Goal: Task Accomplishment & Management: Manage account settings

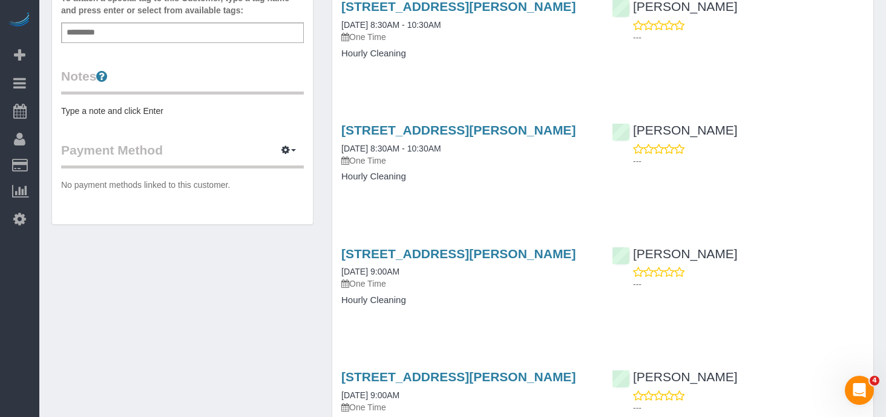
scroll to position [400, 0]
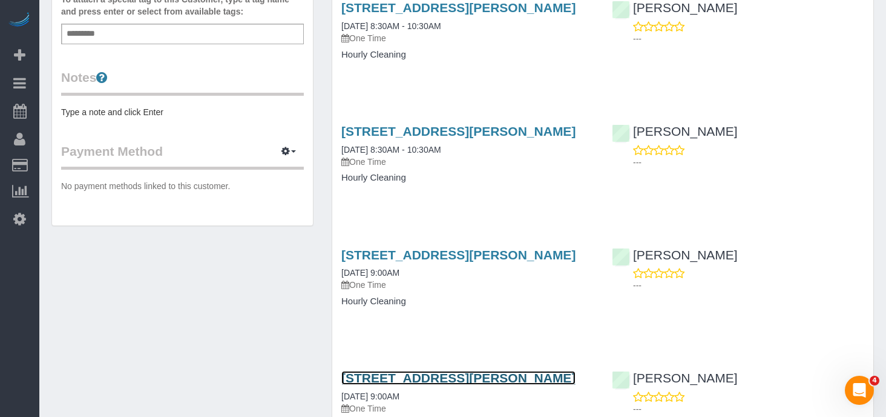
click at [458, 374] on link "[STREET_ADDRESS][PERSON_NAME]" at bounding box center [458, 378] width 234 height 14
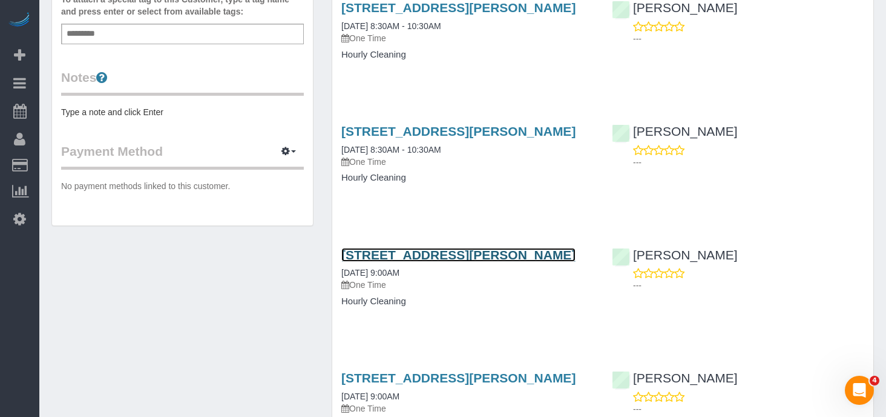
click at [447, 254] on link "[STREET_ADDRESS][PERSON_NAME]" at bounding box center [458, 255] width 234 height 14
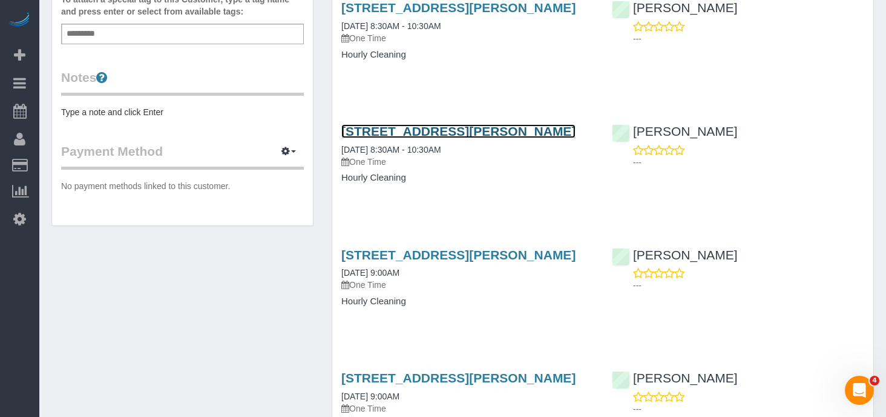
click at [481, 132] on link "408 State St, Guthrie Center, IA 50115" at bounding box center [458, 131] width 234 height 14
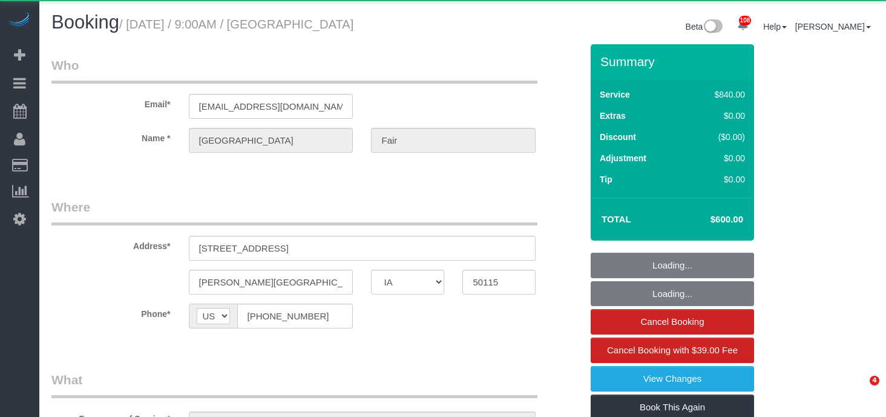
select select "IA"
select select "object:856"
select select "2"
select select "360"
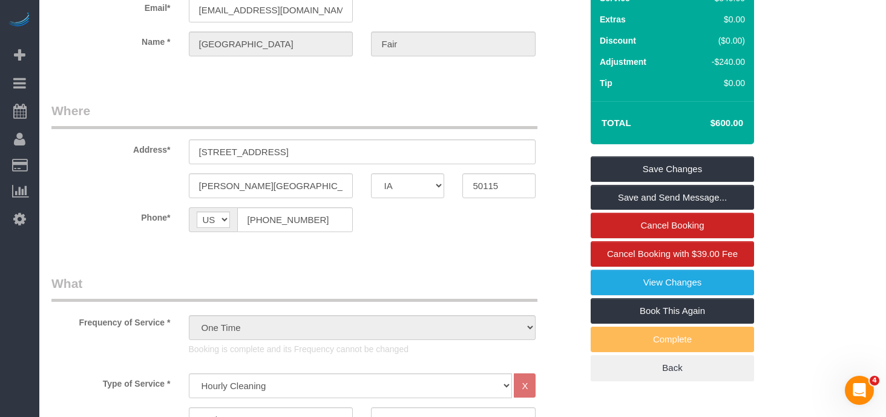
scroll to position [94, 0]
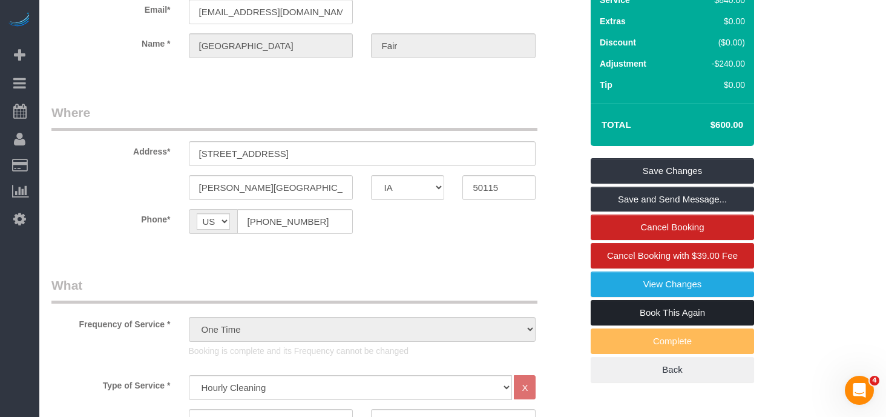
click at [629, 312] on link "Book This Again" at bounding box center [672, 312] width 163 height 25
select select "IA"
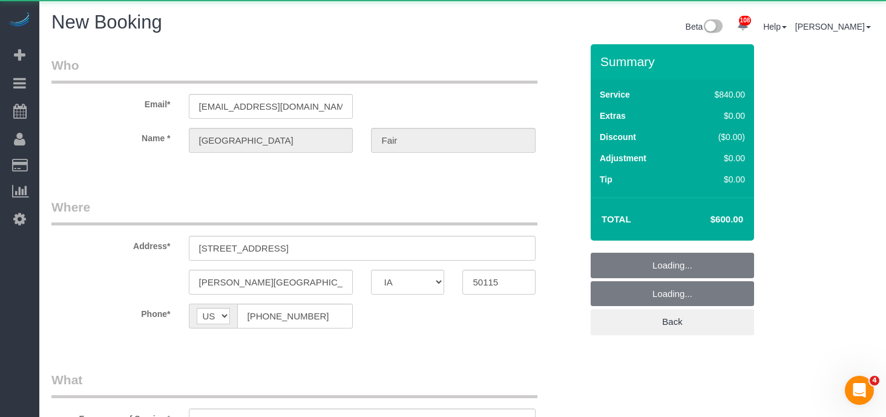
select select "string:fspay"
select select "object:1277"
select select "2"
select select "360"
select select "object:1345"
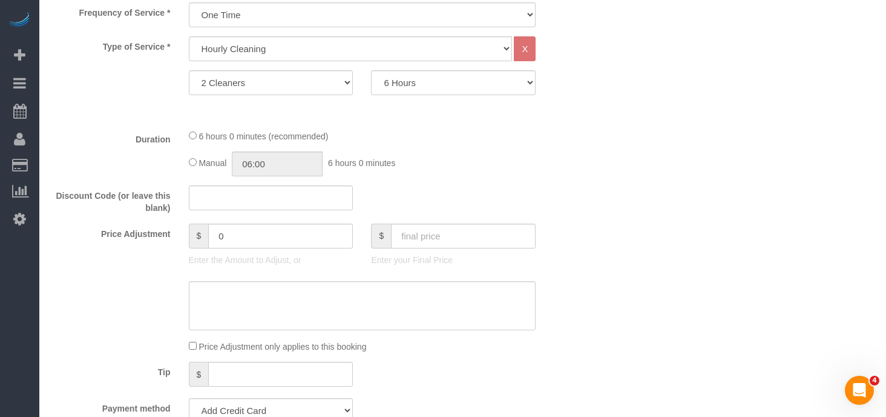
scroll to position [447, 0]
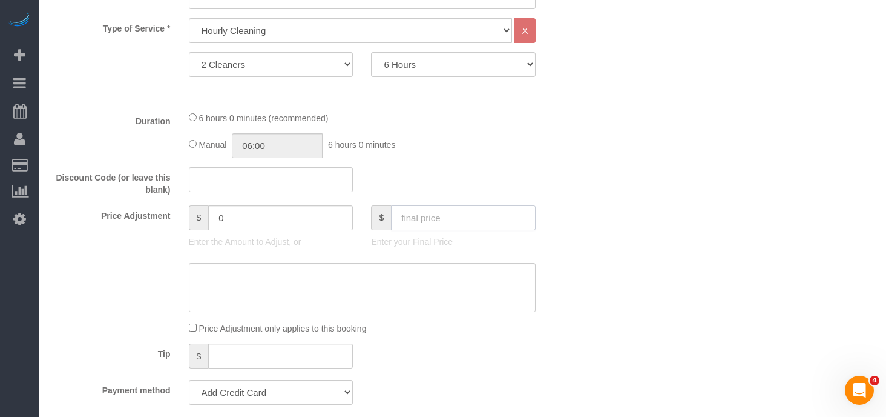
click at [417, 225] on input "text" at bounding box center [463, 217] width 145 height 25
type input "600"
type input "-240"
click at [314, 57] on select "1 Cleaner 2 Cleaners" at bounding box center [271, 64] width 165 height 25
select select "1"
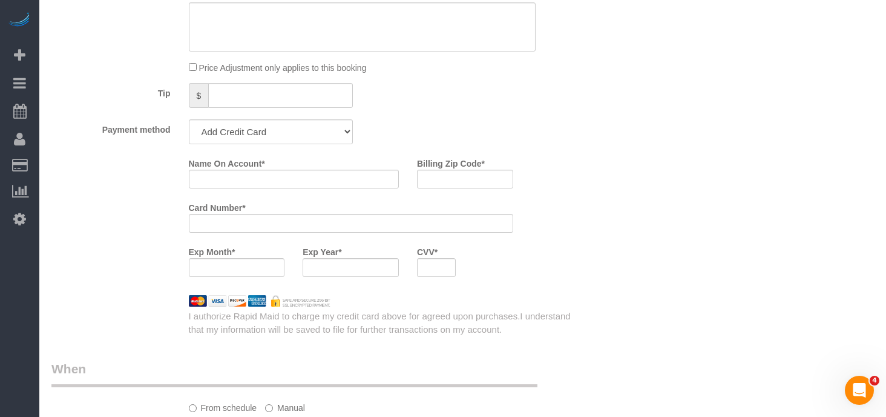
scroll to position [713, 0]
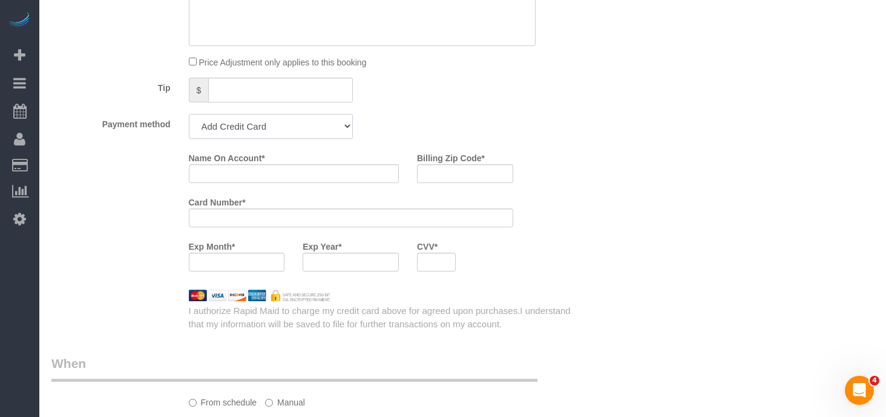
click at [332, 129] on select "Add Credit Card Cash Check Paypal" at bounding box center [271, 126] width 165 height 25
select select "string:check"
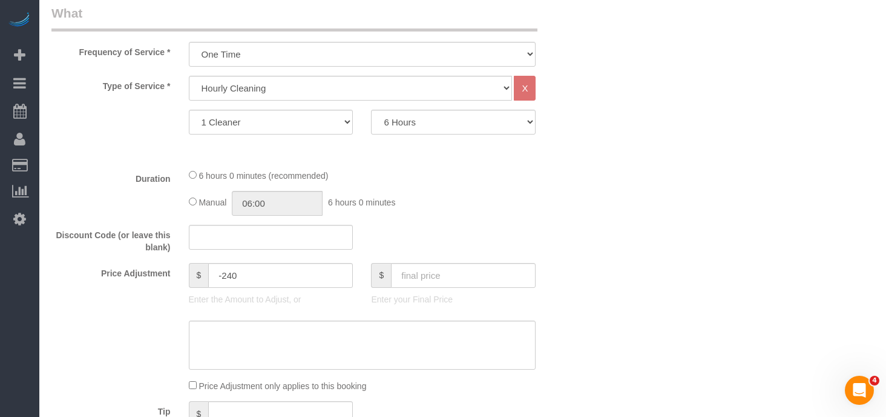
scroll to position [391, 0]
click at [400, 281] on input "text" at bounding box center [463, 273] width 145 height 25
type input "600"
type input "180"
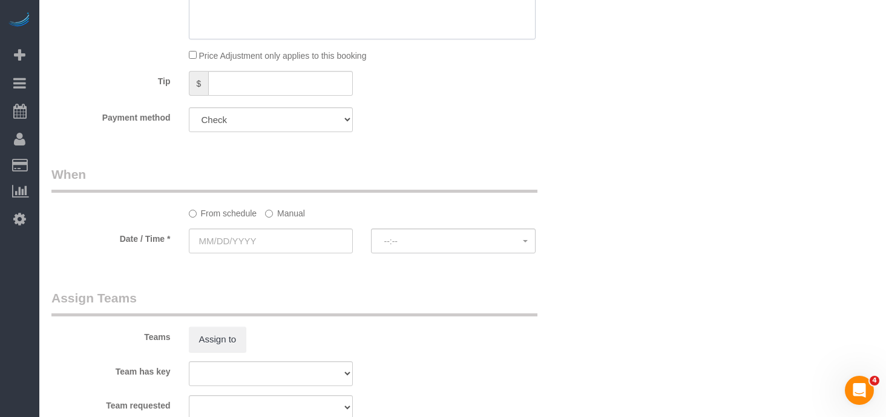
scroll to position [722, 0]
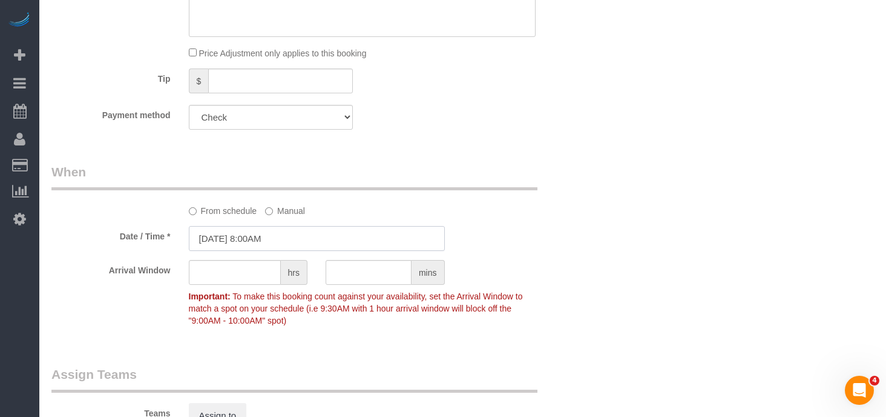
click at [242, 233] on input "08/24/2025 8:00AM" at bounding box center [317, 238] width 256 height 25
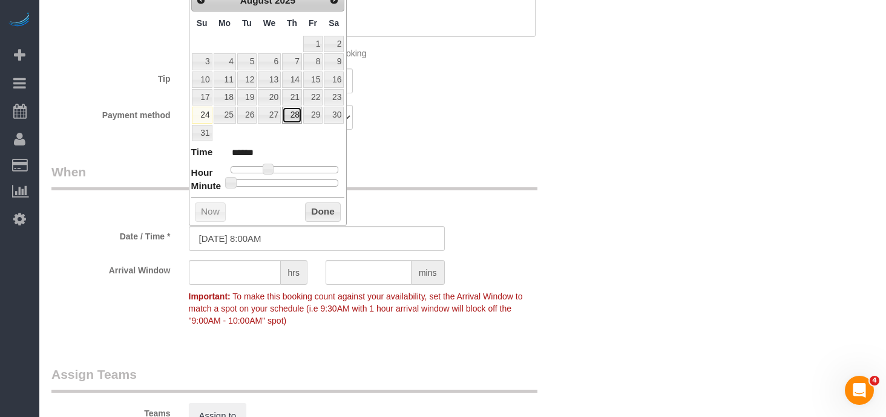
click at [290, 112] on link "28" at bounding box center [292, 115] width 20 height 16
type input "08/28/2025 8:00AM"
click at [321, 217] on button "Done" at bounding box center [323, 211] width 36 height 19
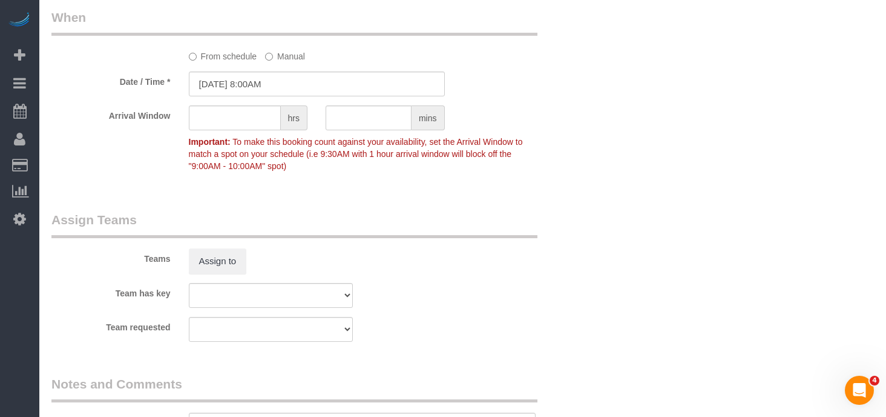
scroll to position [930, 0]
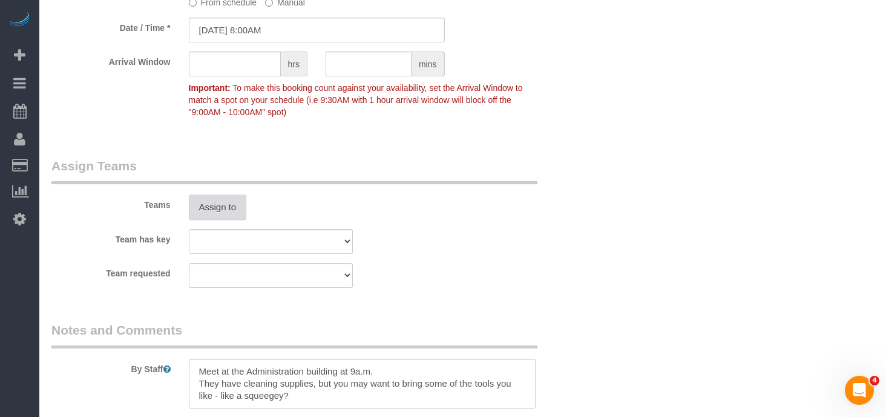
click at [226, 210] on button "Assign to" at bounding box center [218, 206] width 58 height 25
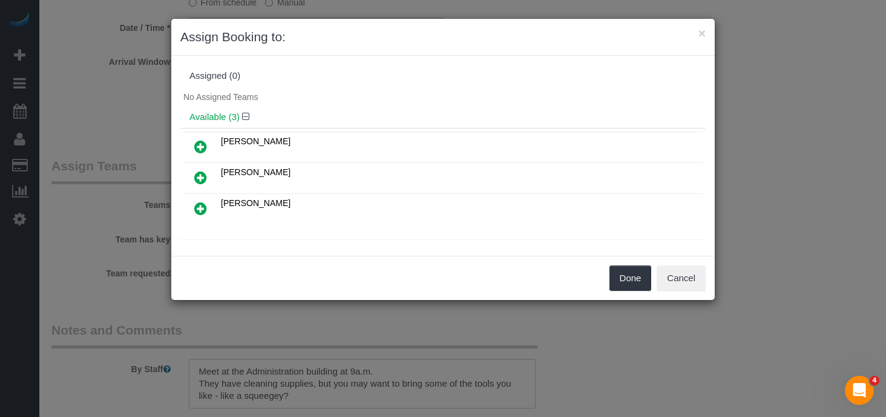
click at [198, 211] on icon at bounding box center [200, 208] width 13 height 15
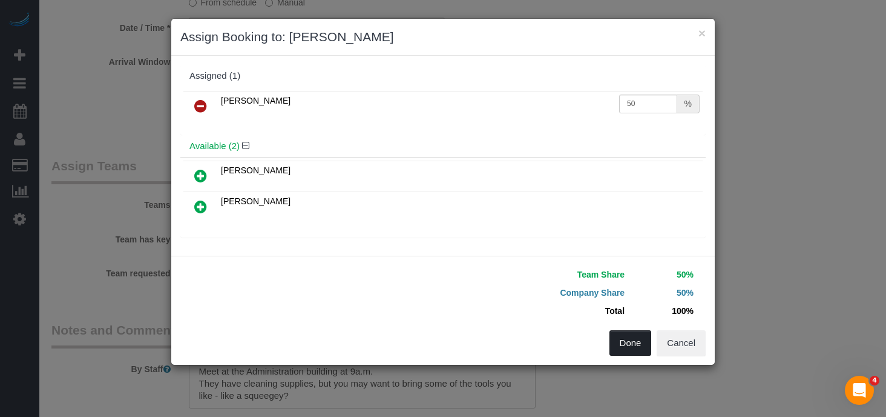
click at [631, 337] on button "Done" at bounding box center [631, 342] width 42 height 25
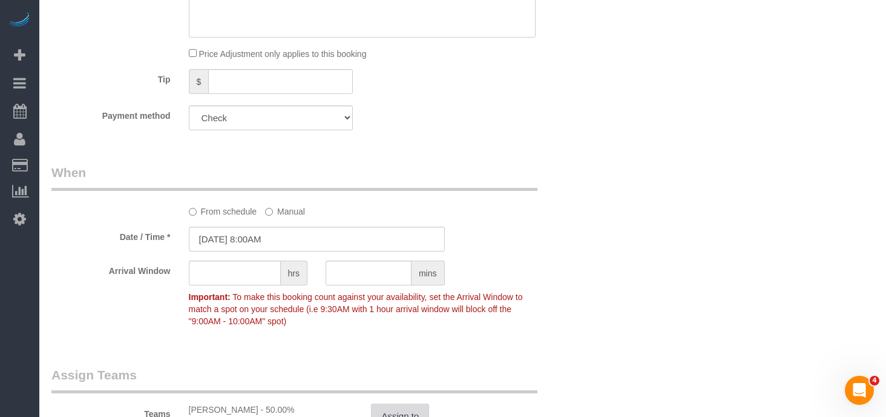
scroll to position [722, 0]
click at [214, 239] on input "08/28/2025 8:00AM" at bounding box center [317, 237] width 256 height 25
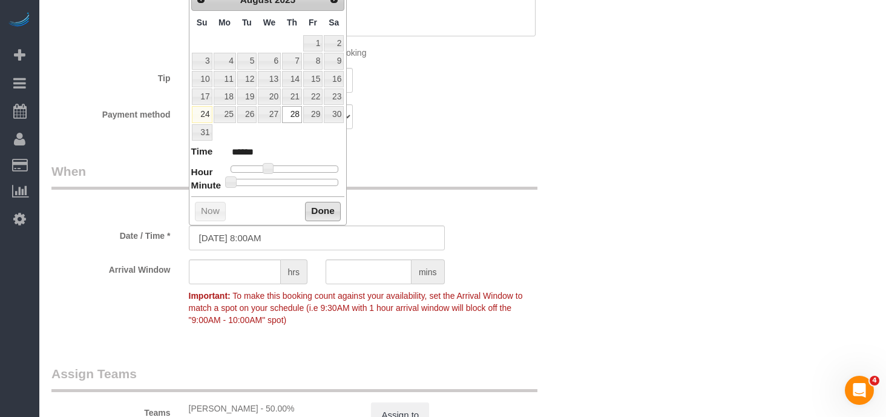
click at [325, 214] on button "Done" at bounding box center [323, 211] width 36 height 19
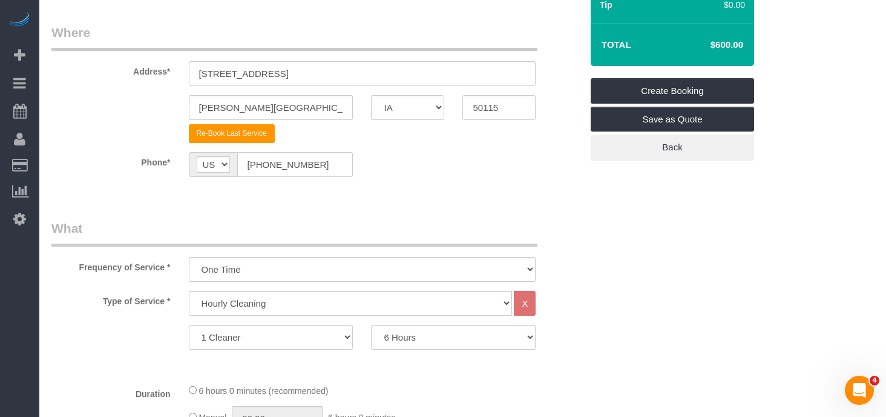
scroll to position [0, 0]
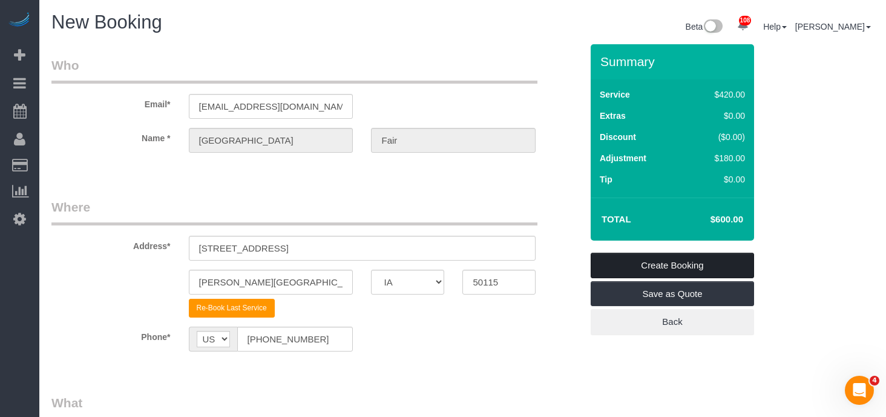
click at [679, 269] on link "Create Booking" at bounding box center [672, 264] width 163 height 25
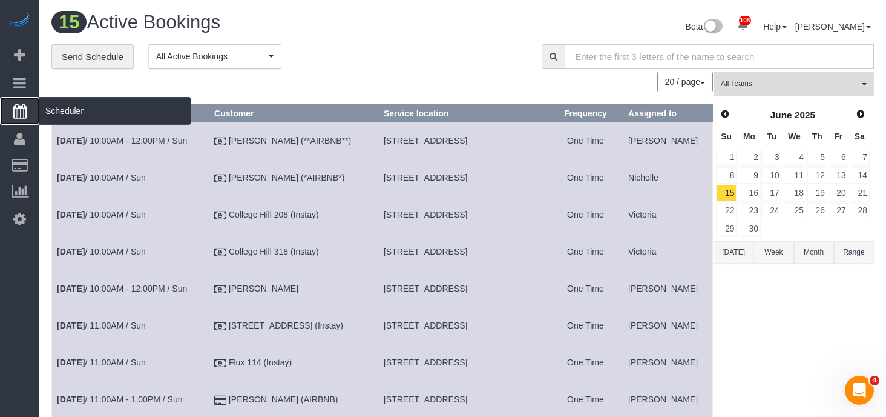
click at [62, 114] on span "Scheduler" at bounding box center [114, 111] width 151 height 28
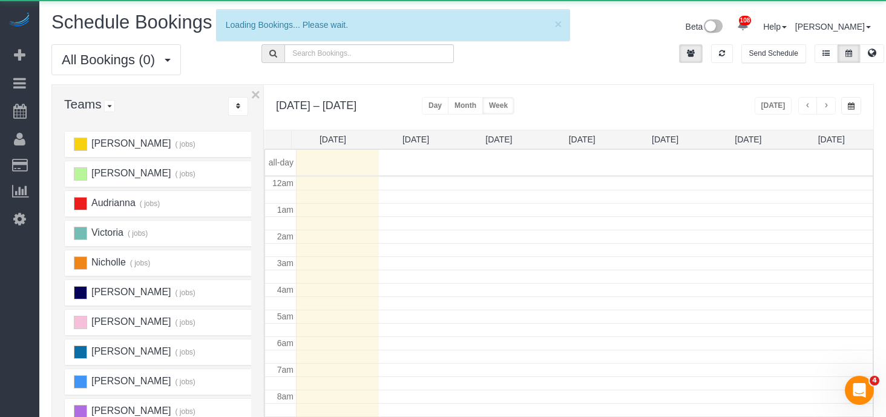
scroll to position [160, 0]
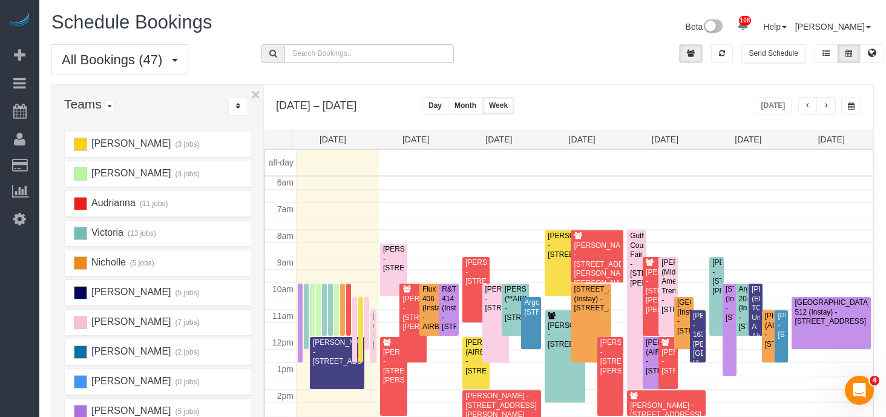
click at [131, 208] on div "Audrianna (11 jobs)" at bounding box center [145, 203] width 160 height 13
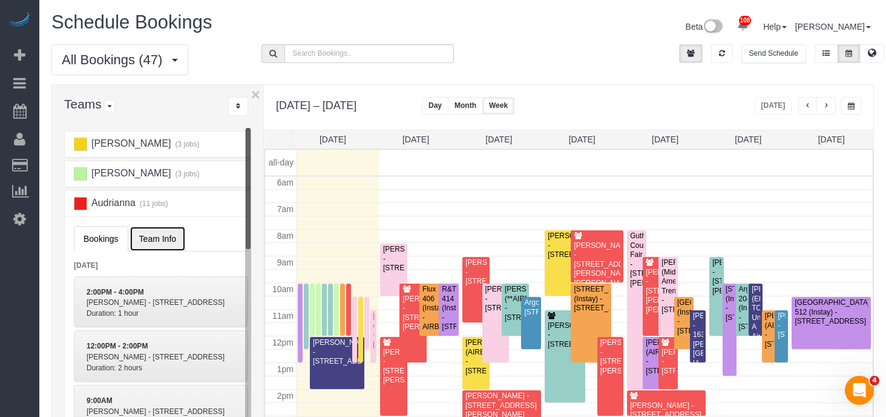
click at [147, 245] on link "Team Info" at bounding box center [158, 238] width 56 height 25
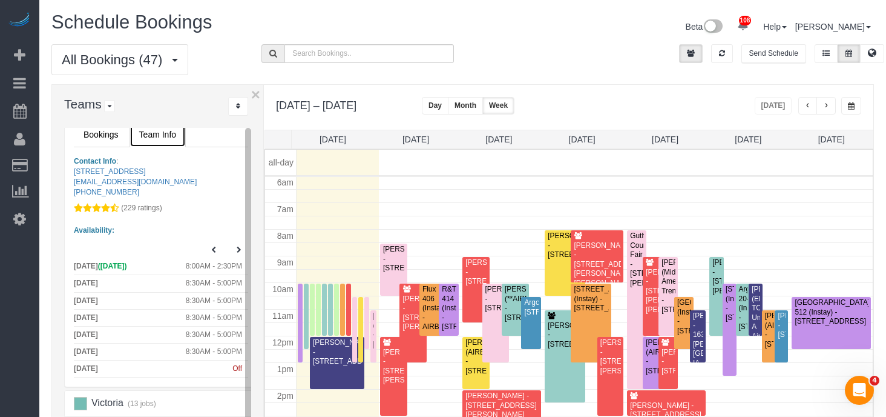
scroll to position [111, 0]
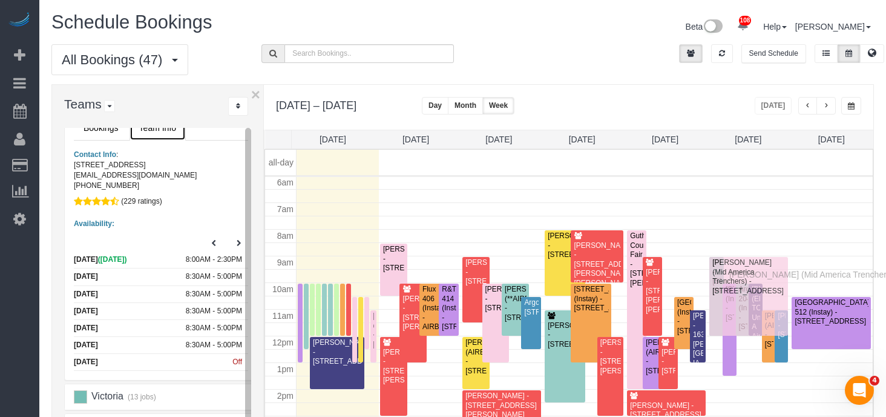
drag, startPoint x: 672, startPoint y: 269, endPoint x: 733, endPoint y: 272, distance: 60.6
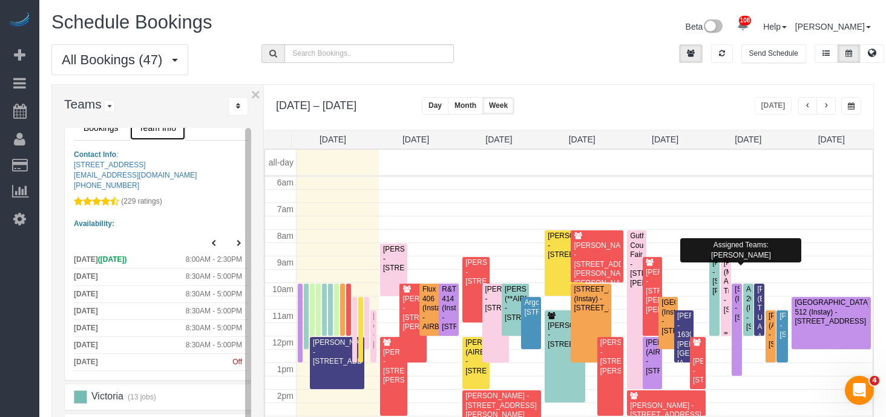
click at [729, 270] on div at bounding box center [726, 296] width 10 height 79
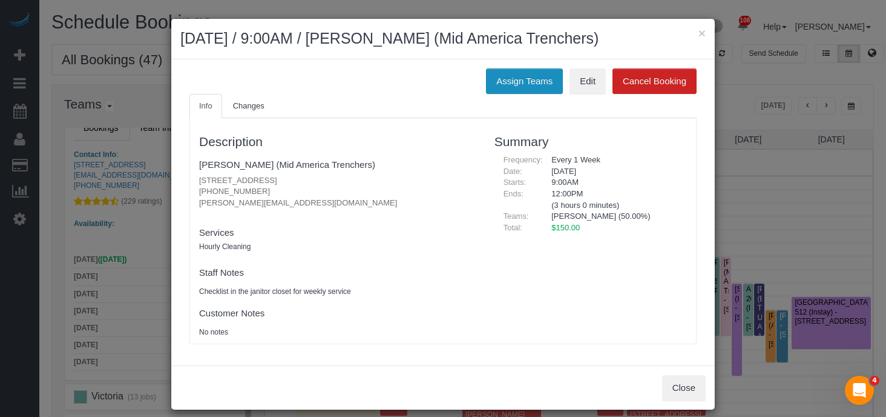
click at [513, 89] on button "Assign Teams" at bounding box center [524, 80] width 77 height 25
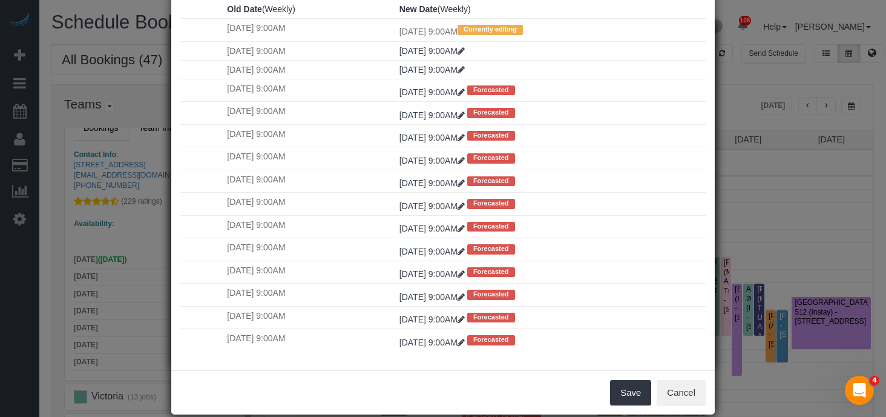
scroll to position [126, 0]
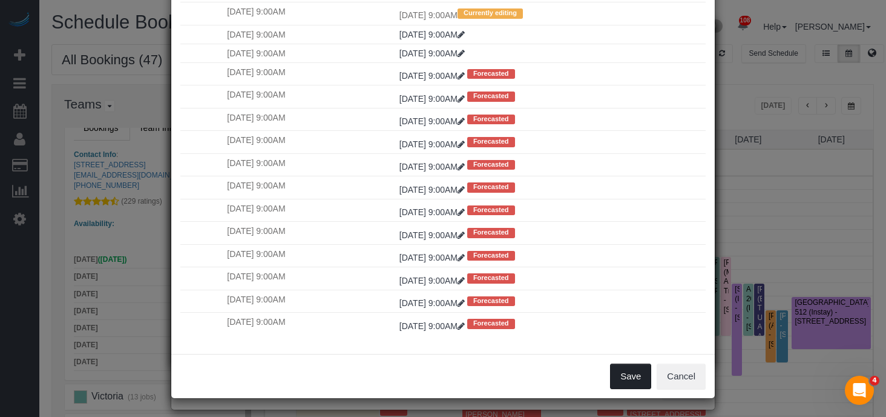
click at [627, 376] on button "Save" at bounding box center [630, 375] width 41 height 25
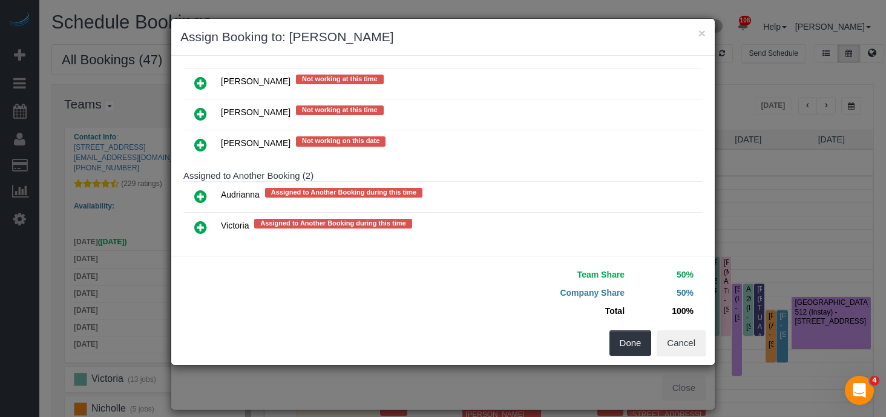
scroll to position [302, 0]
click at [197, 188] on icon at bounding box center [200, 195] width 13 height 15
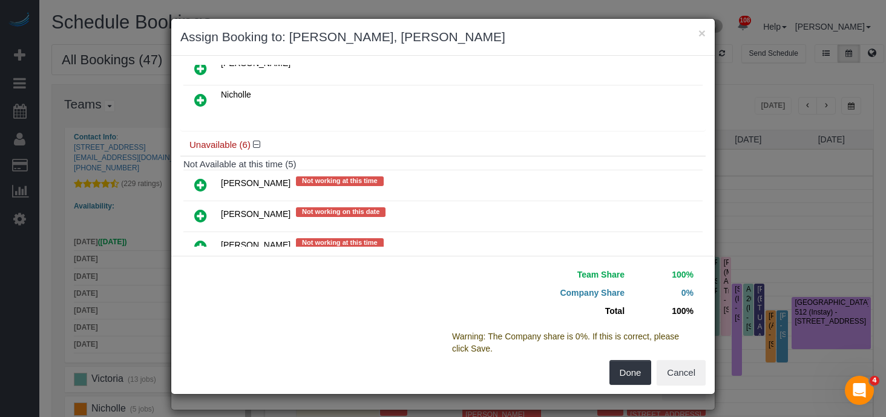
scroll to position [0, 0]
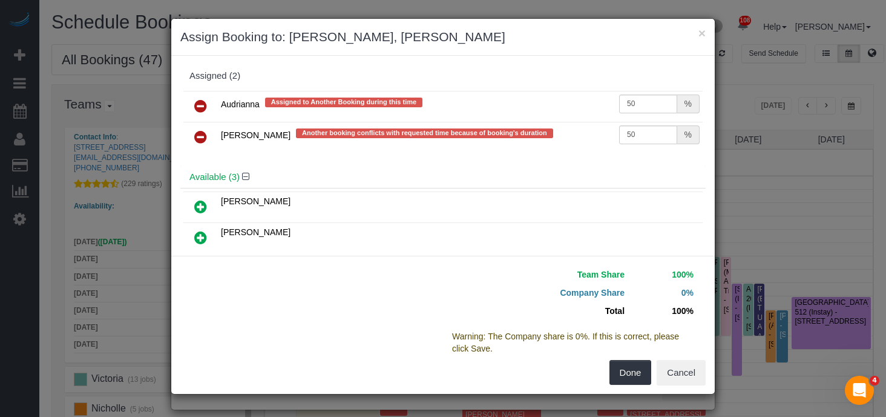
click at [202, 133] on icon at bounding box center [200, 137] width 13 height 15
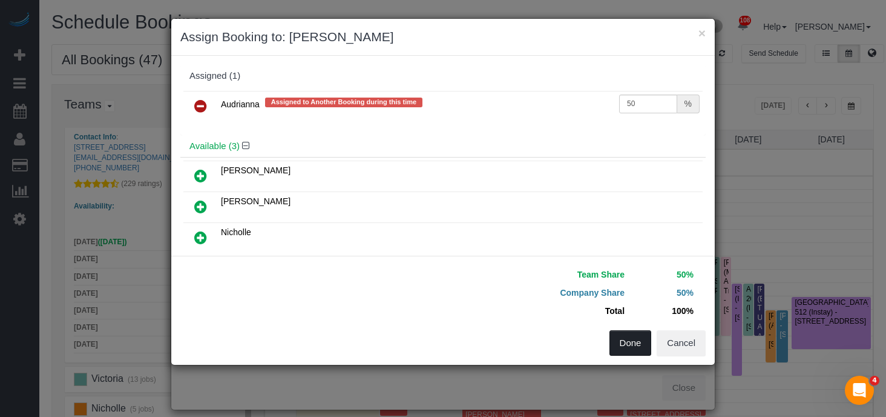
click at [634, 344] on button "Done" at bounding box center [631, 342] width 42 height 25
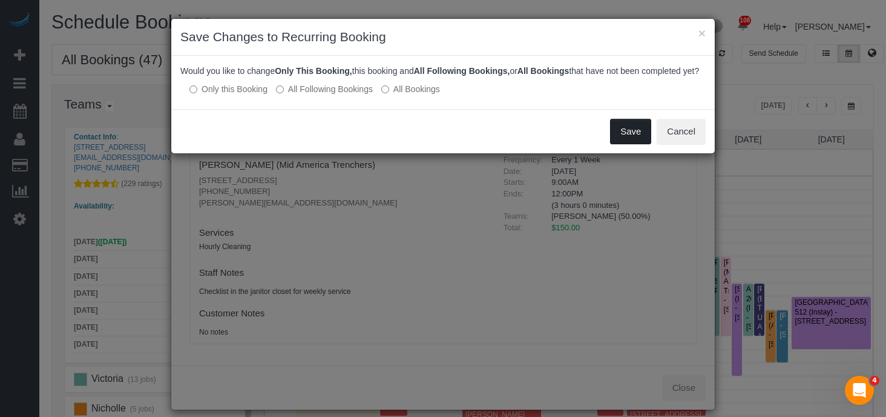
click at [624, 142] on button "Save" at bounding box center [630, 131] width 41 height 25
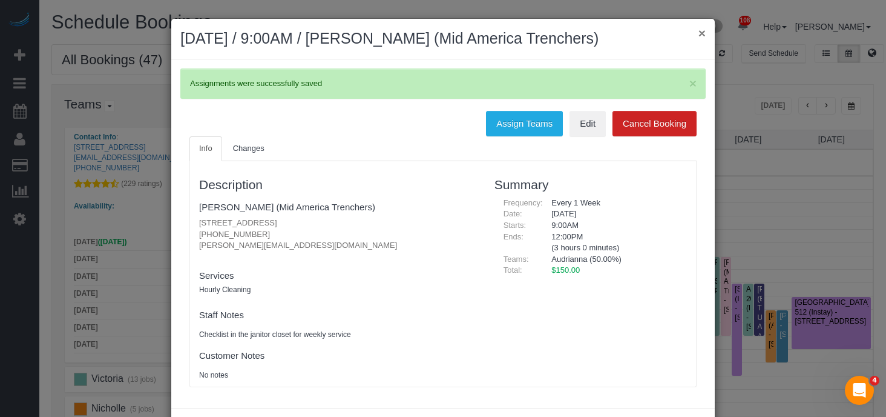
click at [701, 34] on button "×" at bounding box center [702, 33] width 7 height 13
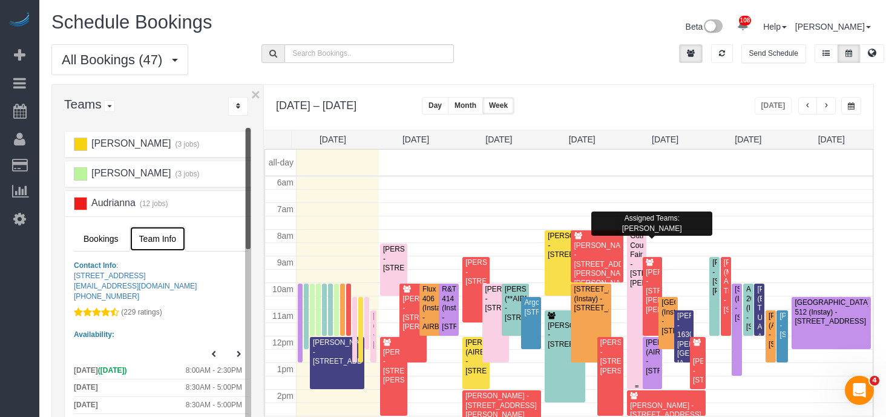
click at [638, 239] on div "Guthrie County Fair - 408 State St, Guthrie Center, IA 50115" at bounding box center [637, 259] width 15 height 56
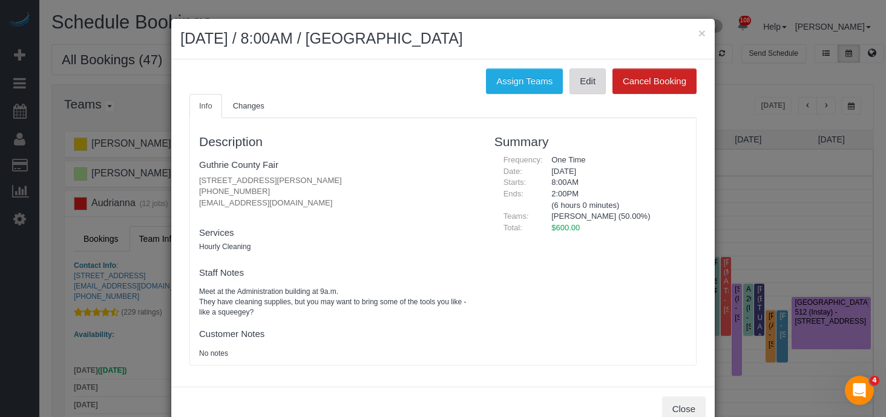
click at [576, 87] on link "Edit" at bounding box center [588, 80] width 36 height 25
click at [703, 31] on button "×" at bounding box center [702, 33] width 7 height 13
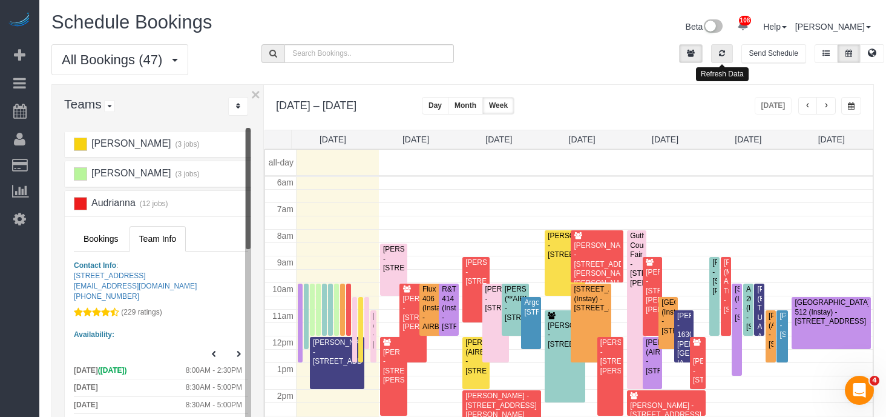
click at [725, 50] on icon "button" at bounding box center [722, 53] width 6 height 7
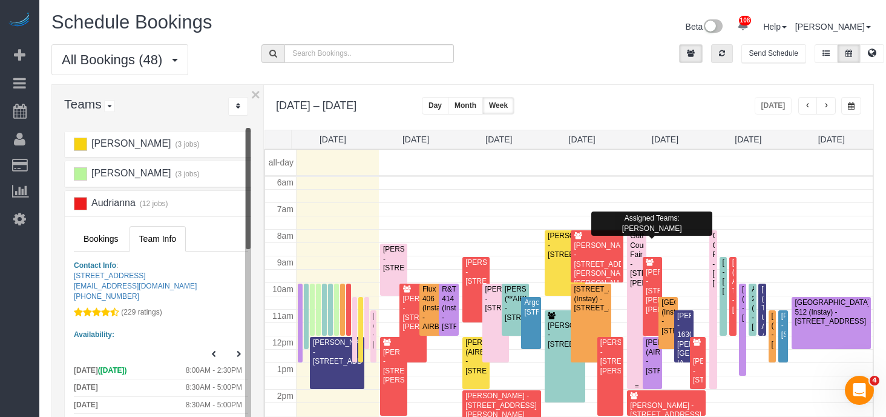
click at [638, 242] on div "Guthrie County Fair - 408 State St, Guthrie Center, IA 50115" at bounding box center [637, 259] width 15 height 56
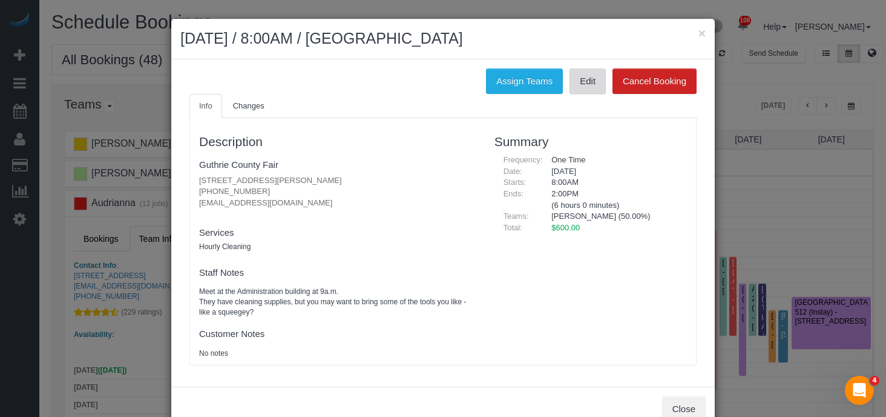
click at [580, 81] on link "Edit" at bounding box center [588, 80] width 36 height 25
click at [701, 35] on button "×" at bounding box center [702, 33] width 7 height 13
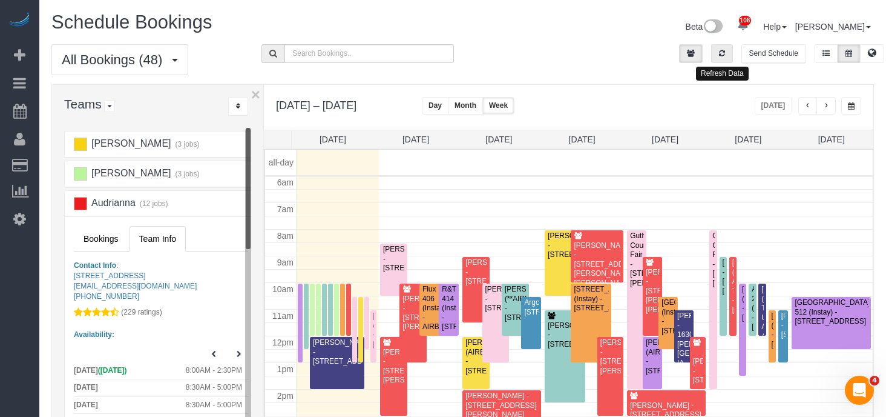
click at [730, 49] on button "button" at bounding box center [722, 53] width 22 height 19
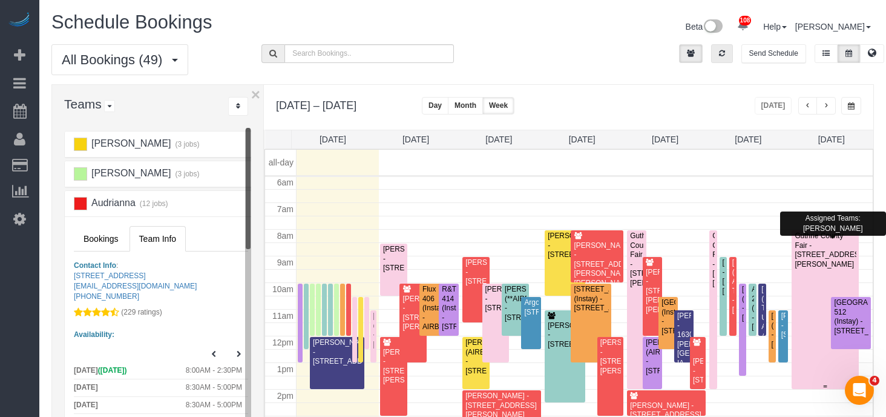
click at [798, 246] on div "Guthrie County Fair - 408 State St, Guthrie Center, IA 50115" at bounding box center [825, 250] width 62 height 38
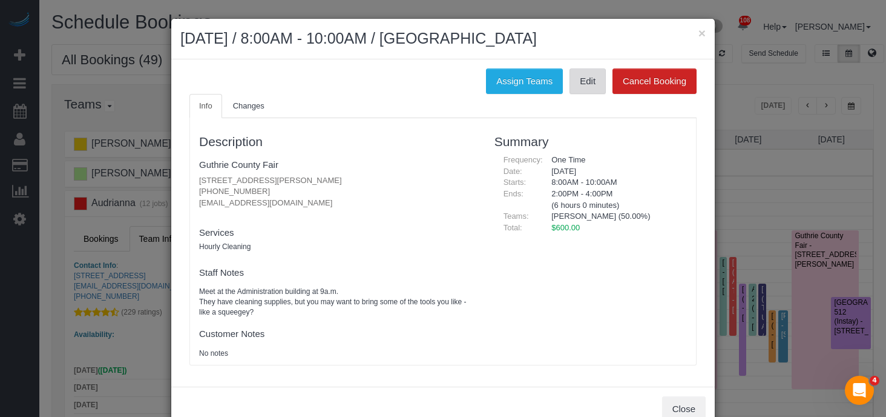
click at [593, 77] on link "Edit" at bounding box center [588, 80] width 36 height 25
click at [584, 85] on link "Edit" at bounding box center [588, 80] width 36 height 25
click at [702, 33] on button "×" at bounding box center [702, 33] width 7 height 13
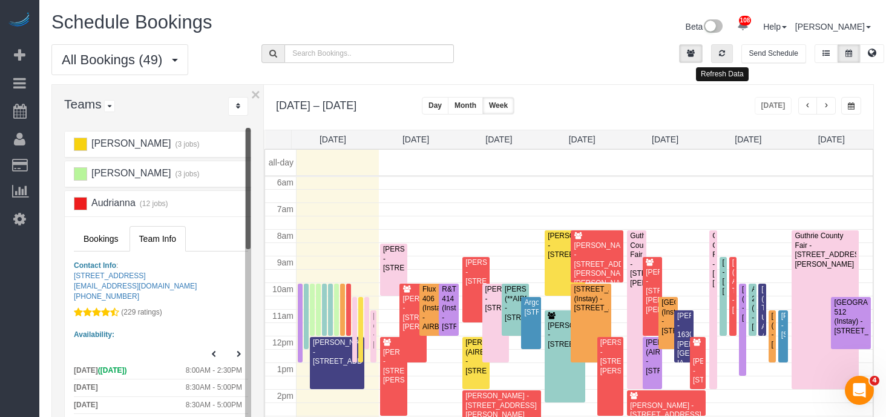
click at [725, 54] on icon "button" at bounding box center [722, 53] width 6 height 7
click at [826, 104] on span "button" at bounding box center [826, 105] width 6 height 7
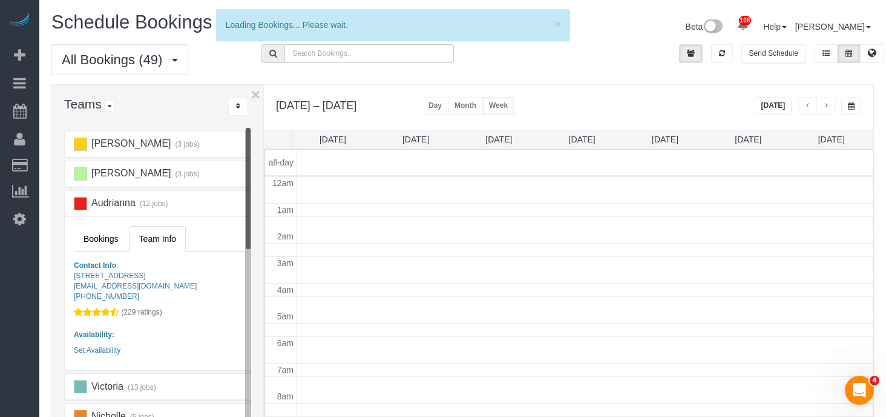
scroll to position [160, 0]
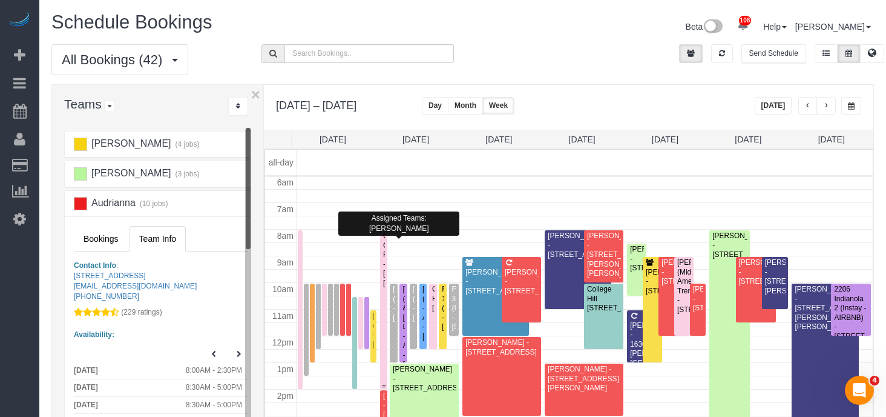
click at [384, 239] on div "Guthrie County Fair - 408 State St, Guthrie Center, IA 50115" at bounding box center [384, 259] width 2 height 56
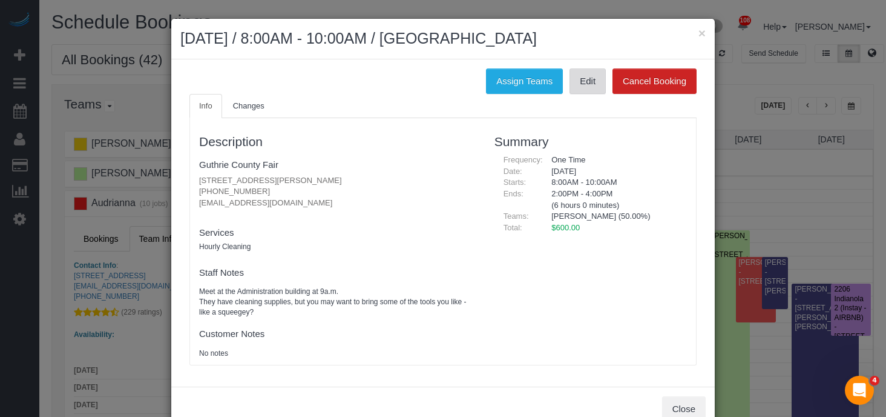
click at [582, 81] on link "Edit" at bounding box center [588, 80] width 36 height 25
click at [700, 31] on button "×" at bounding box center [702, 33] width 7 height 13
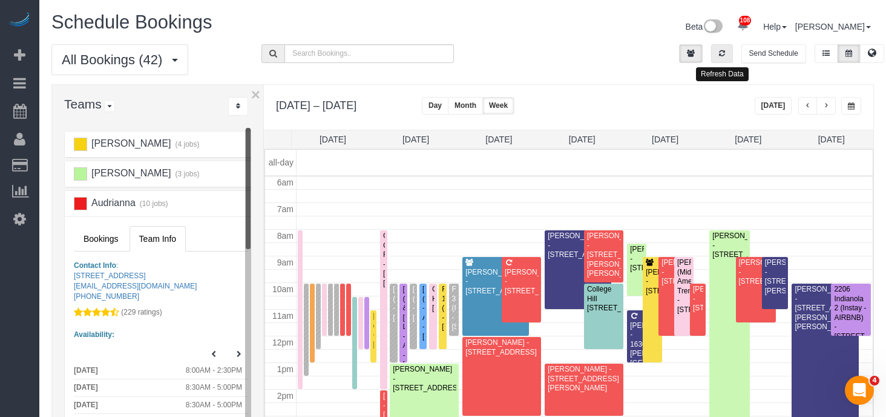
click at [720, 51] on icon "button" at bounding box center [722, 53] width 6 height 7
click at [437, 102] on button "Day" at bounding box center [435, 106] width 27 height 18
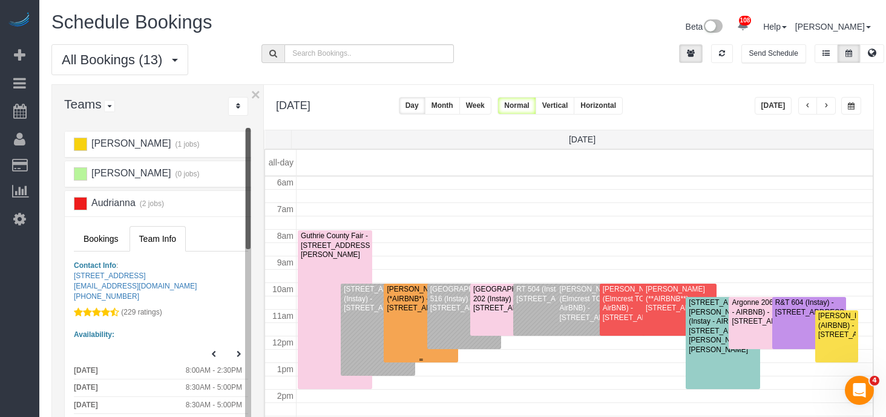
click at [410, 307] on div "Ryan Foster (*AIRBNB*) - 1536 30th St, Des Moines Ia, Des Moines, IA 50311" at bounding box center [421, 299] width 70 height 28
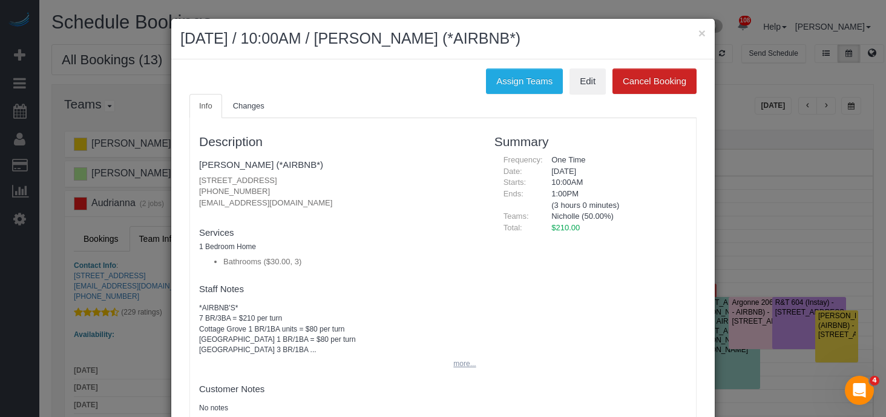
click at [460, 358] on button "more..." at bounding box center [461, 364] width 30 height 18
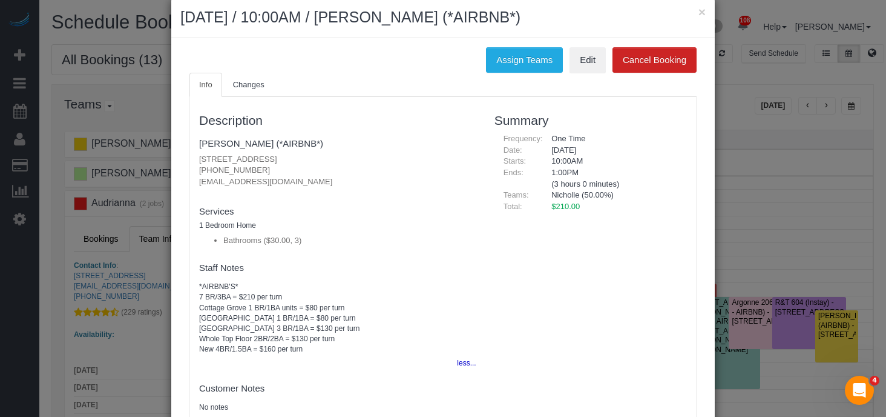
scroll to position [19, 0]
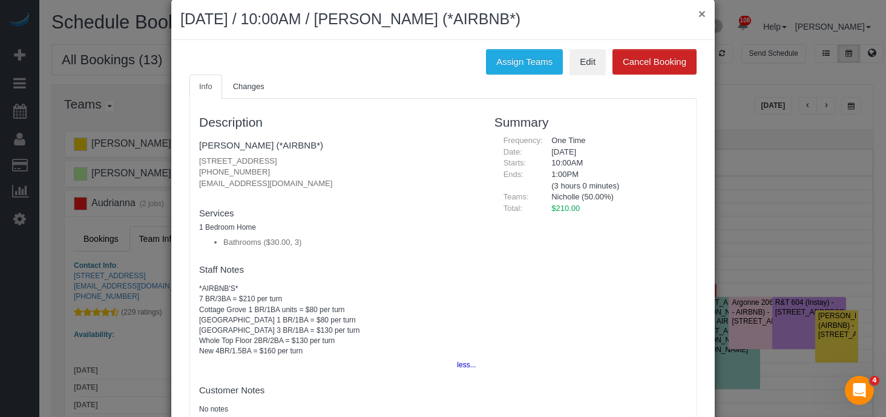
click at [702, 15] on button "×" at bounding box center [702, 13] width 7 height 13
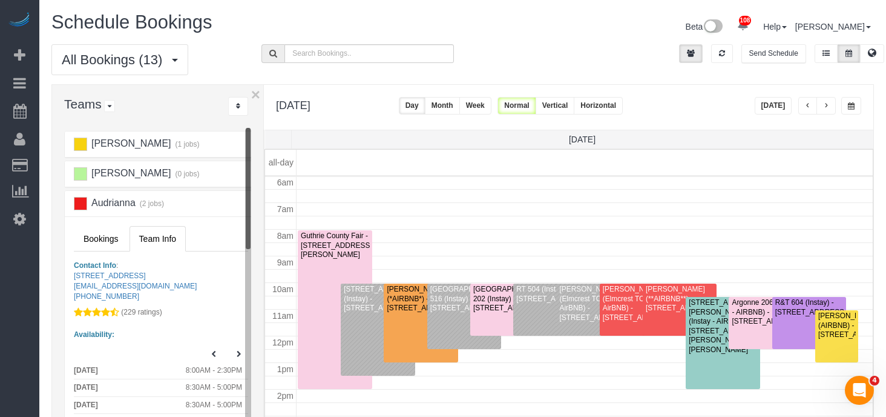
click at [159, 176] on div "Christa (0 jobs)" at bounding box center [145, 173] width 160 height 13
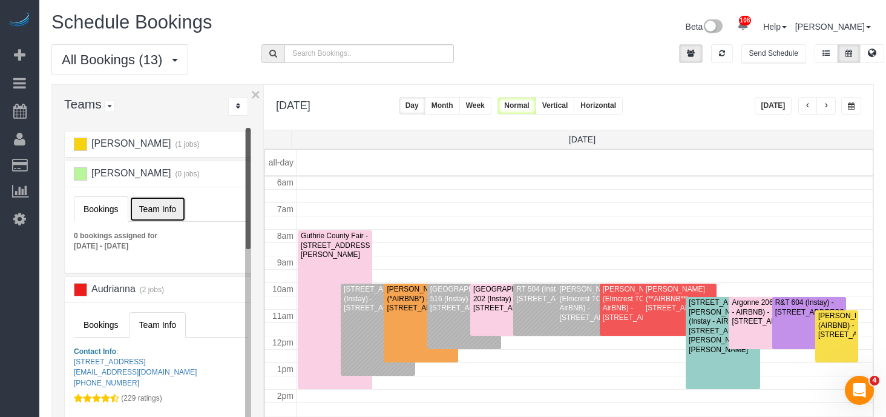
click at [164, 216] on link "Team Info" at bounding box center [158, 208] width 56 height 25
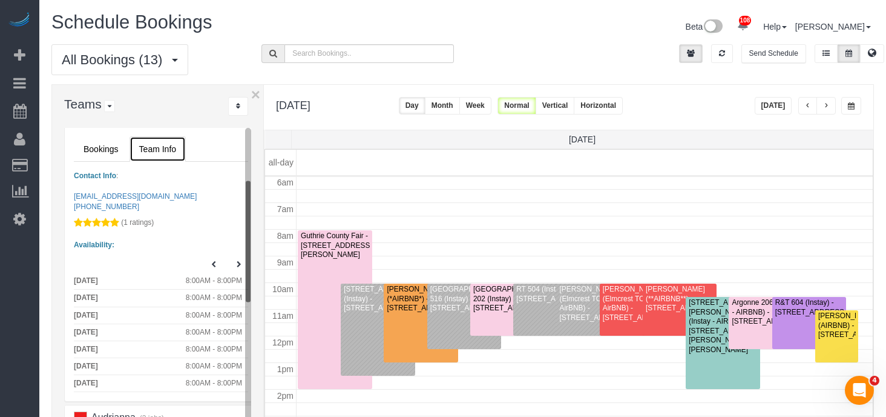
scroll to position [59, 0]
click at [217, 261] on button at bounding box center [214, 266] width 18 height 18
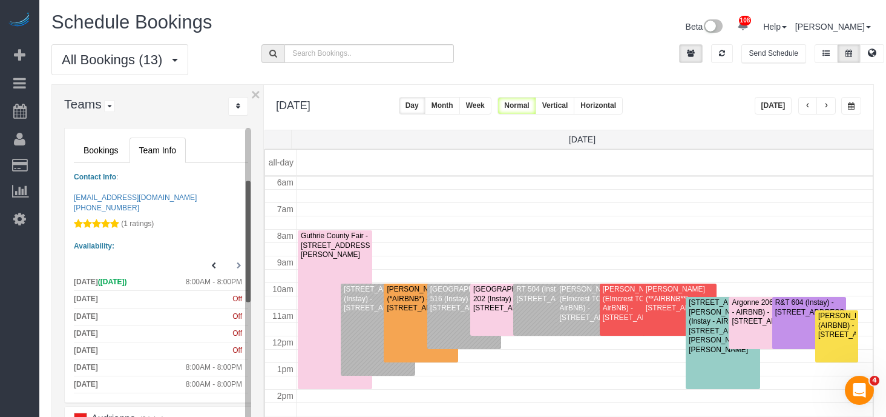
click at [237, 263] on icon at bounding box center [239, 265] width 5 height 7
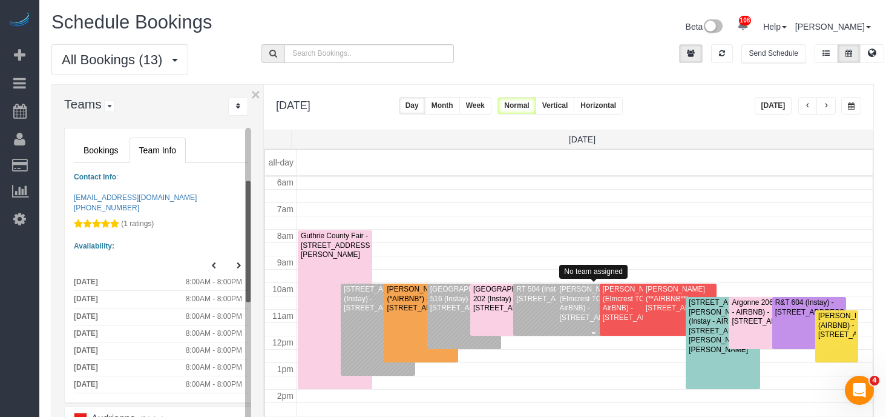
click at [579, 301] on div "Shelbi Pitts (Elmcrest TOP Unit A AirBNB) - 6419 Elmcrest Drive, Windsor Height…" at bounding box center [594, 304] width 70 height 38
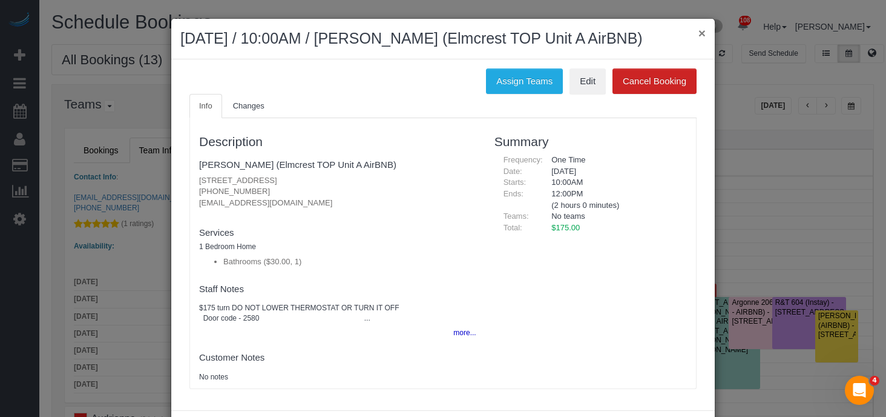
click at [703, 35] on button "×" at bounding box center [702, 33] width 7 height 13
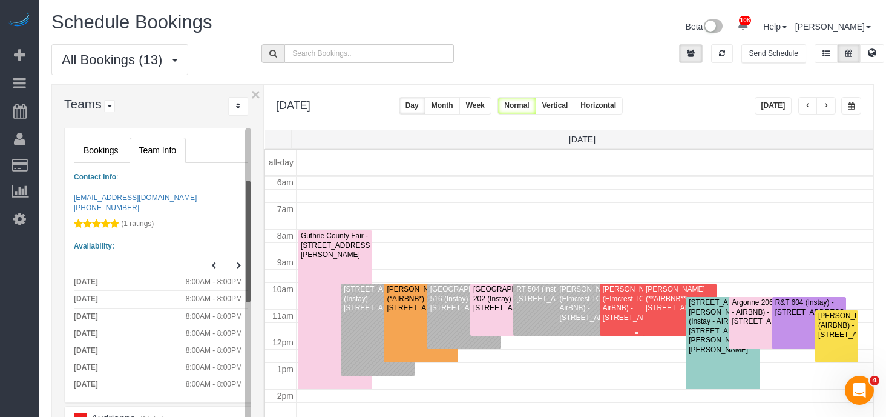
click at [616, 300] on div "Shelbi Pitts (Elmcrest TOP Unit A AirBNB) - 6419 Elmcrest Drive, Windsor Height…" at bounding box center [637, 304] width 70 height 38
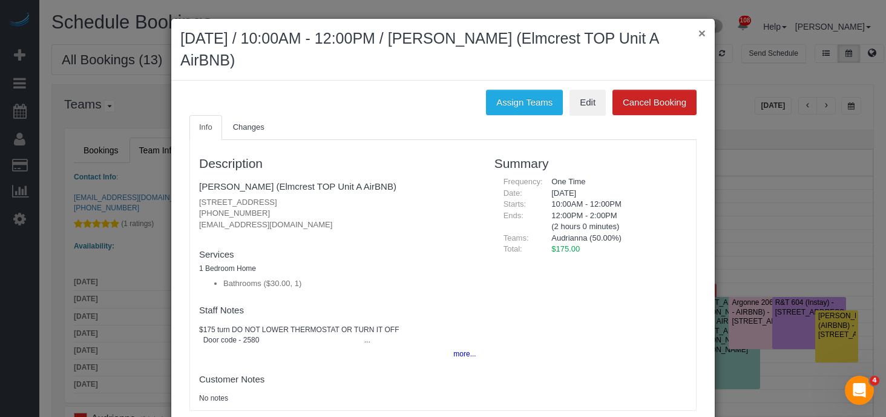
click at [702, 32] on button "×" at bounding box center [702, 33] width 7 height 13
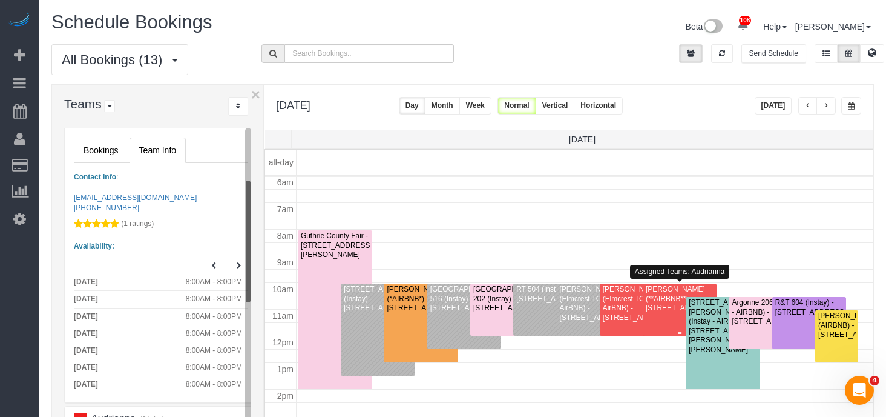
click at [656, 303] on div "Tiffany Laufer (**AIRBNB**) - 302 Ne 15th Street, Ankeny, IA 50021" at bounding box center [680, 299] width 70 height 28
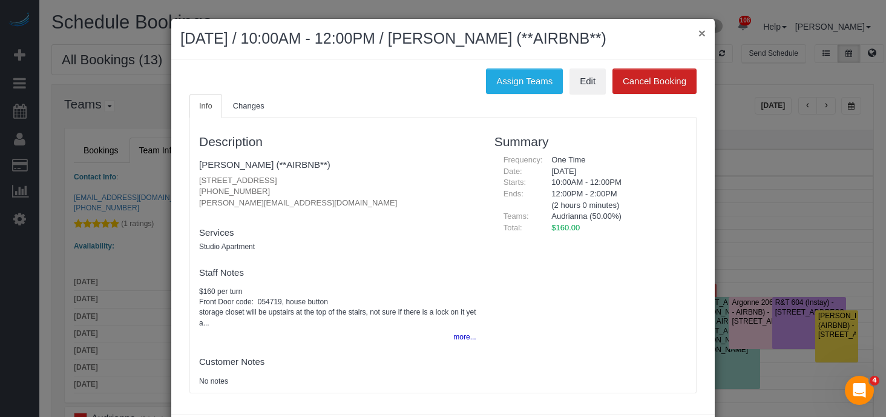
click at [701, 35] on button "×" at bounding box center [702, 33] width 7 height 13
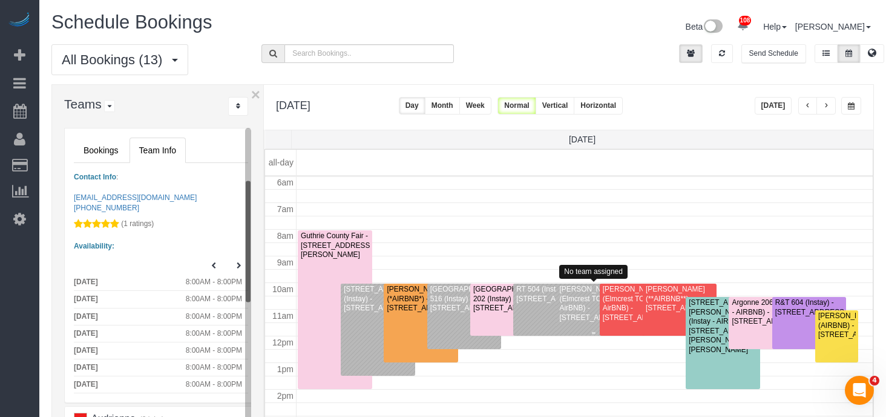
click at [579, 297] on div "Shelbi Pitts (Elmcrest TOP Unit A AirBNB) - 6419 Elmcrest Drive, Windsor Height…" at bounding box center [594, 304] width 70 height 38
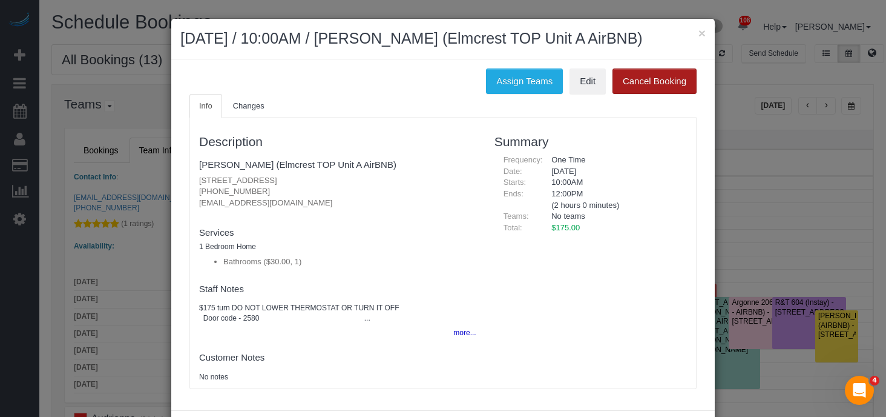
click at [636, 87] on button "Cancel Booking" at bounding box center [655, 80] width 84 height 25
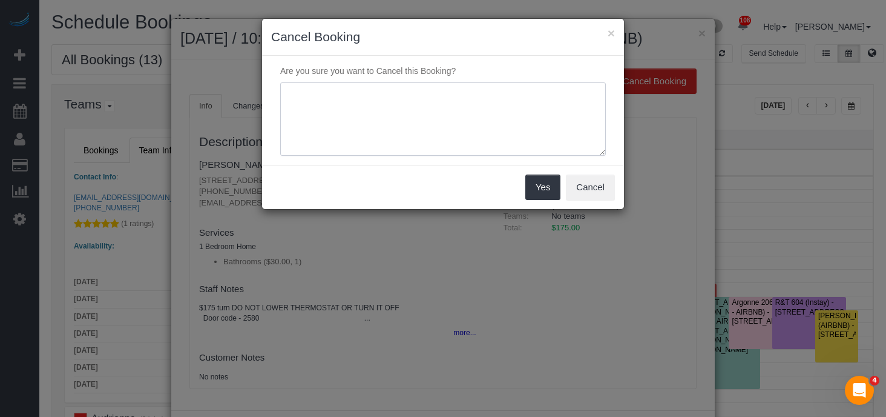
click at [423, 92] on textarea at bounding box center [443, 119] width 326 height 74
type textarea "duplicate"
click at [544, 183] on button "Yes" at bounding box center [543, 186] width 35 height 25
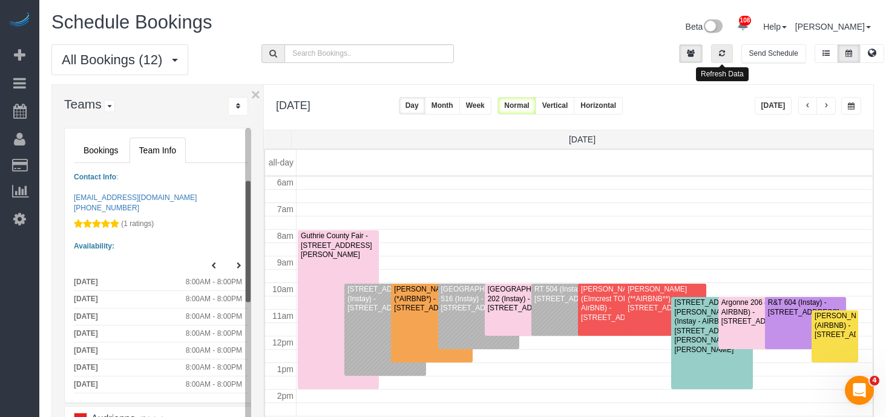
click at [725, 53] on button "button" at bounding box center [722, 53] width 22 height 19
click at [503, 300] on div "College Hill 202 (Instay) - 921 6th Avenue, Des Moines, IA 50309" at bounding box center [525, 299] width 76 height 28
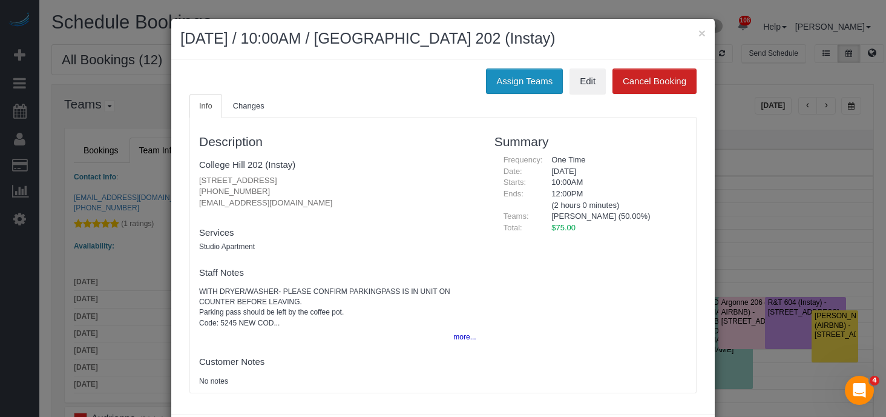
click at [515, 86] on button "Assign Teams" at bounding box center [524, 80] width 77 height 25
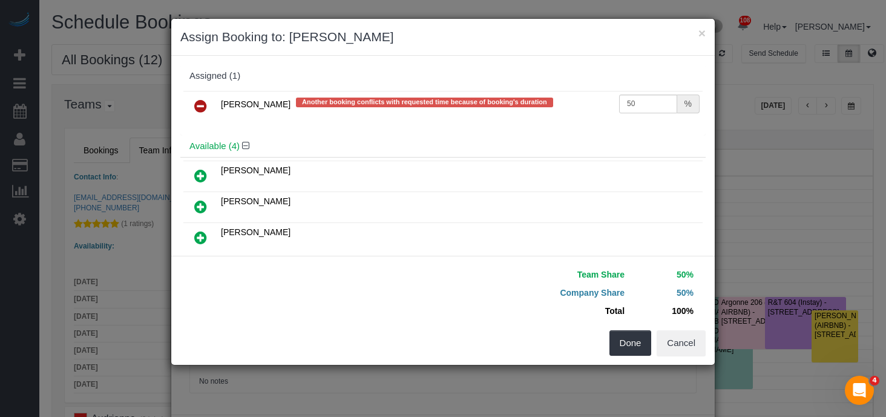
click at [199, 105] on icon at bounding box center [200, 106] width 13 height 15
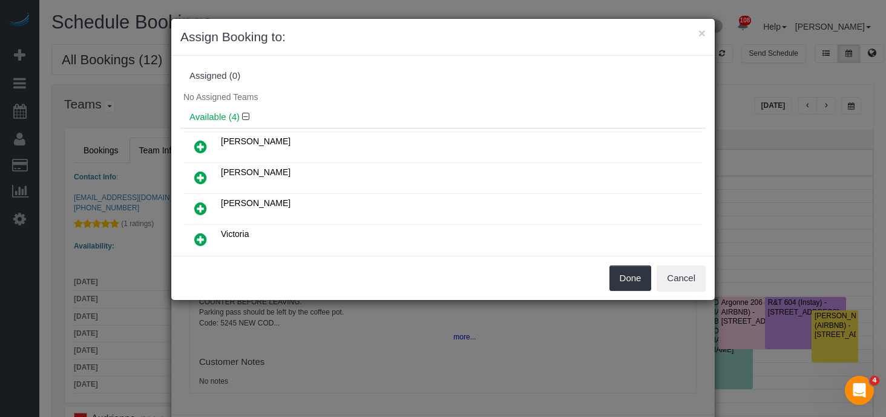
click at [200, 146] on icon at bounding box center [200, 146] width 13 height 15
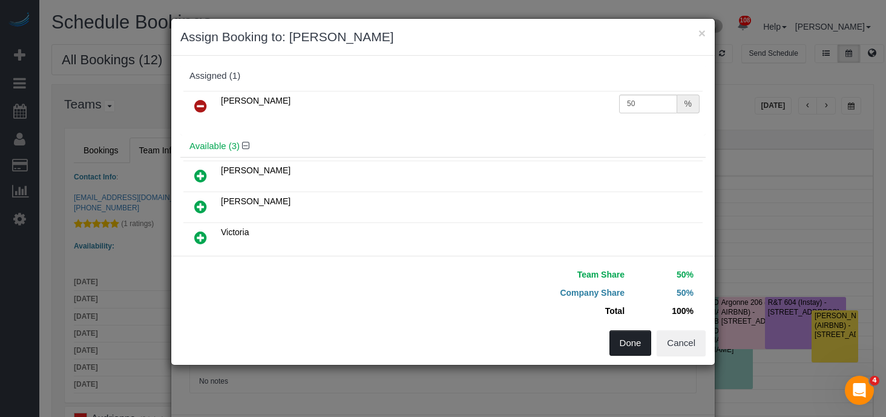
click at [624, 337] on button "Done" at bounding box center [631, 342] width 42 height 25
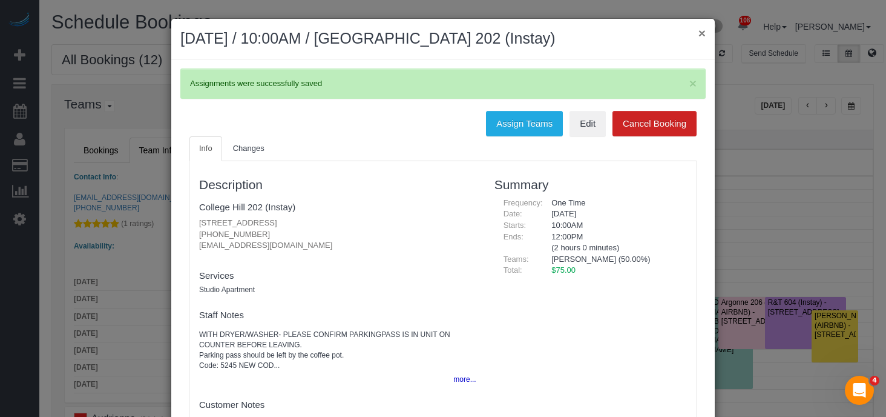
click at [701, 38] on button "×" at bounding box center [702, 33] width 7 height 13
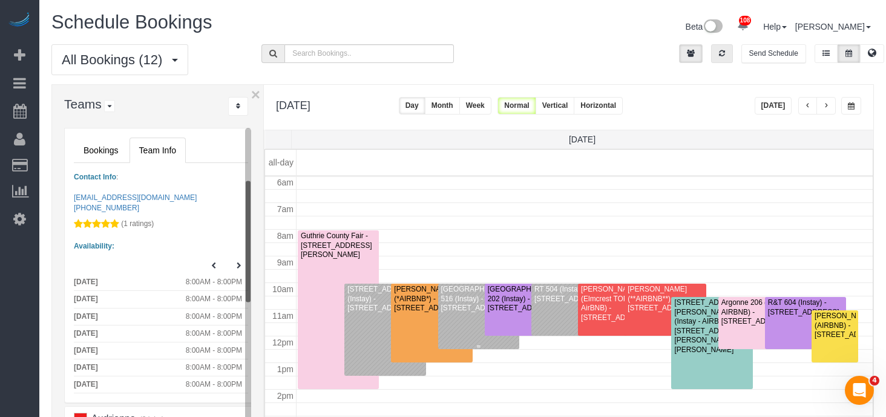
click at [453, 299] on div "College Hill 516 (Instay) - 921 6th Ave, College Hill 516, Des Moines, IA 50309" at bounding box center [479, 299] width 76 height 28
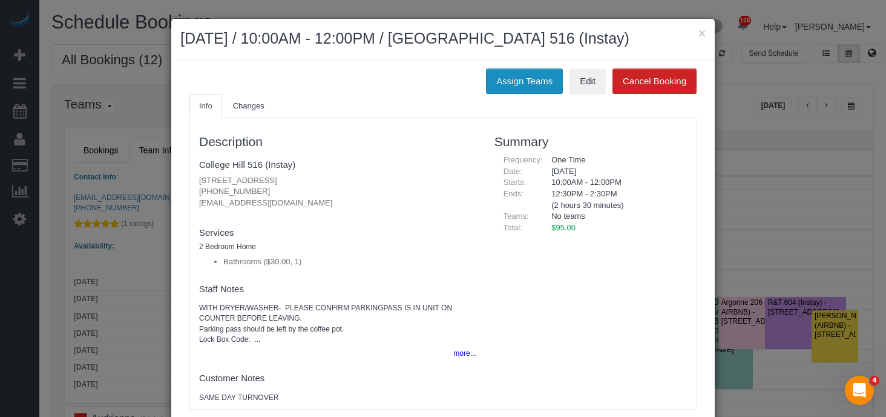
click at [505, 84] on button "Assign Teams" at bounding box center [524, 80] width 77 height 25
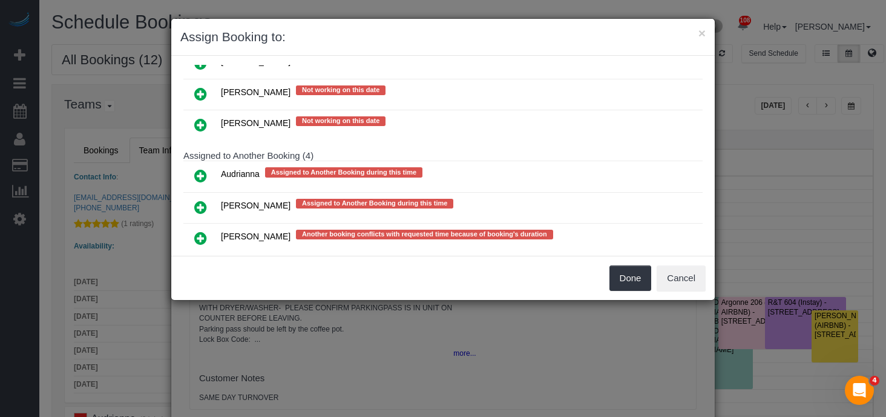
scroll to position [269, 0]
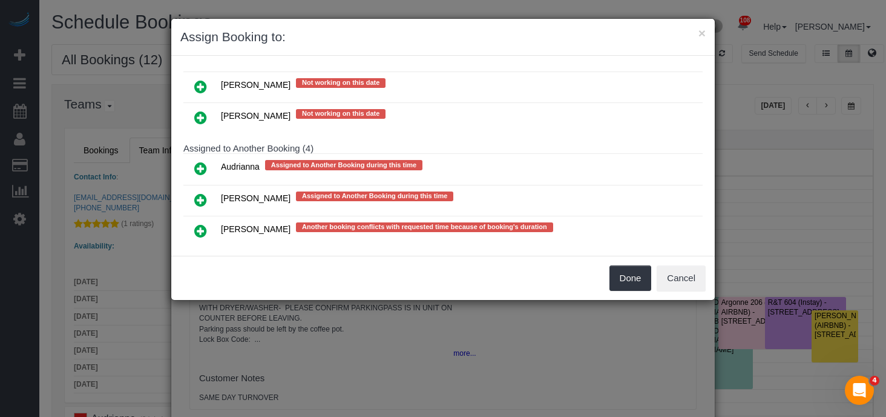
click at [199, 193] on icon at bounding box center [200, 200] width 13 height 15
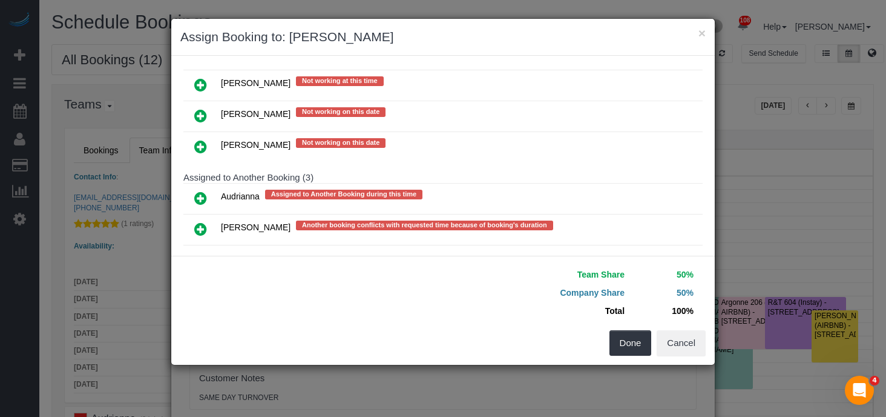
scroll to position [297, 0]
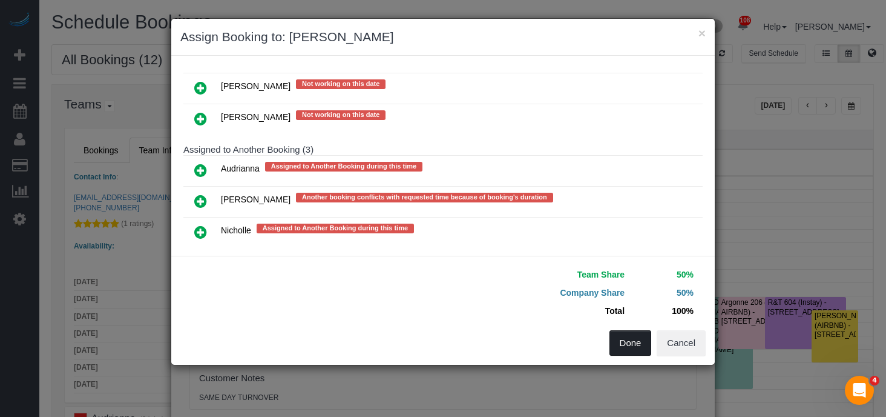
click at [624, 341] on button "Done" at bounding box center [631, 342] width 42 height 25
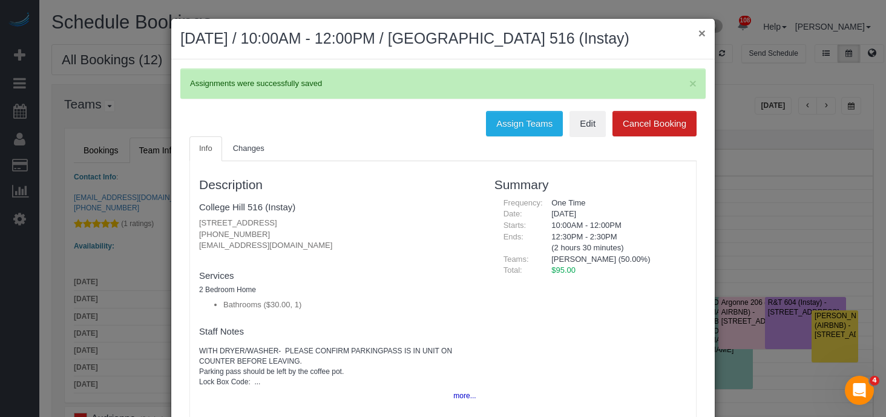
click at [699, 39] on button "×" at bounding box center [702, 33] width 7 height 13
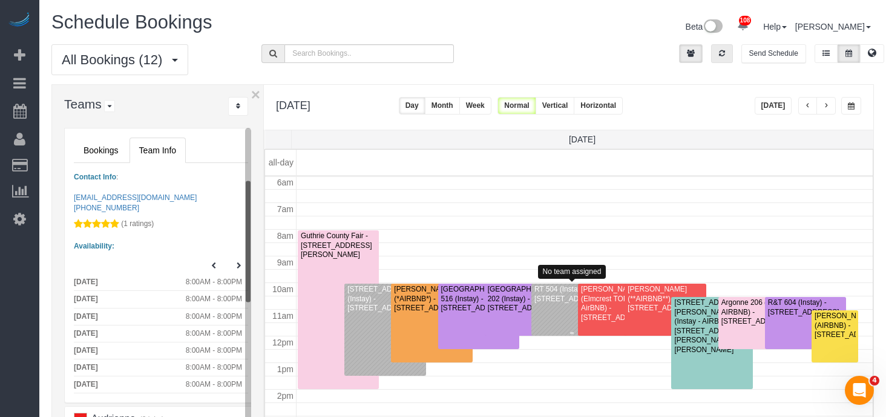
click at [550, 298] on div "RT 504 (Instay) - 717 Locust St, New R&T 504, Des Moines, IA 50309" at bounding box center [572, 294] width 76 height 19
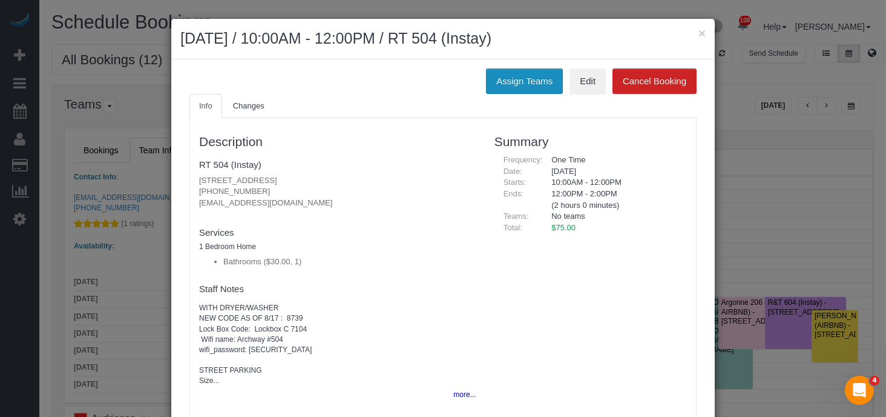
click at [534, 85] on button "Assign Teams" at bounding box center [524, 80] width 77 height 25
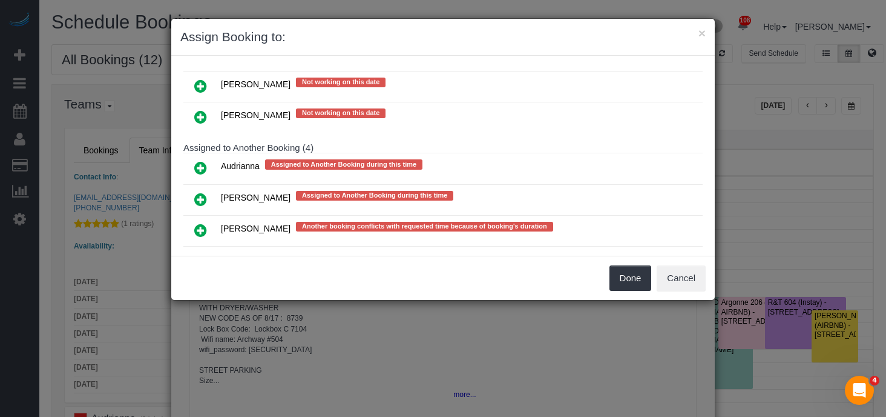
click at [200, 192] on icon at bounding box center [200, 199] width 13 height 15
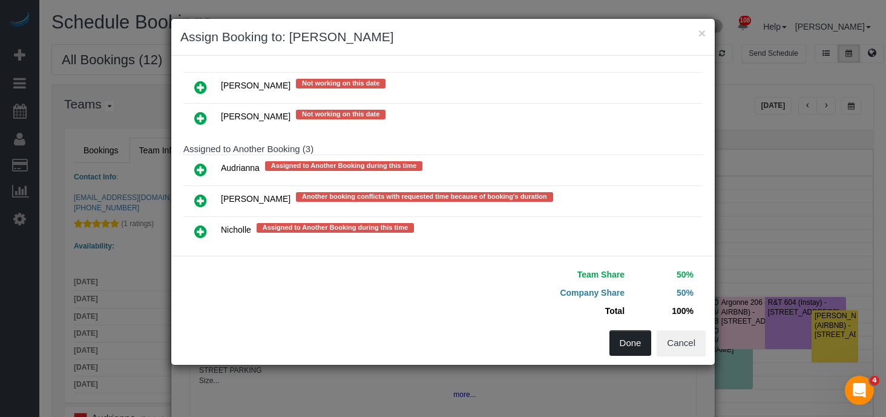
click at [628, 335] on button "Done" at bounding box center [631, 342] width 42 height 25
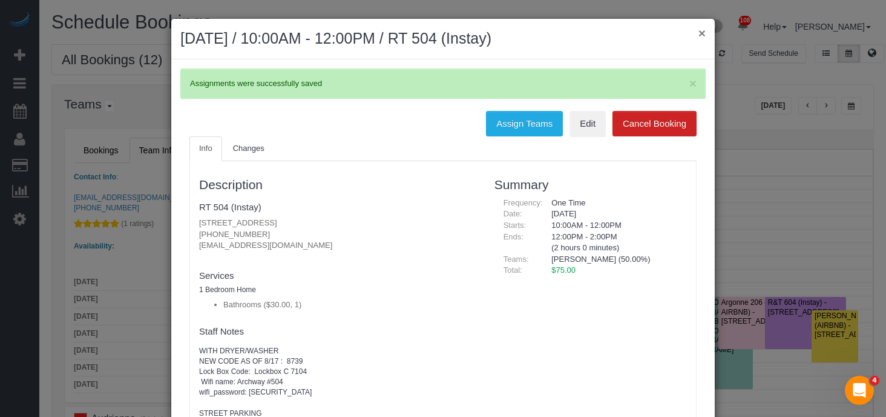
click at [703, 35] on button "×" at bounding box center [702, 33] width 7 height 13
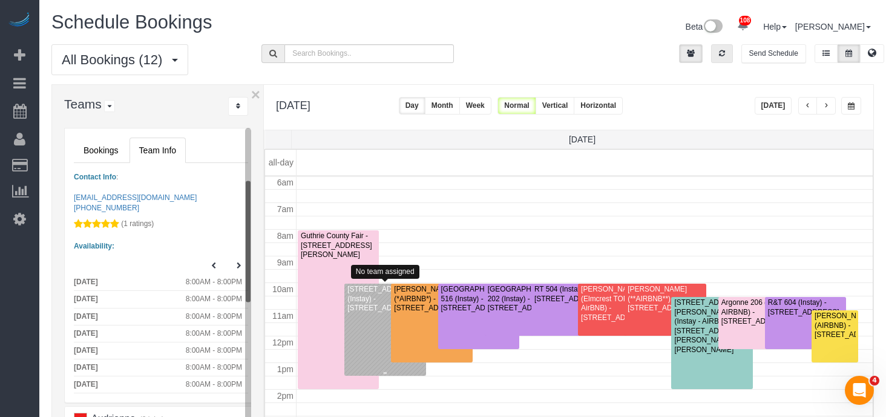
click at [367, 308] on div "4719 Pleasant St (Instay) - 4719 Pleasant St, Des Moine, IA 50312" at bounding box center [385, 299] width 76 height 28
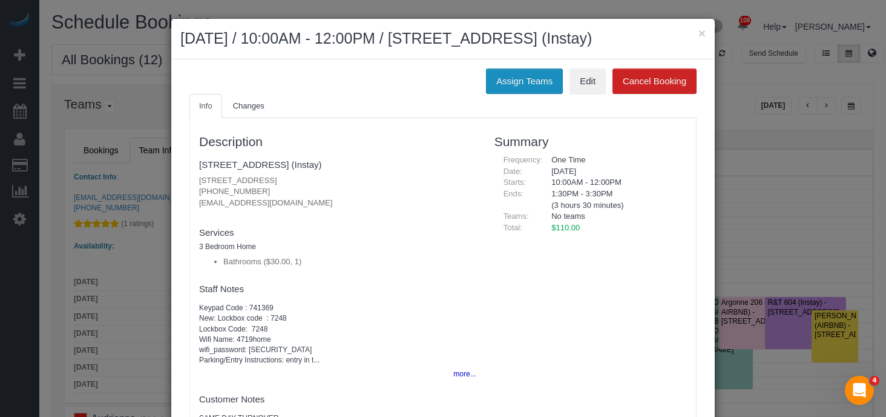
click at [518, 87] on button "Assign Teams" at bounding box center [524, 80] width 77 height 25
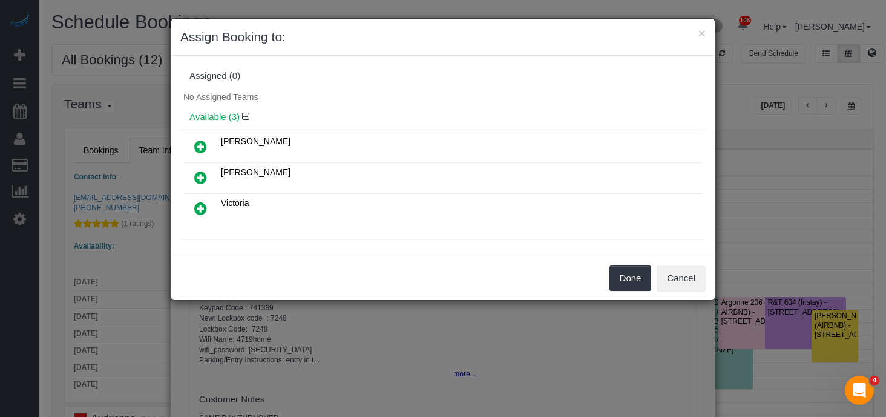
click at [200, 145] on icon at bounding box center [200, 146] width 13 height 15
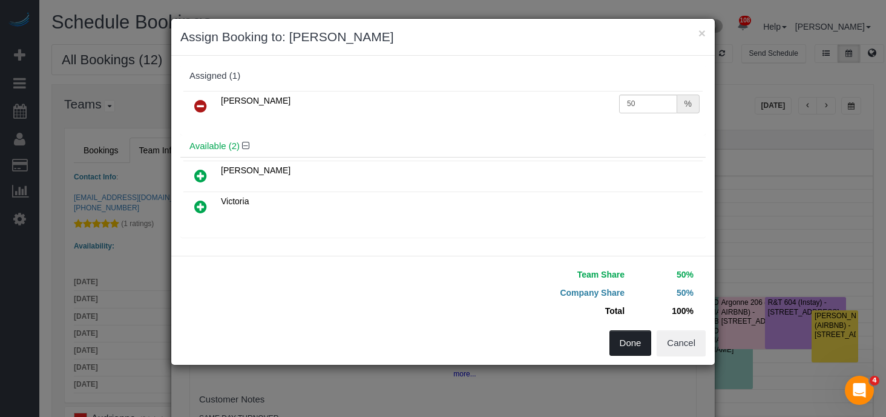
click at [631, 332] on button "Done" at bounding box center [631, 342] width 42 height 25
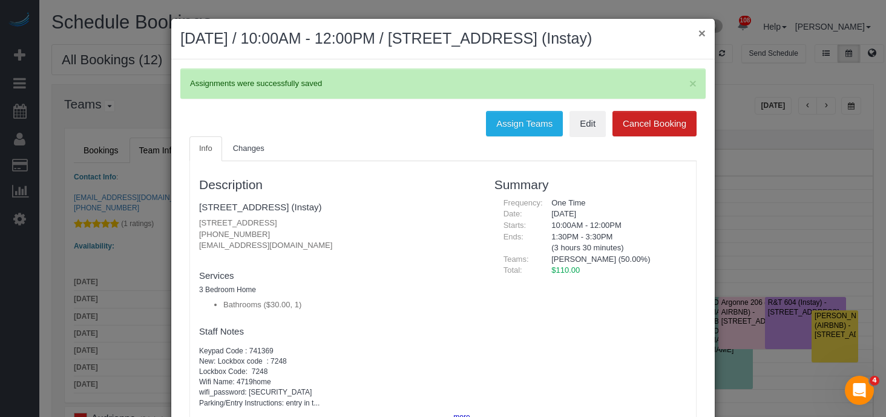
click at [702, 39] on button "×" at bounding box center [702, 33] width 7 height 13
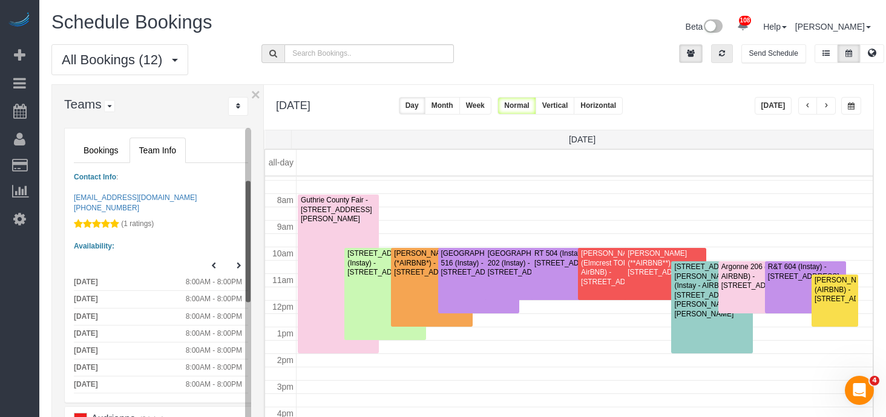
scroll to position [198, 0]
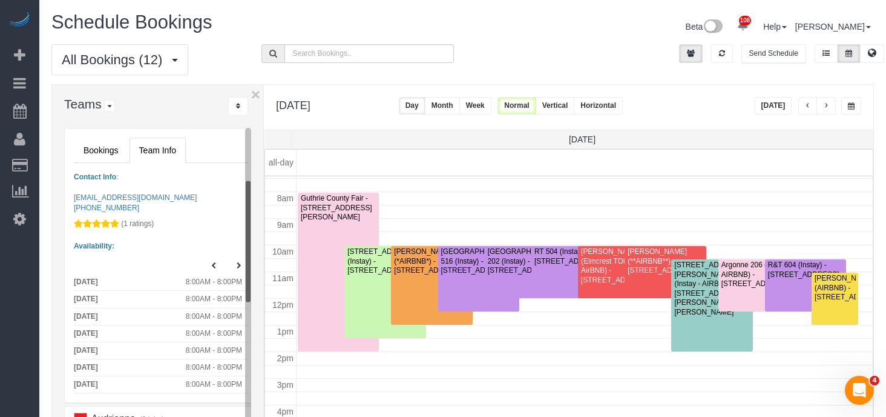
click at [826, 106] on span "button" at bounding box center [826, 105] width 6 height 7
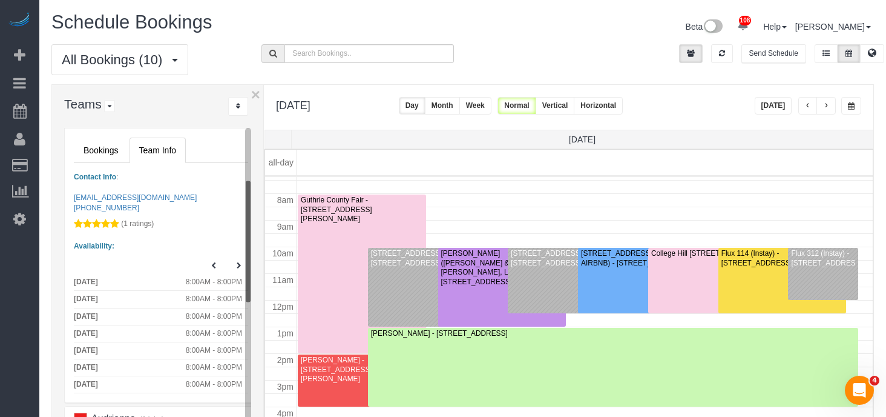
scroll to position [206, 0]
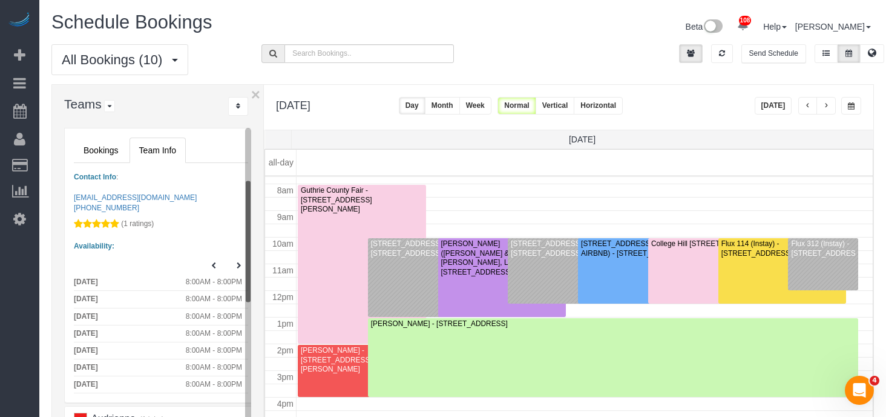
click at [807, 109] on span "button" at bounding box center [808, 105] width 6 height 7
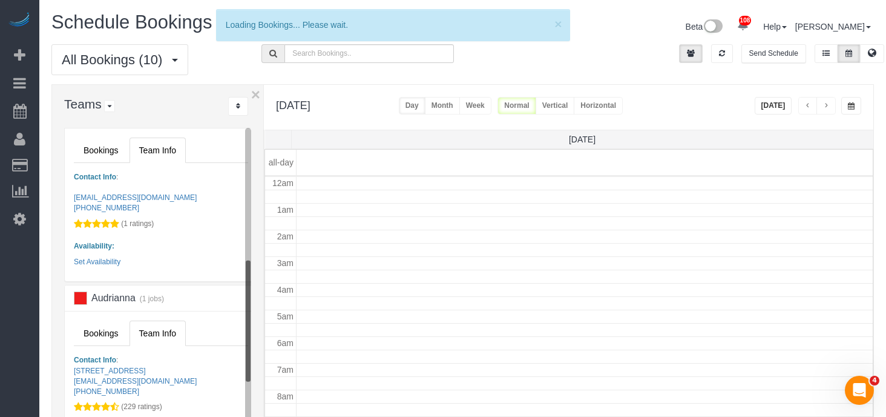
scroll to position [160, 0]
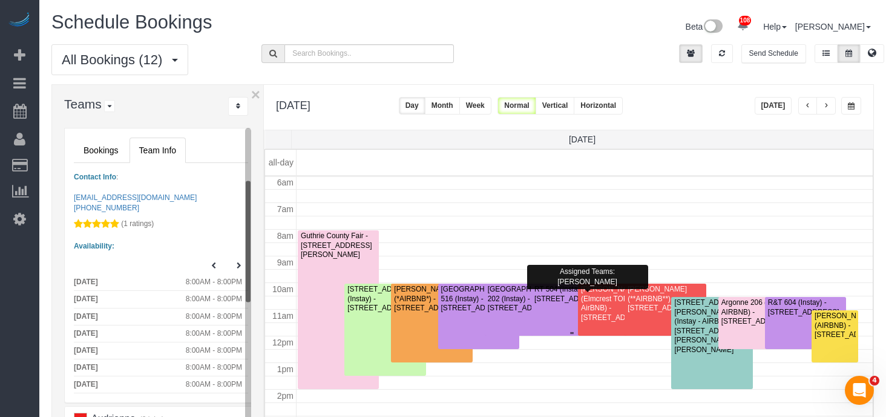
click at [557, 300] on div "RT 504 (Instay) - 717 Locust St, New R&T 504, Des Moines, IA 50309" at bounding box center [572, 294] width 76 height 19
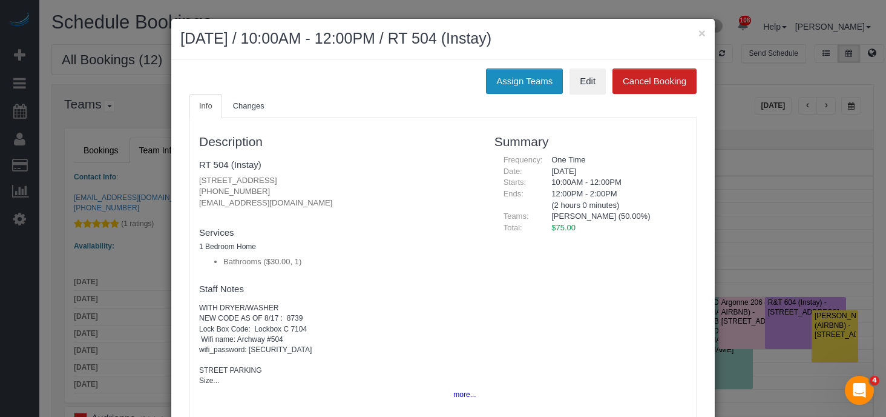
click at [538, 89] on button "Assign Teams" at bounding box center [524, 80] width 77 height 25
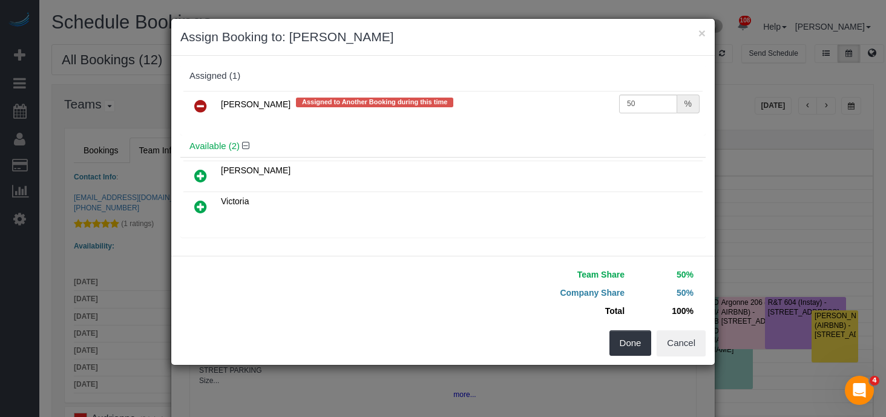
click at [200, 103] on icon at bounding box center [200, 106] width 13 height 15
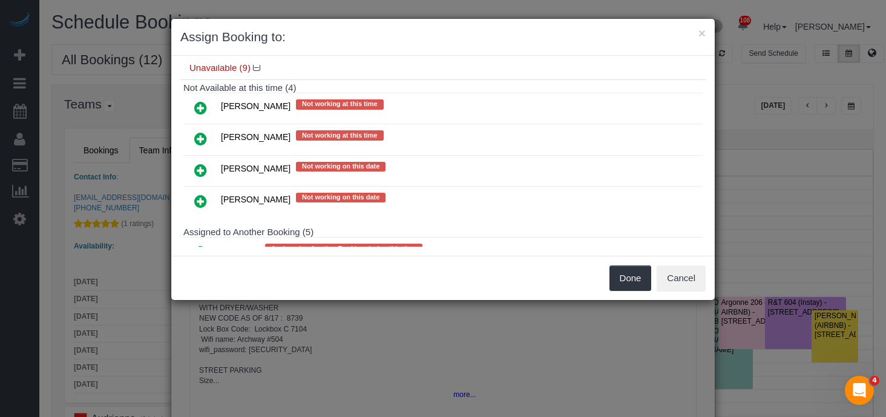
scroll to position [153, 0]
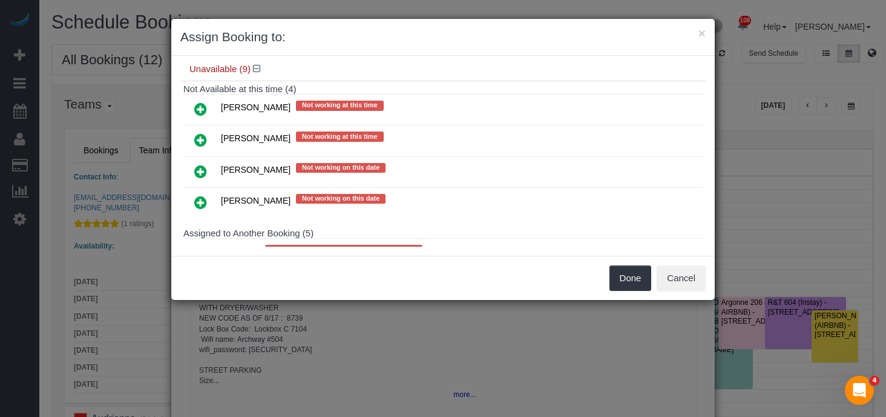
click at [202, 169] on icon at bounding box center [200, 171] width 13 height 15
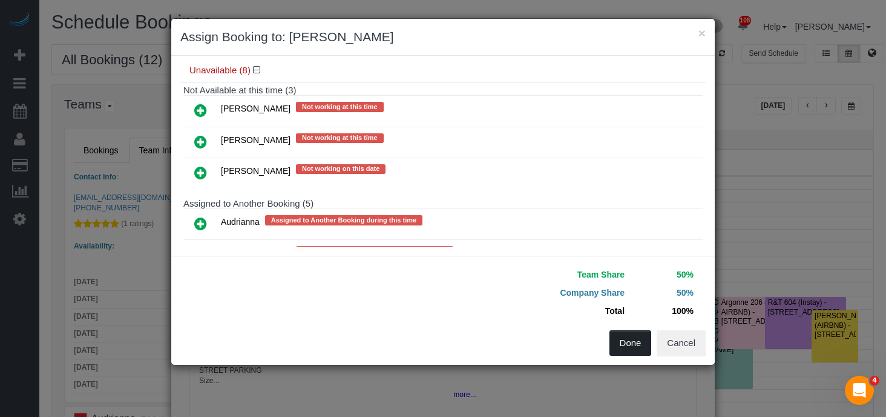
click at [632, 347] on button "Done" at bounding box center [631, 342] width 42 height 25
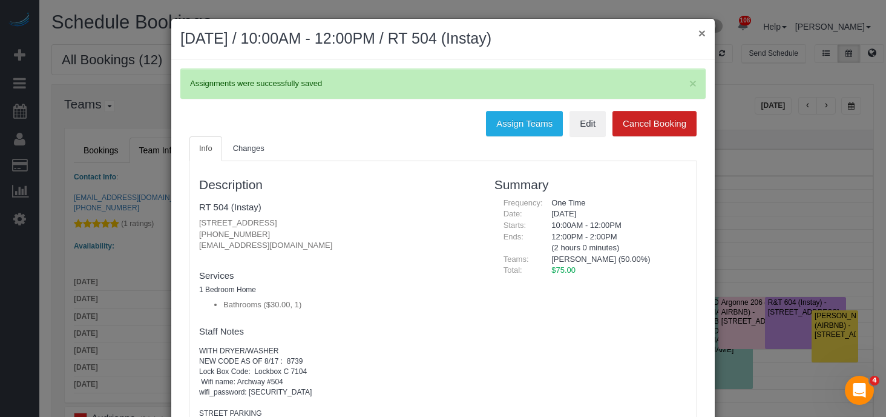
click at [704, 36] on button "×" at bounding box center [702, 33] width 7 height 13
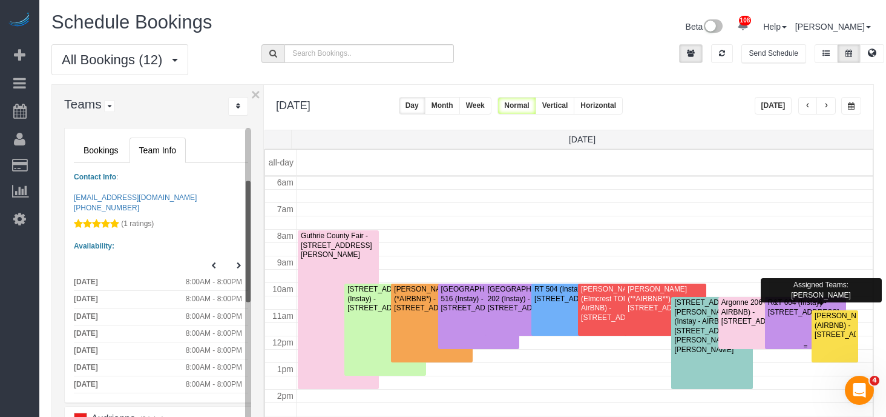
click at [782, 309] on div "R&T 604 (Instay) - 717 Locust St., Des Moines, IA 50309" at bounding box center [806, 307] width 76 height 19
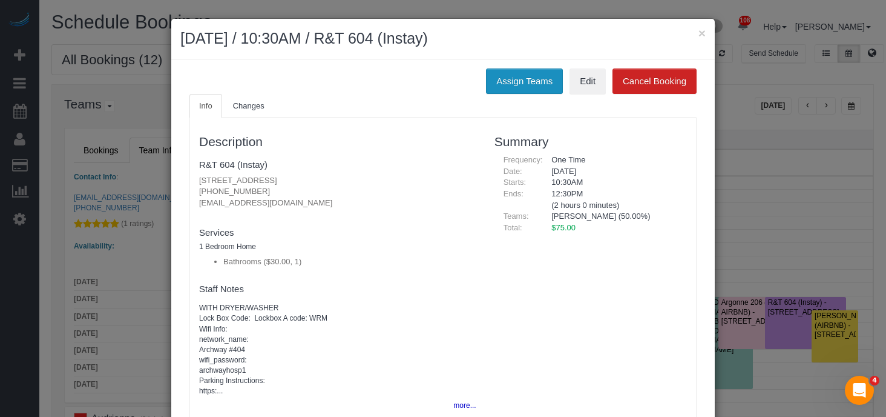
click at [531, 79] on button "Assign Teams" at bounding box center [524, 80] width 77 height 25
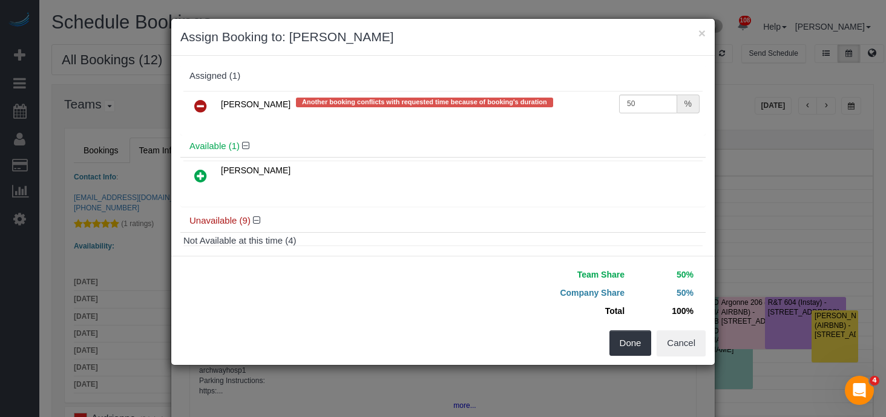
click at [202, 103] on icon at bounding box center [200, 106] width 13 height 15
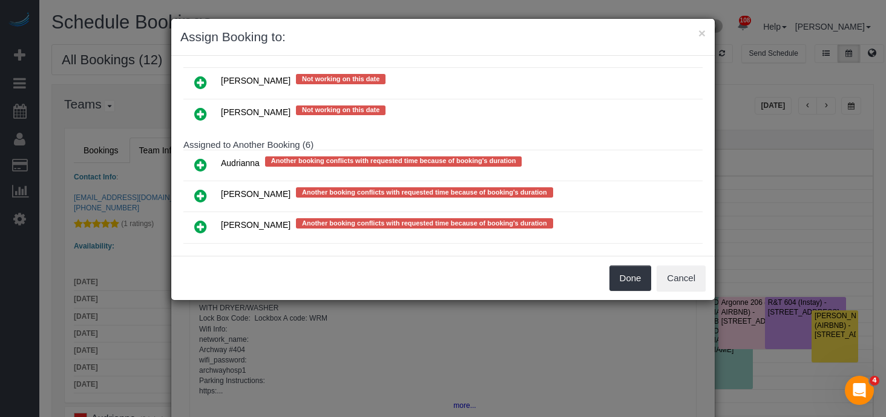
scroll to position [212, 0]
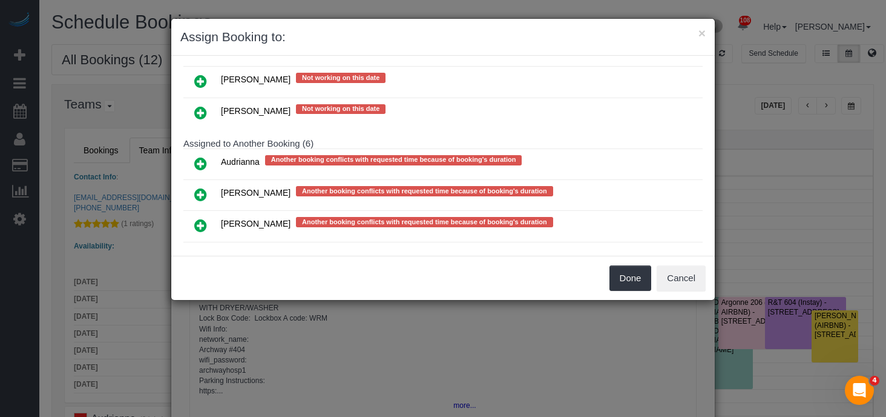
click at [201, 82] on icon at bounding box center [200, 81] width 13 height 15
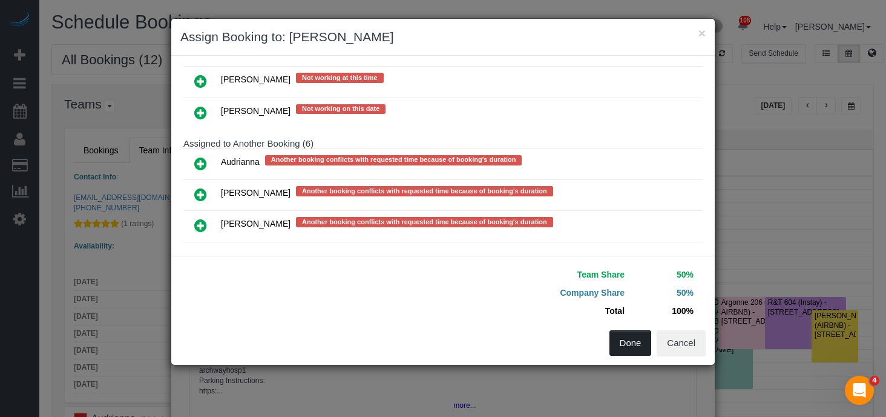
click at [612, 334] on button "Done" at bounding box center [631, 342] width 42 height 25
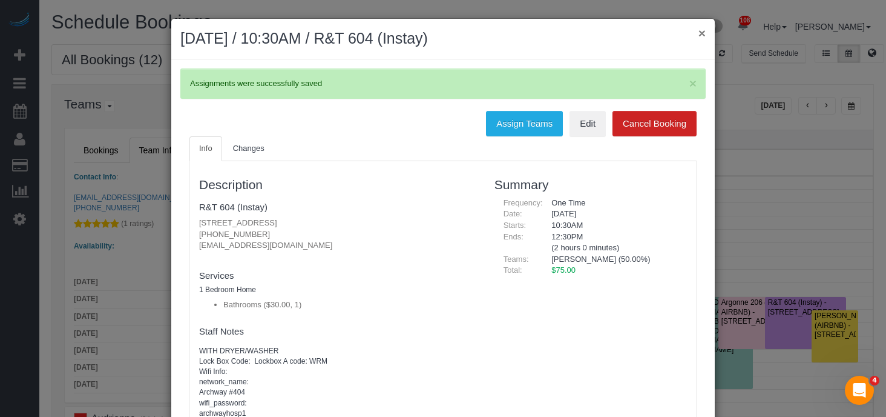
click at [702, 36] on button "×" at bounding box center [702, 33] width 7 height 13
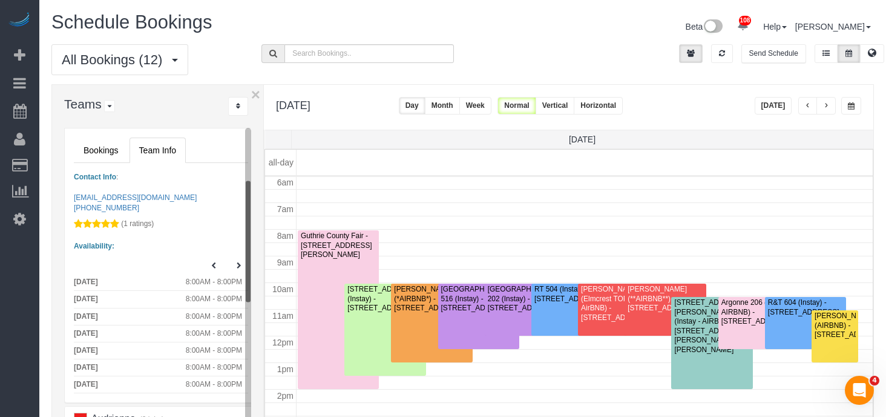
click at [826, 103] on span "button" at bounding box center [826, 105] width 6 height 7
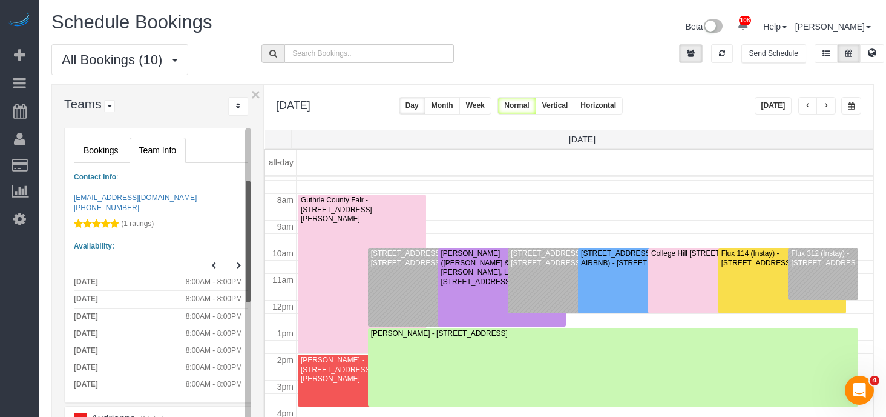
scroll to position [197, 0]
click at [395, 255] on div "1905 6th Ave (Instay) - 1905 6th Ave, Des Moines, IA 50314" at bounding box center [433, 257] width 124 height 19
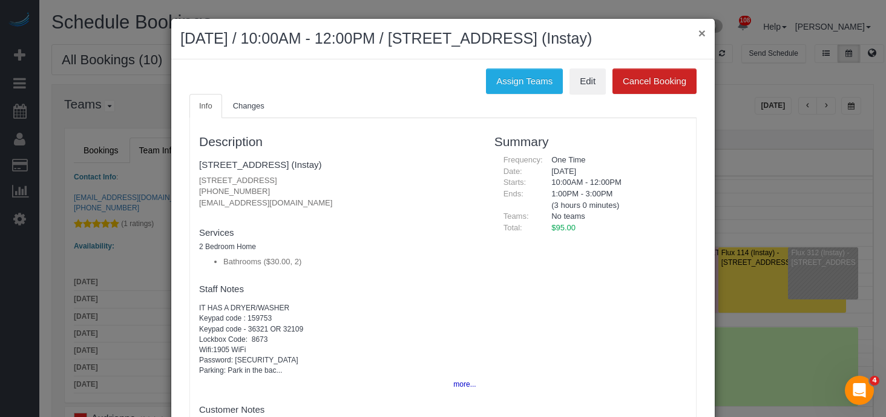
click at [700, 29] on button "×" at bounding box center [702, 33] width 7 height 13
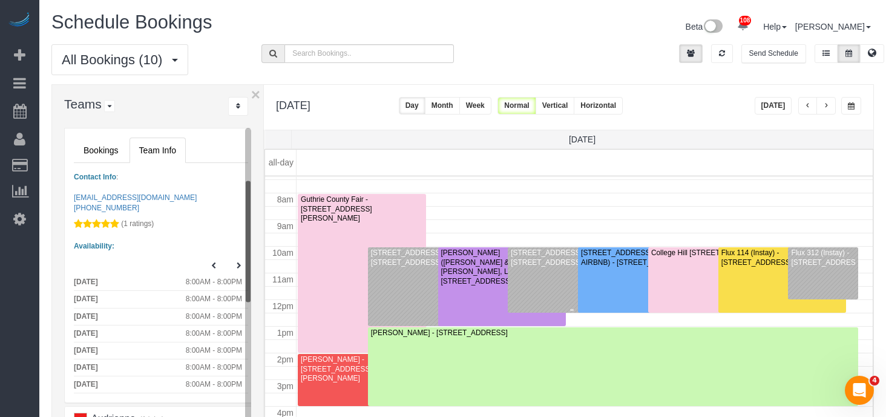
click at [536, 255] on div "1905 6th Ave (Instay) - 1905 6th Ave, Des Moines, IA 50314" at bounding box center [572, 257] width 124 height 19
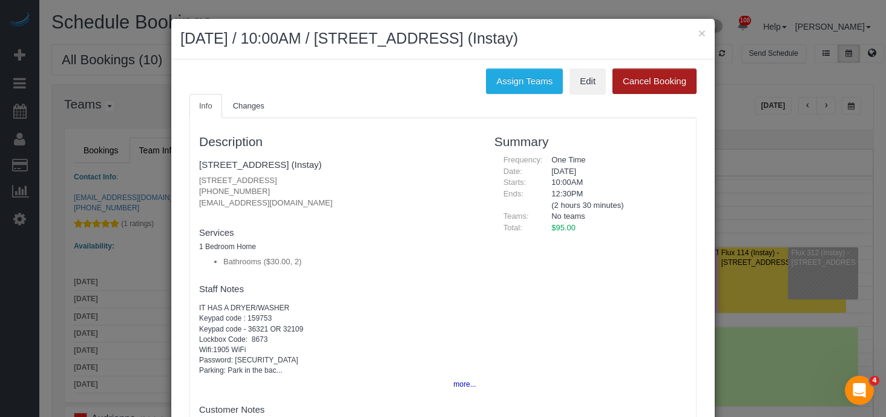
click at [654, 82] on button "Cancel Booking" at bounding box center [655, 80] width 84 height 25
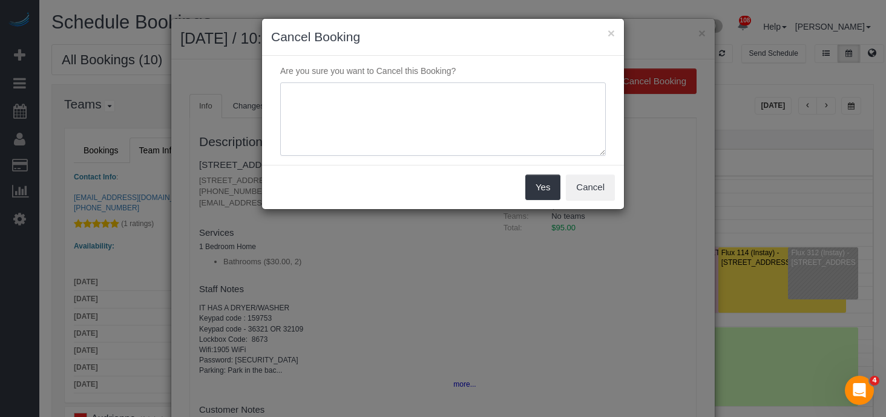
click at [405, 105] on textarea at bounding box center [443, 119] width 326 height 74
type textarea "duplicate"
click at [545, 189] on button "Yes" at bounding box center [543, 186] width 35 height 25
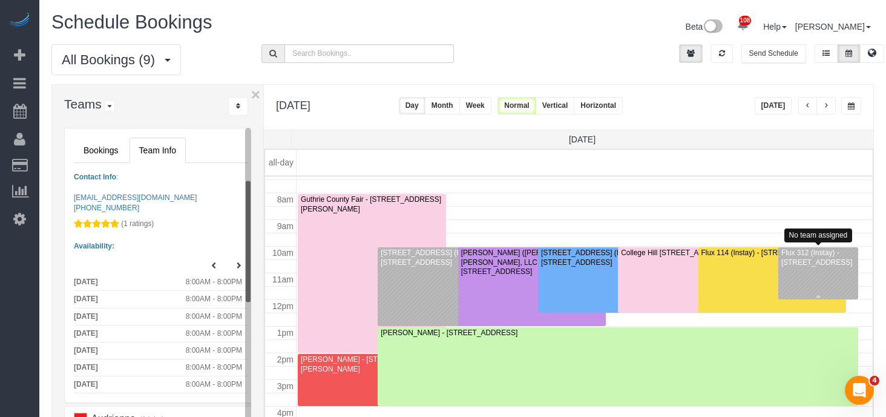
click at [817, 265] on div "Flux 312 (Instay) - 1400 Walnut St, Flux 312, Des Moines, IA 50309" at bounding box center [818, 257] width 75 height 19
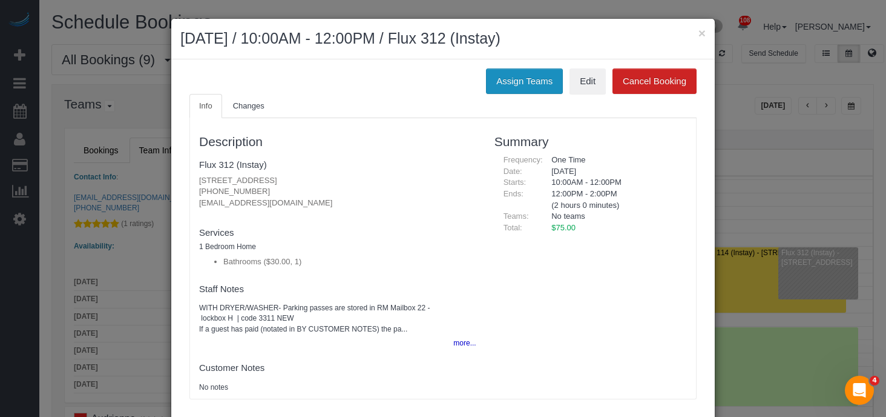
click at [508, 80] on button "Assign Teams" at bounding box center [524, 80] width 77 height 25
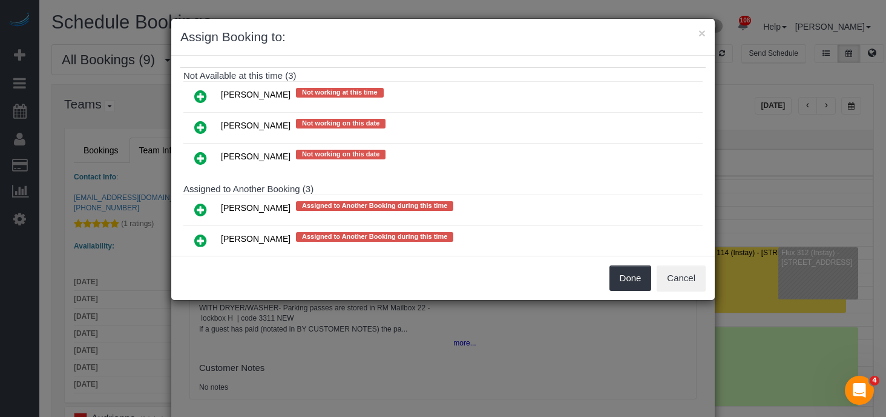
scroll to position [259, 0]
click at [205, 203] on icon at bounding box center [200, 210] width 13 height 15
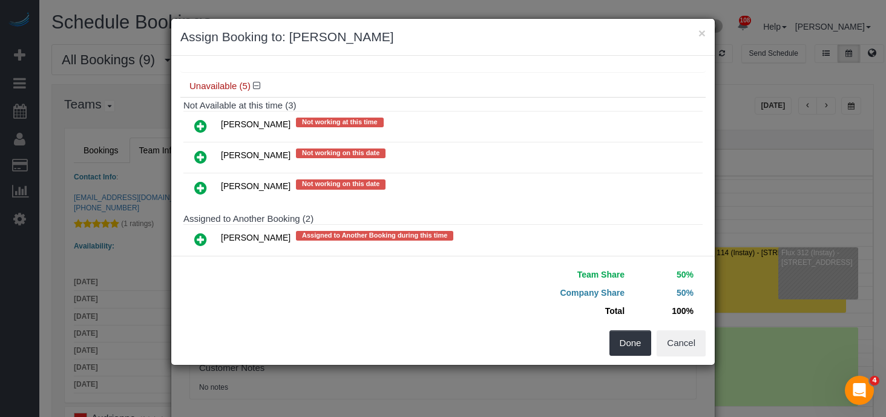
scroll to position [287, 0]
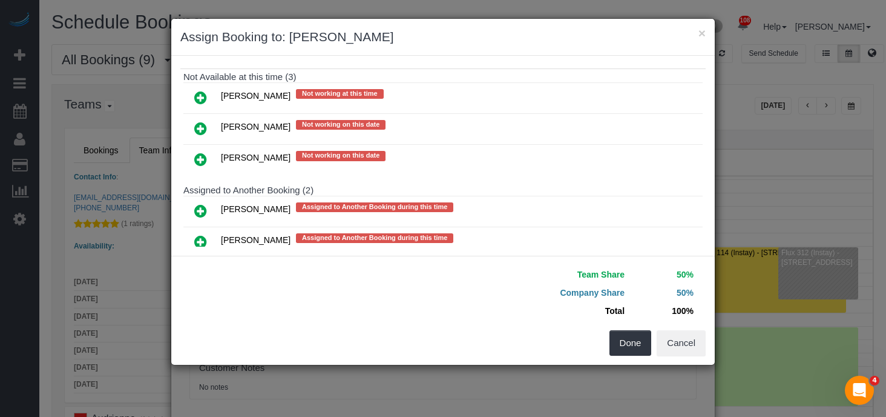
click at [629, 355] on div "Team Share 50% Company Share 50% Total 100% Warning: The Company share is 0%. I…" at bounding box center [443, 309] width 544 height 109
click at [630, 351] on button "Done" at bounding box center [631, 342] width 42 height 25
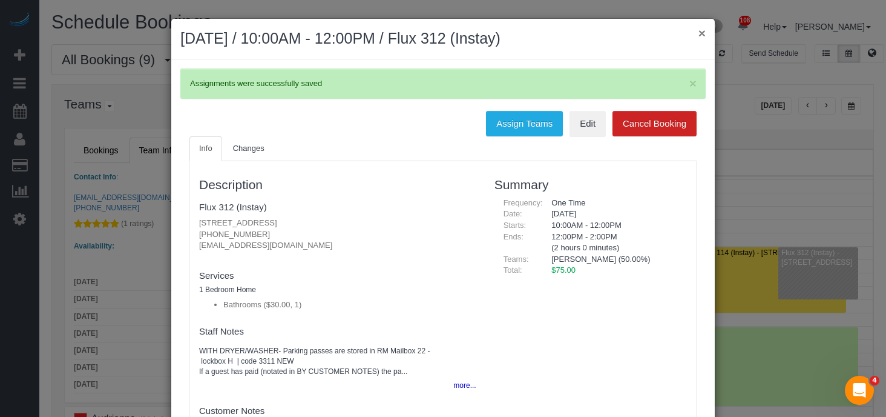
click at [704, 38] on button "×" at bounding box center [702, 33] width 7 height 13
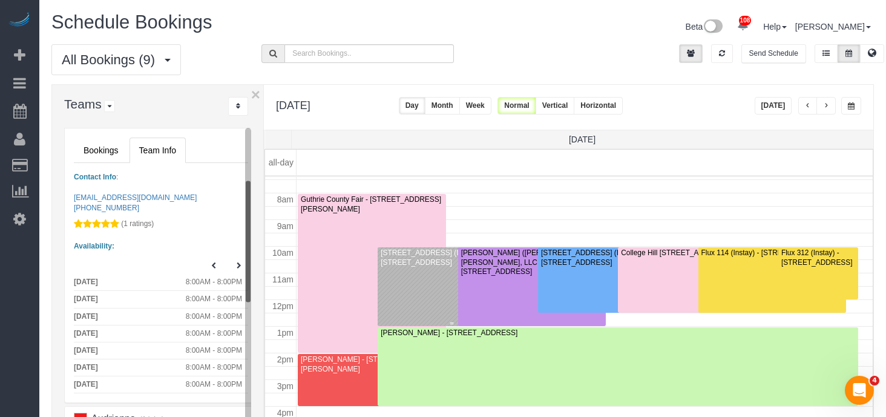
click at [416, 255] on div "1905 6th Ave (Instay) - 1905 6th Ave, Des Moines, IA 50314" at bounding box center [451, 257] width 143 height 19
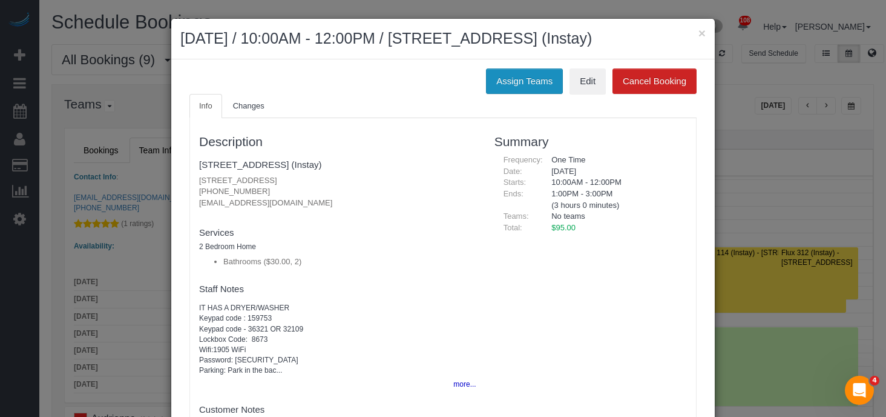
click at [529, 74] on button "Assign Teams" at bounding box center [524, 80] width 77 height 25
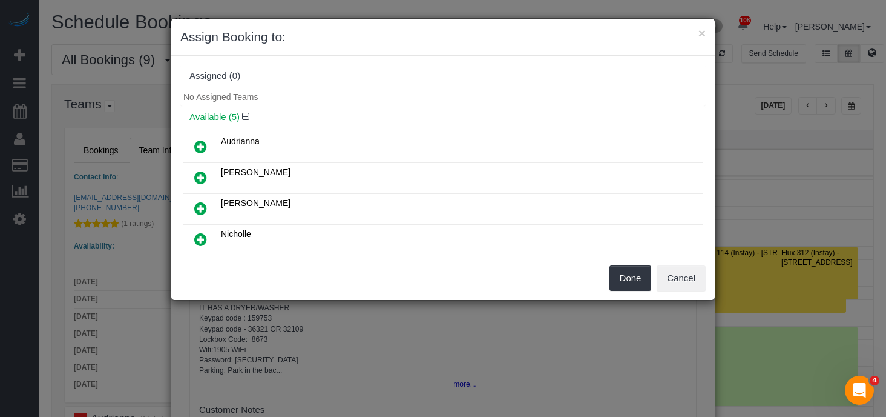
click at [199, 236] on icon at bounding box center [200, 239] width 13 height 15
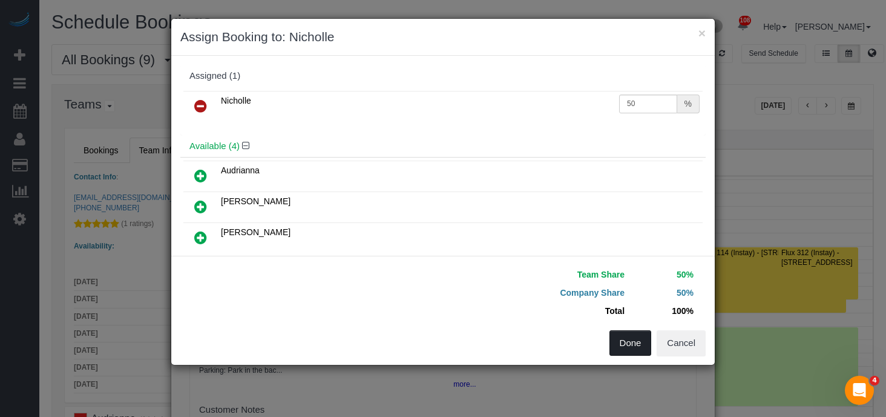
click at [627, 338] on button "Done" at bounding box center [631, 342] width 42 height 25
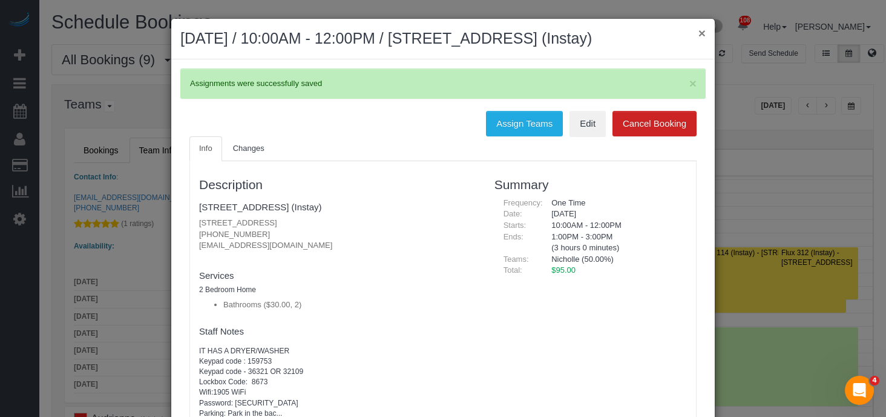
click at [701, 32] on button "×" at bounding box center [702, 33] width 7 height 13
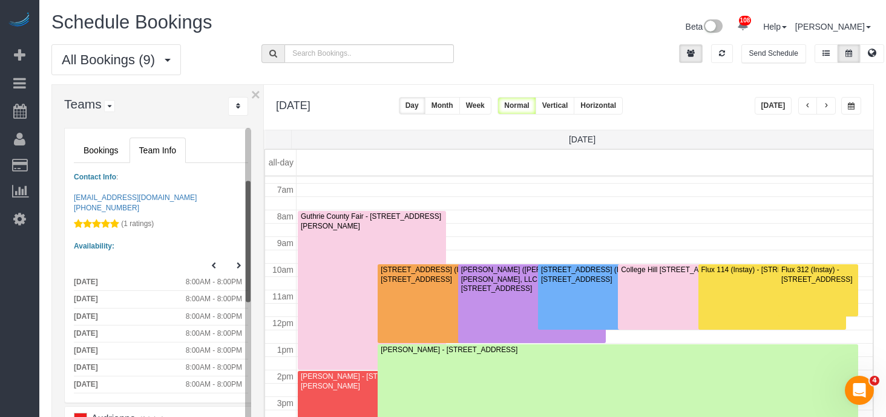
scroll to position [173, 0]
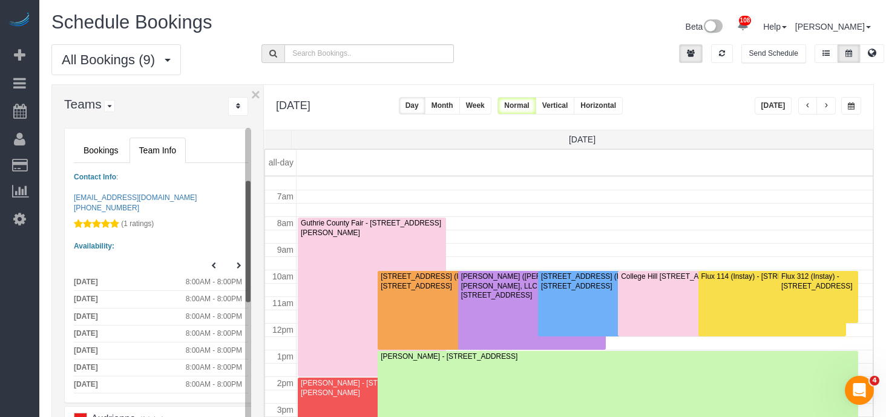
click at [826, 104] on span "button" at bounding box center [826, 105] width 6 height 7
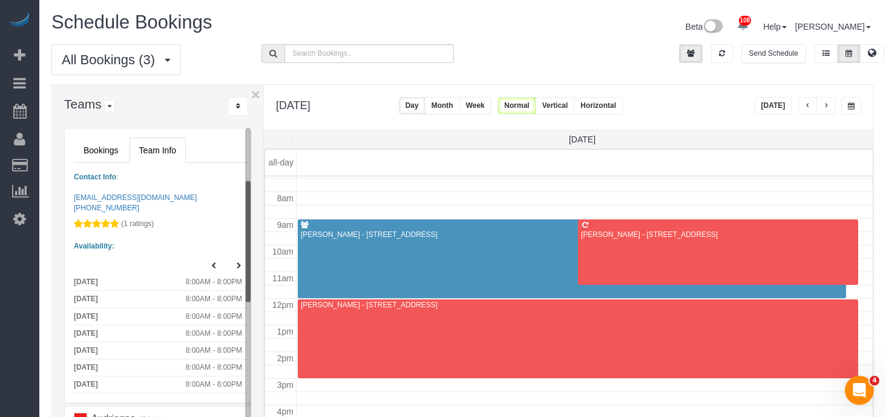
scroll to position [196, 0]
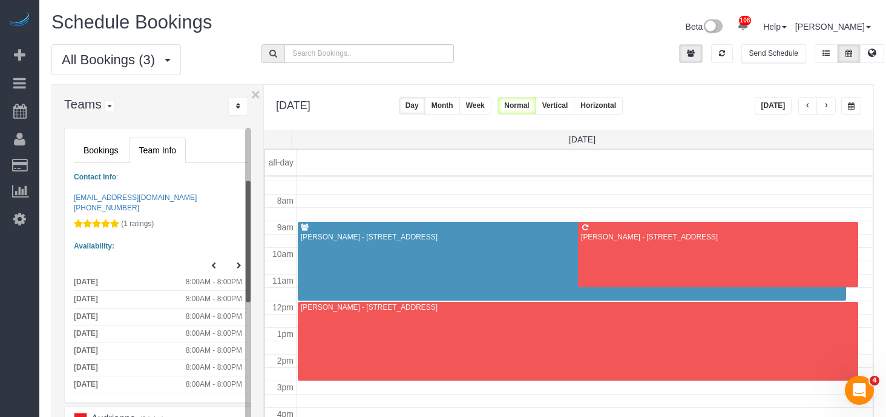
click at [829, 107] on span "button" at bounding box center [826, 105] width 6 height 7
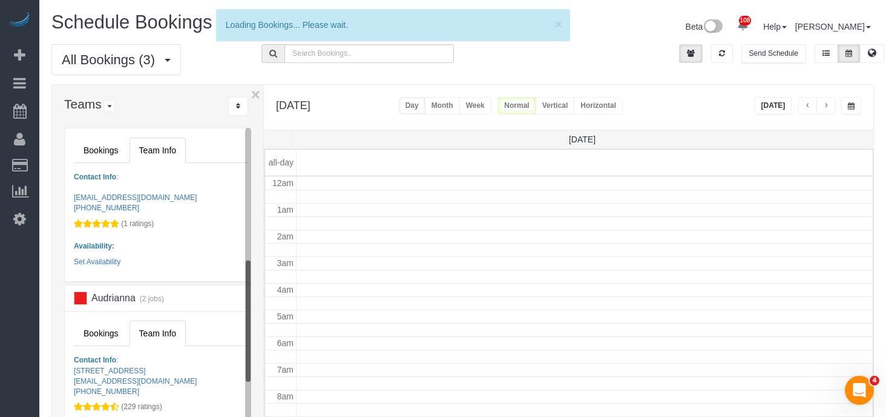
scroll to position [160, 0]
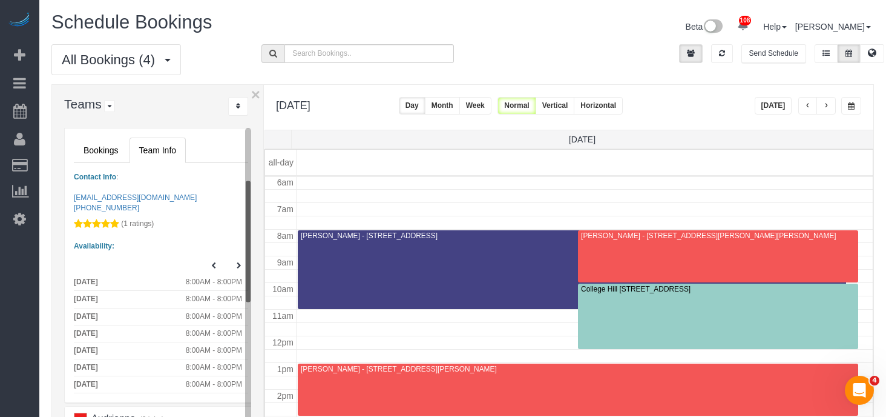
click at [829, 107] on span "button" at bounding box center [826, 105] width 6 height 7
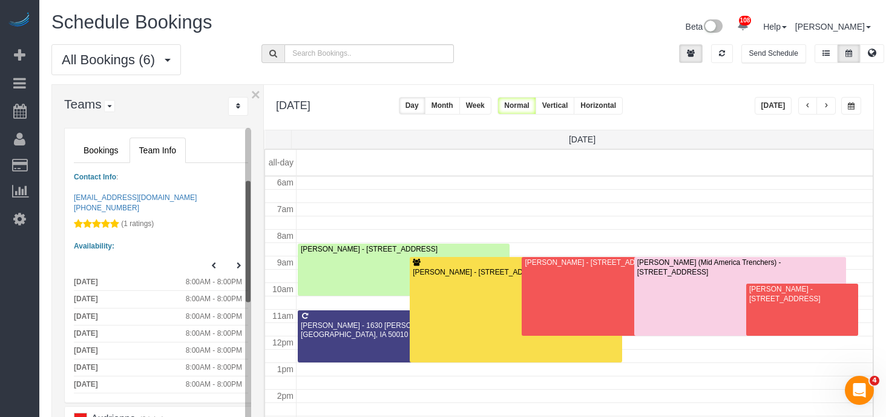
click at [829, 106] on span "button" at bounding box center [826, 105] width 6 height 7
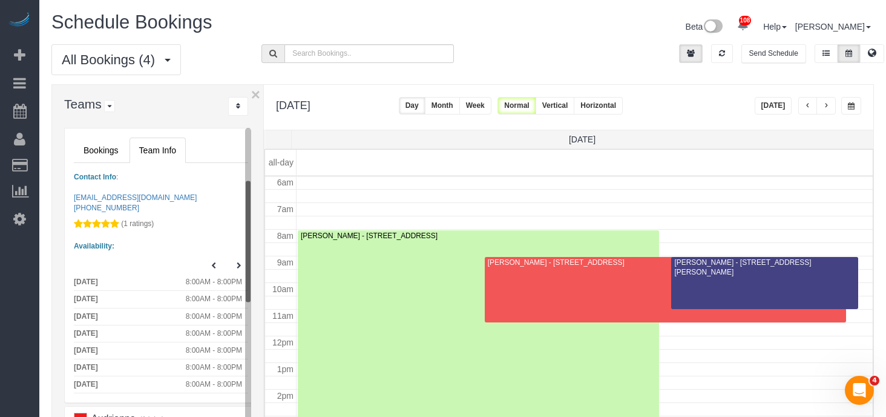
click at [829, 106] on span "button" at bounding box center [826, 105] width 6 height 7
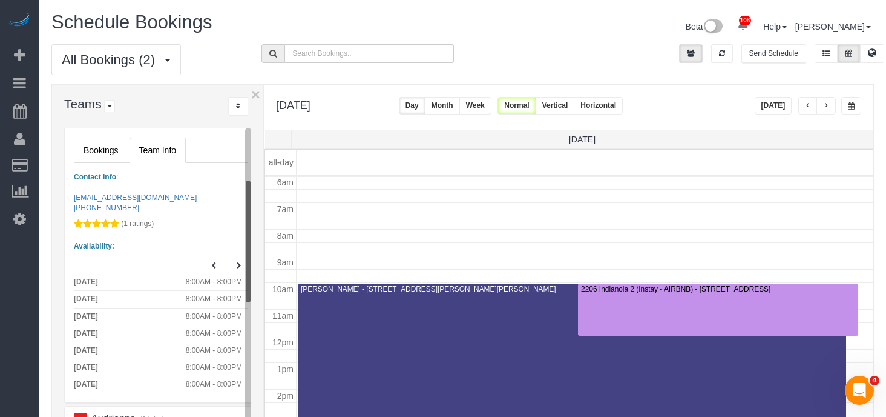
click at [829, 106] on span "button" at bounding box center [826, 105] width 6 height 7
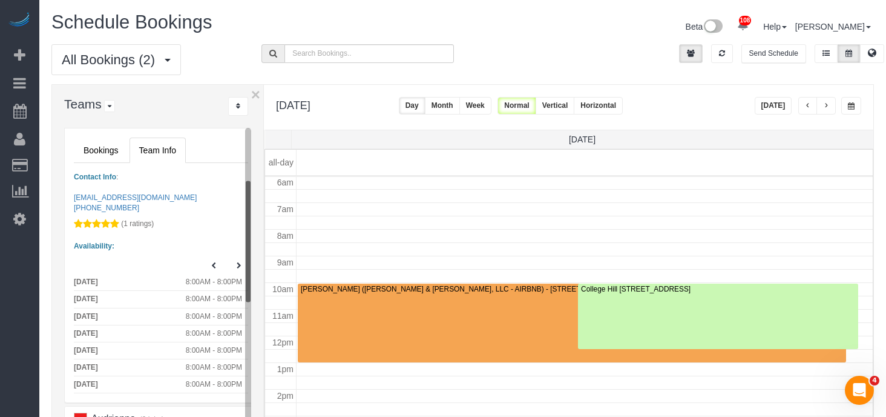
click at [774, 111] on button "[DATE]" at bounding box center [774, 106] width 38 height 18
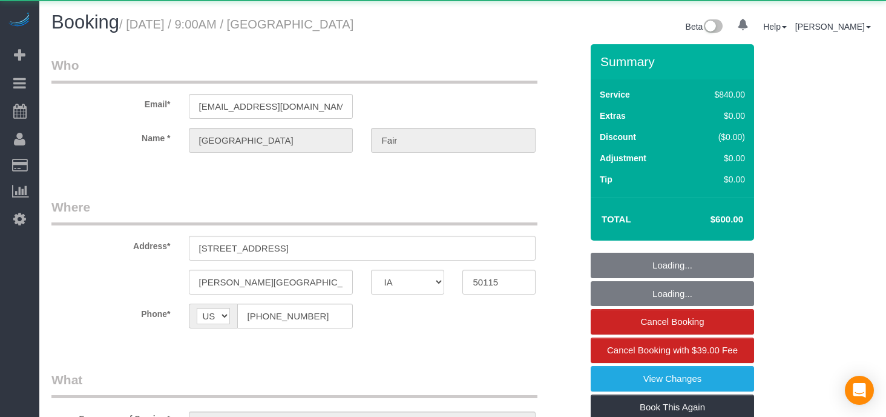
select select "IA"
select select "object:922"
select select "2"
select select "360"
select select "IA"
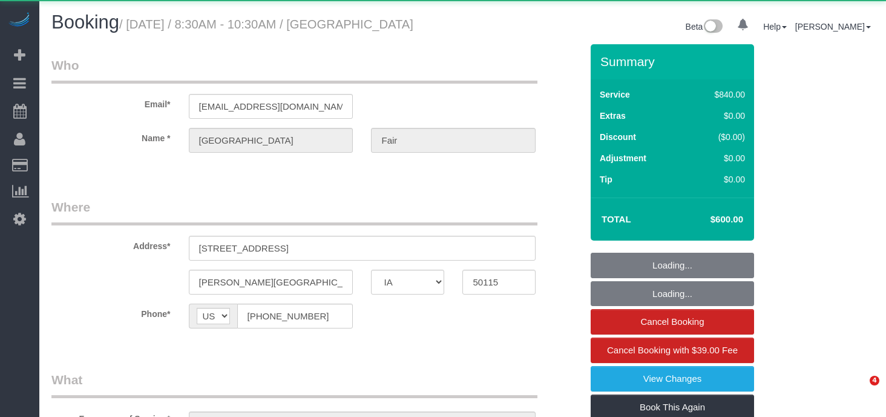
select select "2"
select select "360"
select select "object:922"
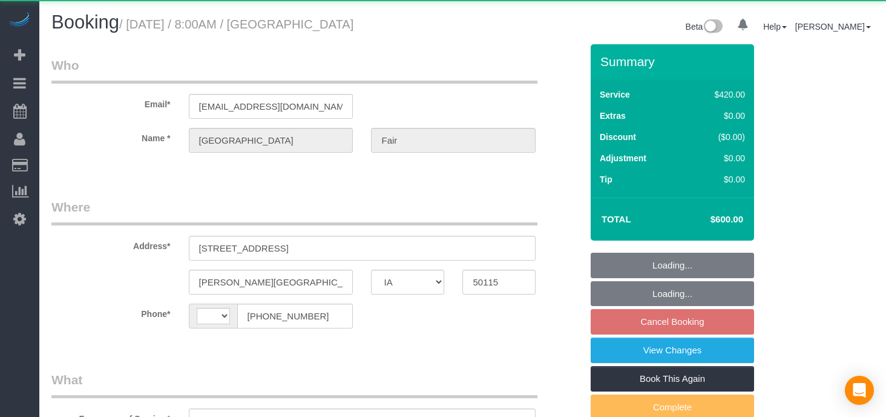
select select "IA"
select select "string:US"
select select "object:845"
select select "360"
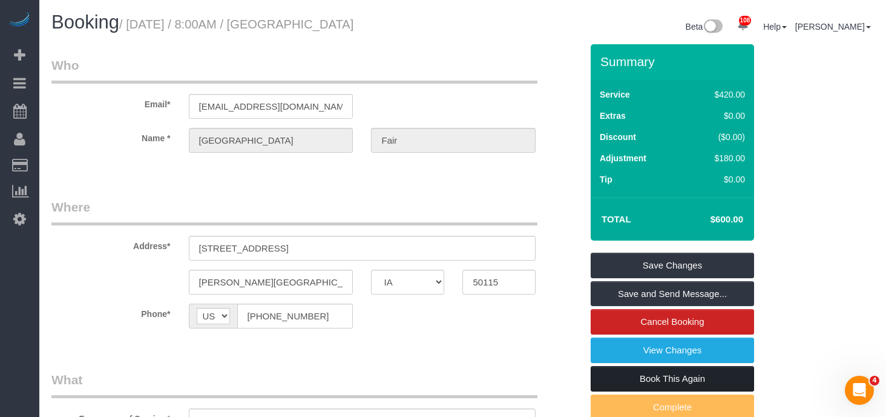
click at [653, 377] on link "Book This Again" at bounding box center [672, 378] width 163 height 25
select select "IA"
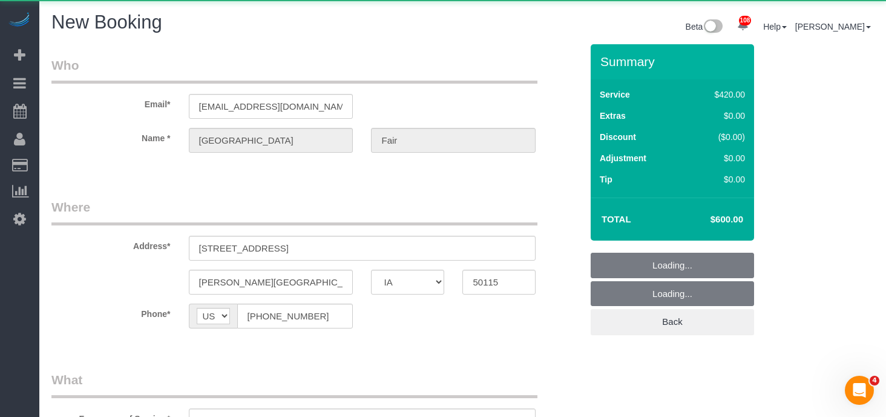
select select "string:fspay"
select select "object:1321"
select select "360"
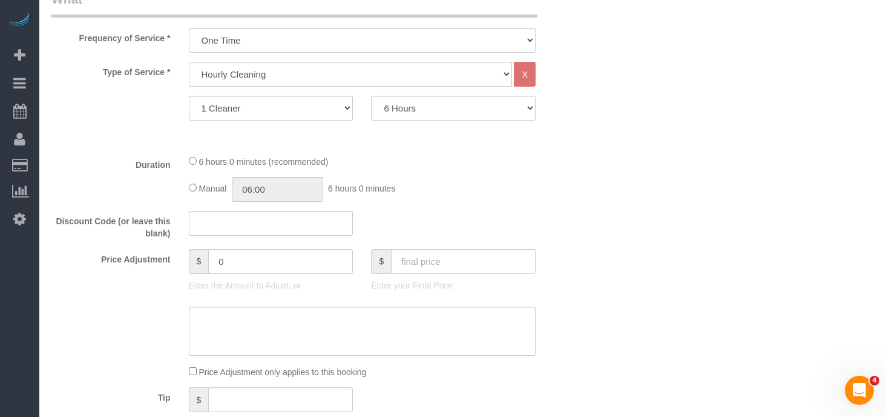
scroll to position [440, 0]
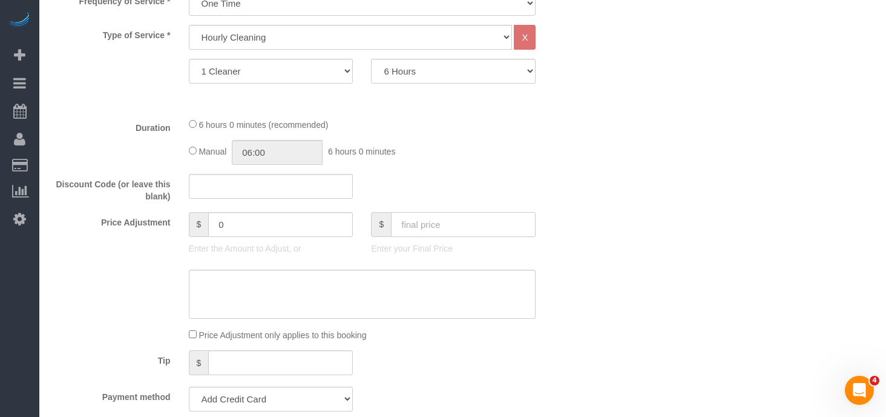
click at [420, 229] on input "text" at bounding box center [463, 224] width 145 height 25
type input "600"
type input "180"
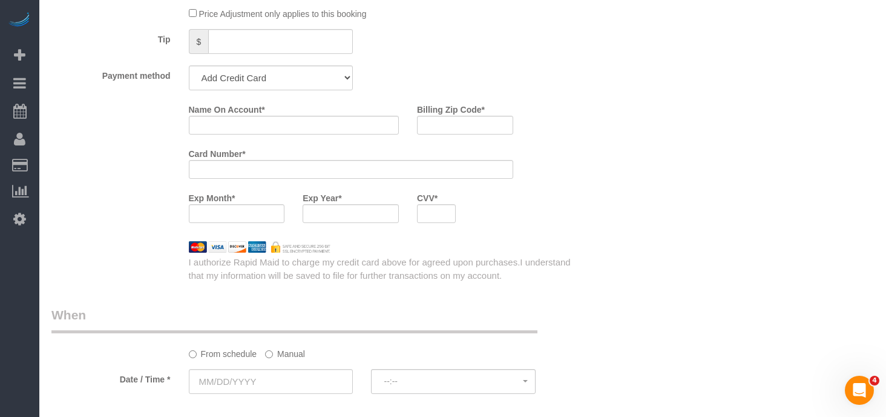
scroll to position [784, 0]
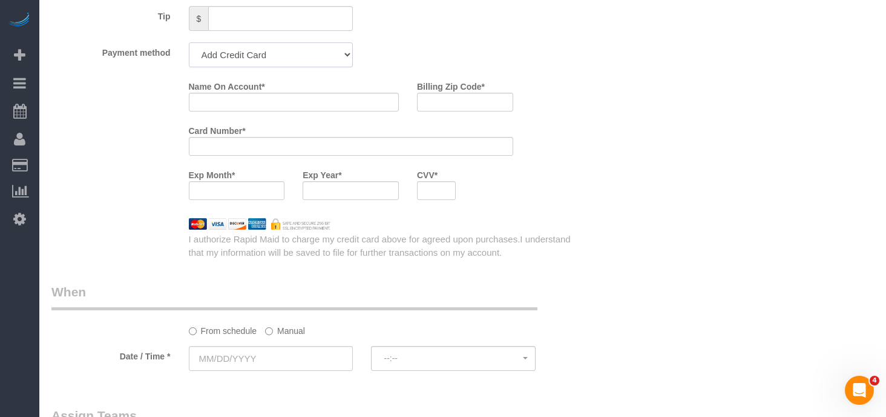
click at [295, 44] on select "Add Credit Card Cash Check Paypal" at bounding box center [271, 54] width 165 height 25
select select "string:check"
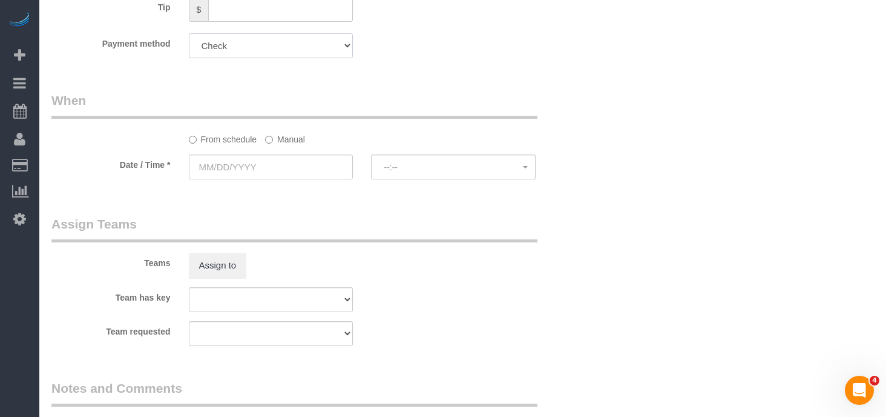
scroll to position [799, 0]
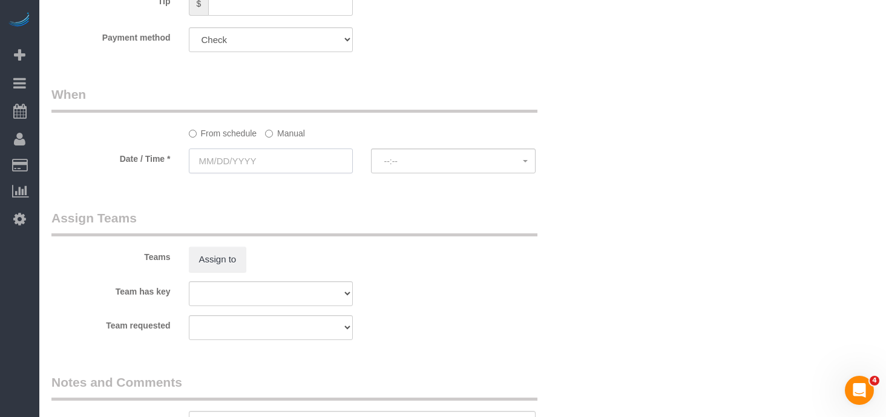
click at [263, 159] on input "text" at bounding box center [271, 160] width 165 height 25
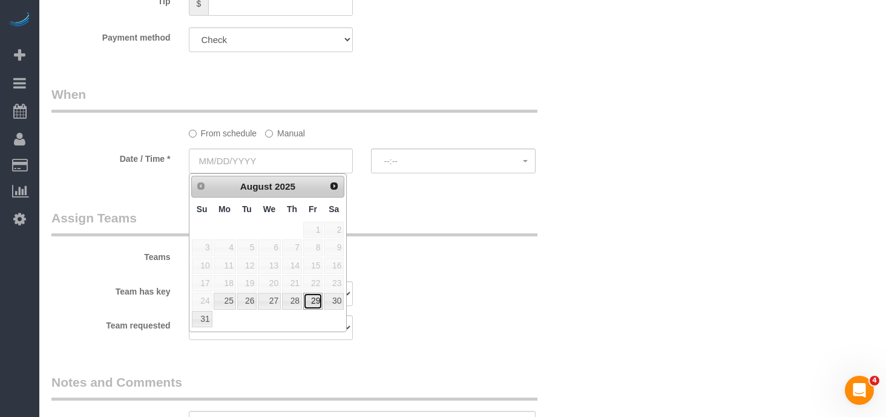
click at [316, 299] on link "29" at bounding box center [312, 300] width 19 height 16
type input "08/29/2025"
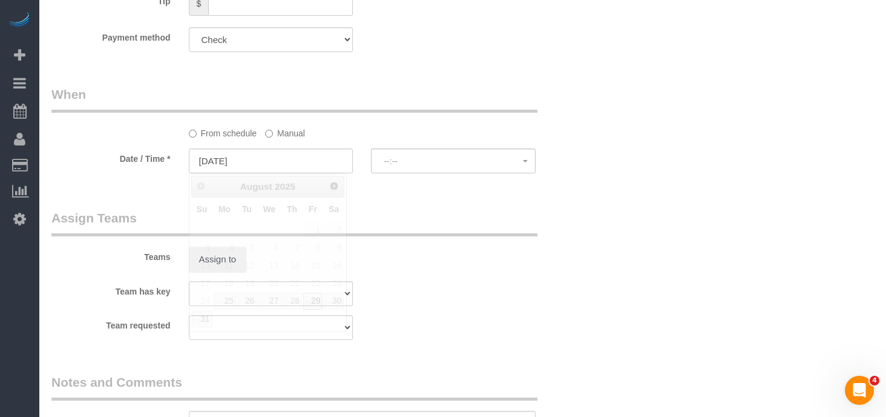
select select "spot26"
click at [218, 265] on button "Assign to" at bounding box center [218, 258] width 58 height 25
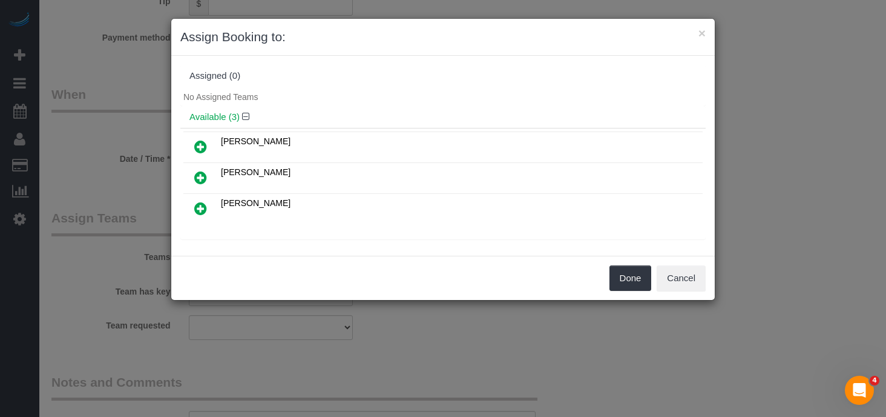
click at [201, 205] on icon at bounding box center [200, 208] width 13 height 15
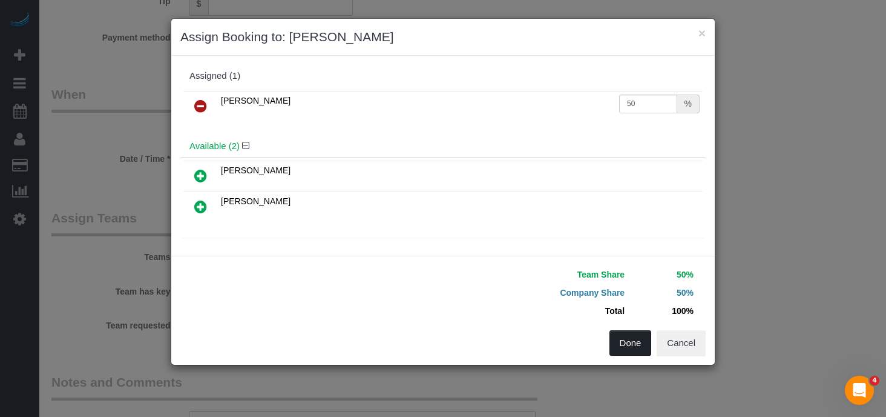
click at [625, 334] on button "Done" at bounding box center [631, 342] width 42 height 25
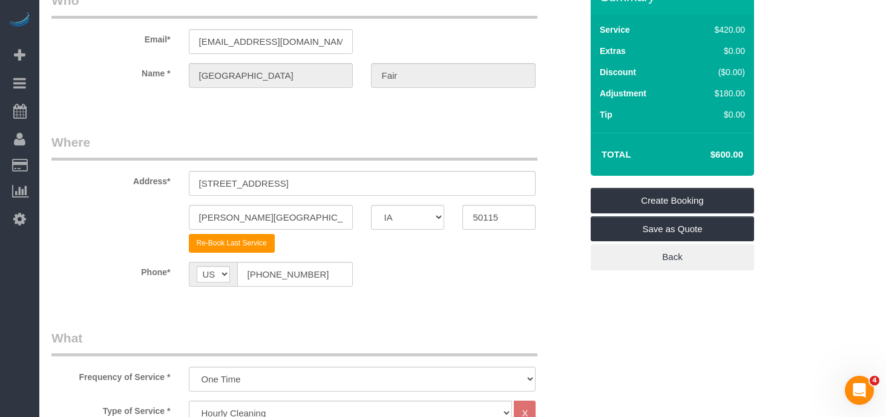
scroll to position [0, 0]
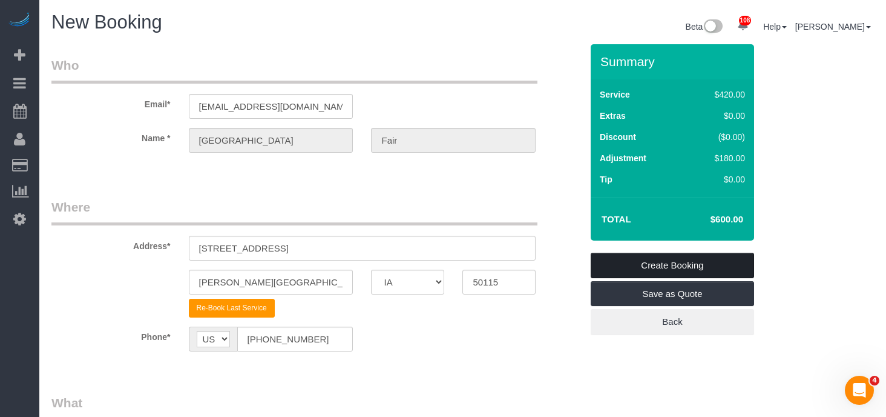
click at [662, 266] on link "Create Booking" at bounding box center [672, 264] width 163 height 25
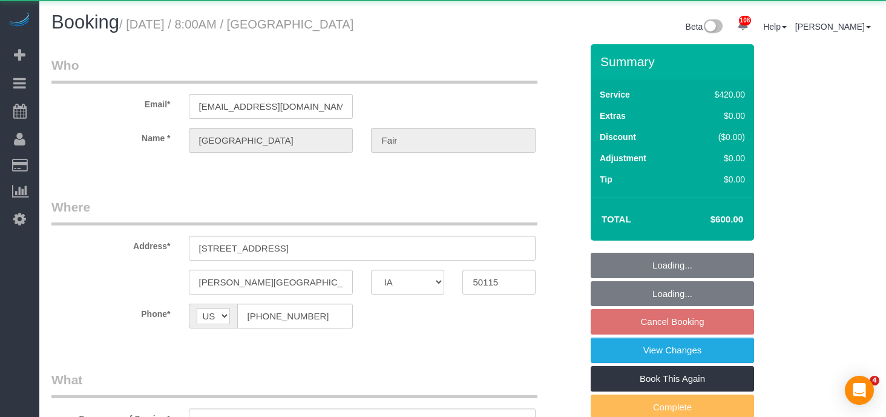
select select "IA"
select select "object:906"
select select "360"
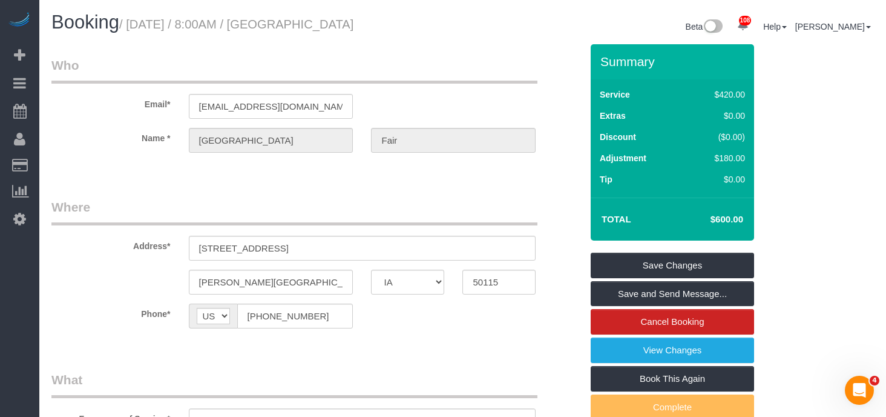
scroll to position [1, 0]
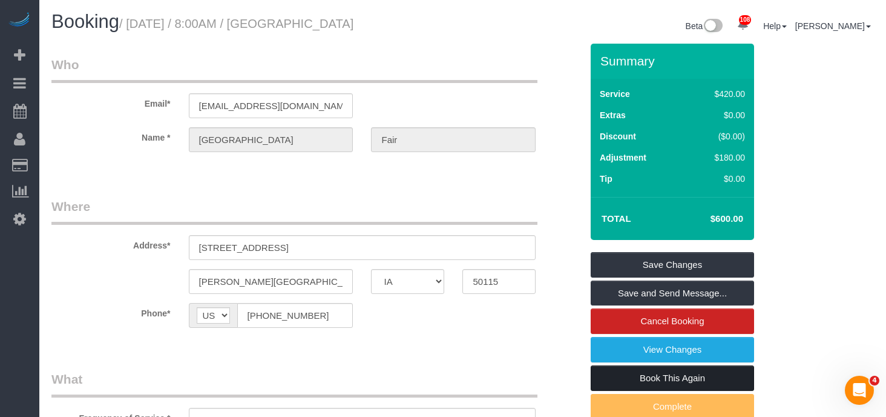
click at [645, 376] on link "Book This Again" at bounding box center [672, 377] width 163 height 25
select select "IA"
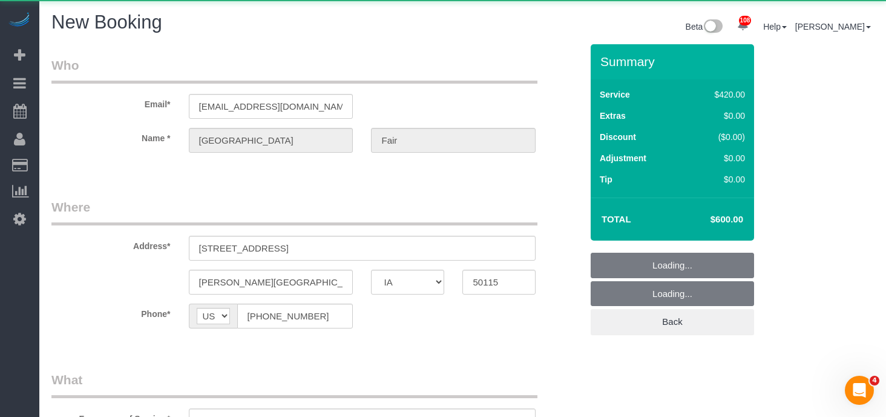
select select "string:fspay"
select select "object:1214"
select select "360"
select select "object:1321"
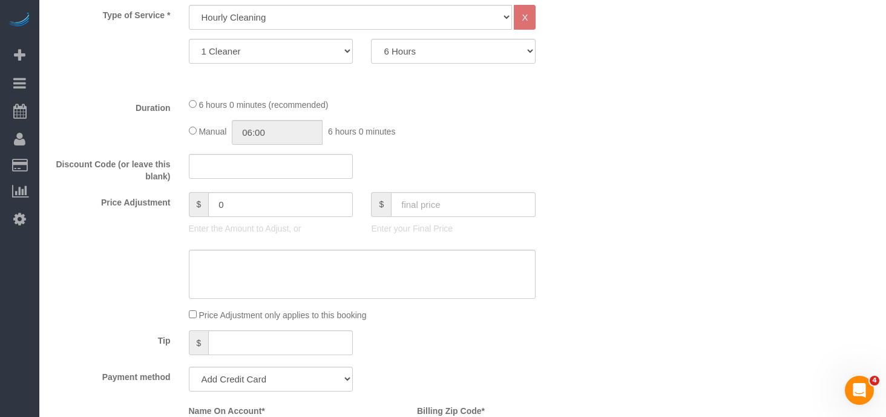
scroll to position [462, 0]
click at [418, 206] on input "text" at bounding box center [463, 202] width 145 height 25
type input "600"
type input "180"
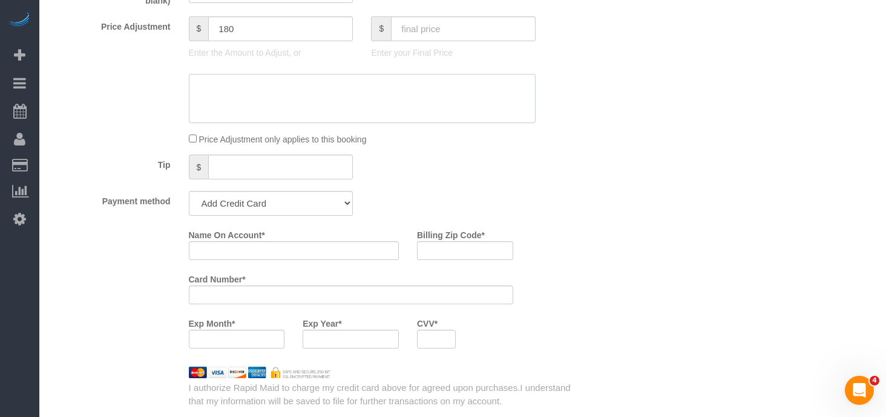
scroll to position [658, 0]
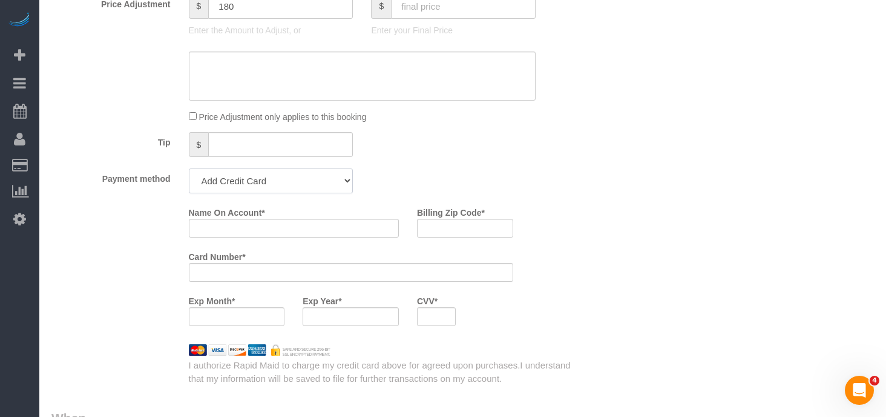
click at [341, 171] on select "Add Credit Card Cash Check Paypal" at bounding box center [271, 180] width 165 height 25
select select "string:check"
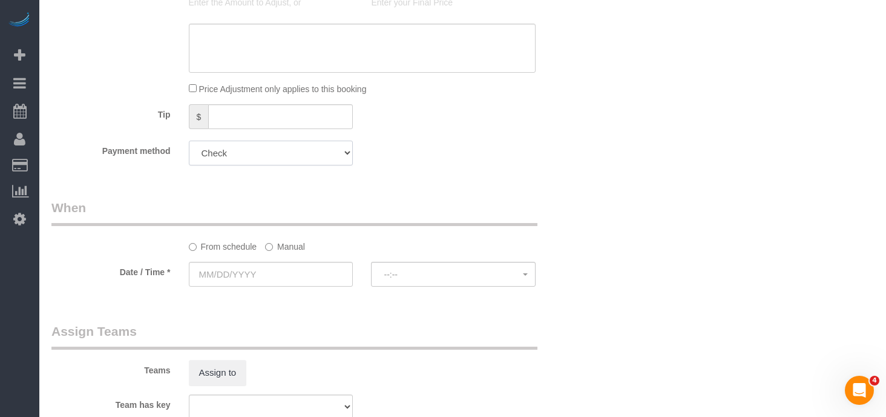
scroll to position [688, 0]
click at [281, 259] on input "text" at bounding box center [271, 271] width 165 height 25
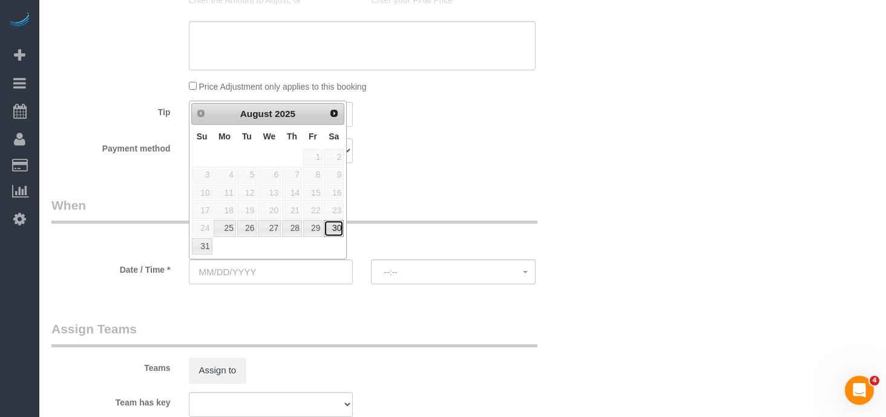
click at [340, 223] on link "30" at bounding box center [334, 228] width 20 height 16
type input "[DATE]"
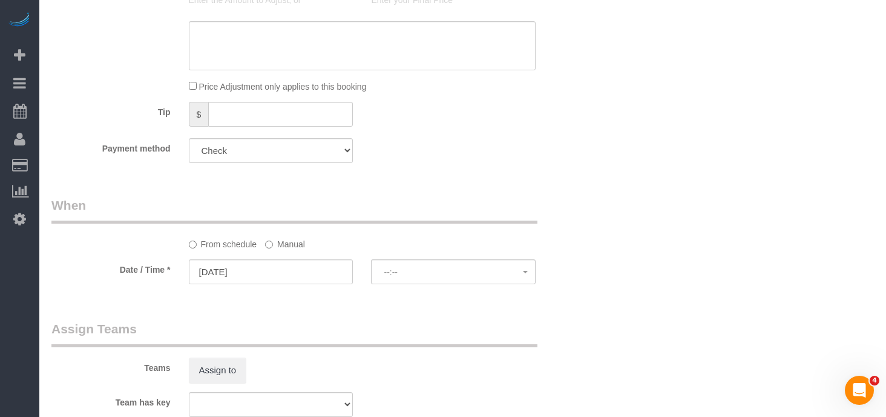
select select "spot26"
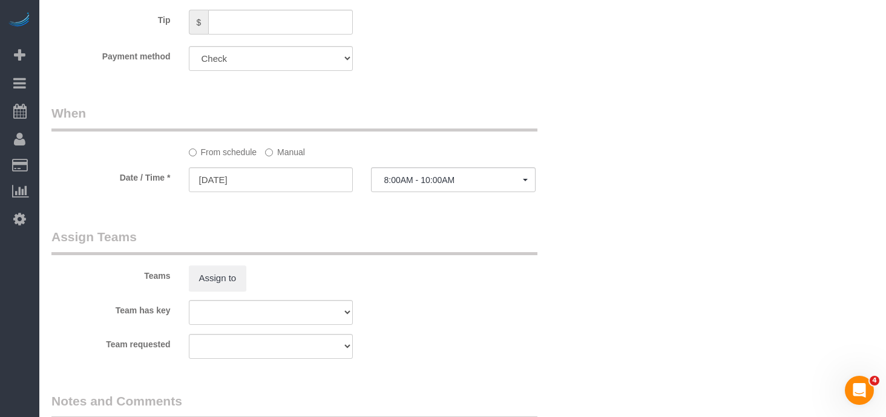
scroll to position [834, 0]
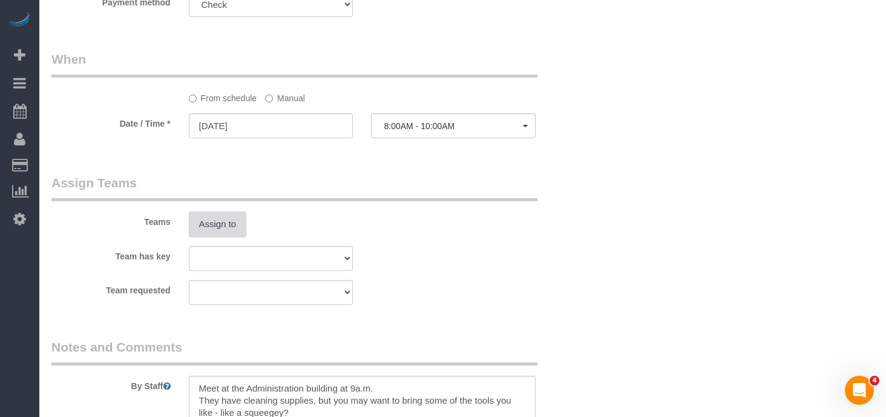
click at [216, 229] on button "Assign to" at bounding box center [218, 223] width 58 height 25
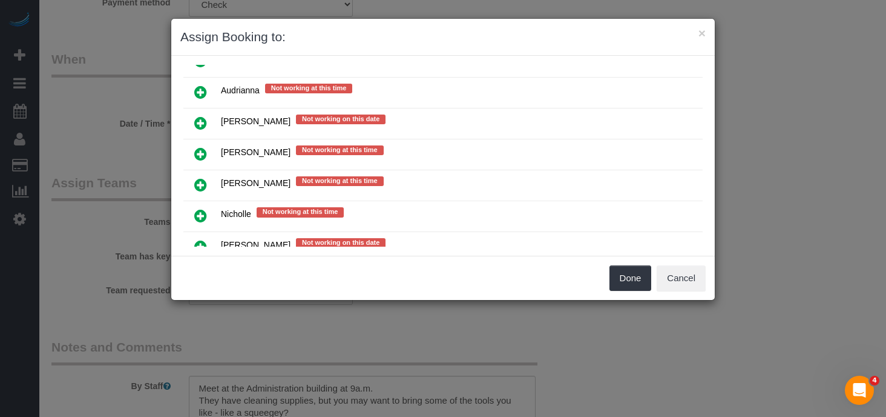
click at [199, 177] on icon at bounding box center [200, 184] width 13 height 15
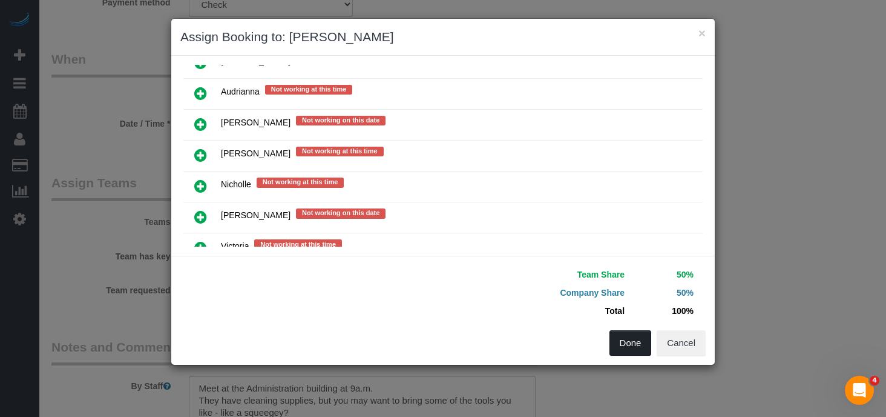
click at [638, 341] on button "Done" at bounding box center [631, 342] width 42 height 25
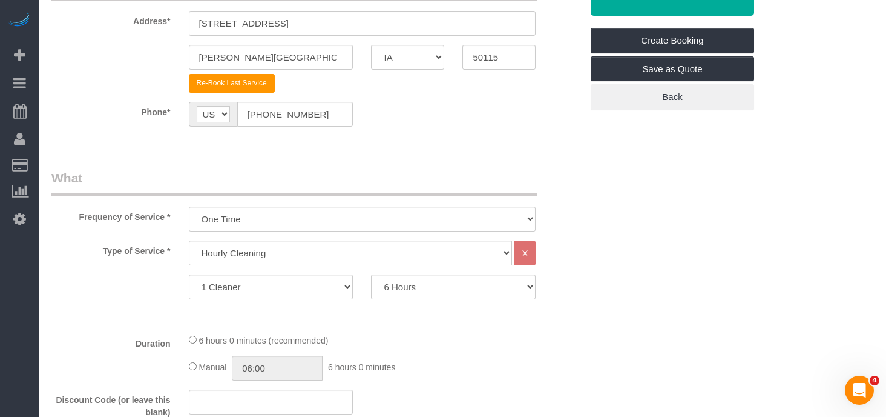
scroll to position [0, 0]
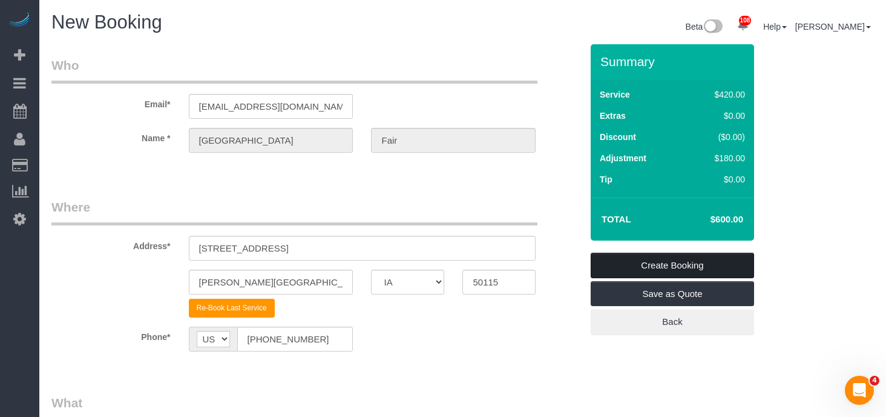
click at [682, 268] on link "Create Booking" at bounding box center [672, 264] width 163 height 25
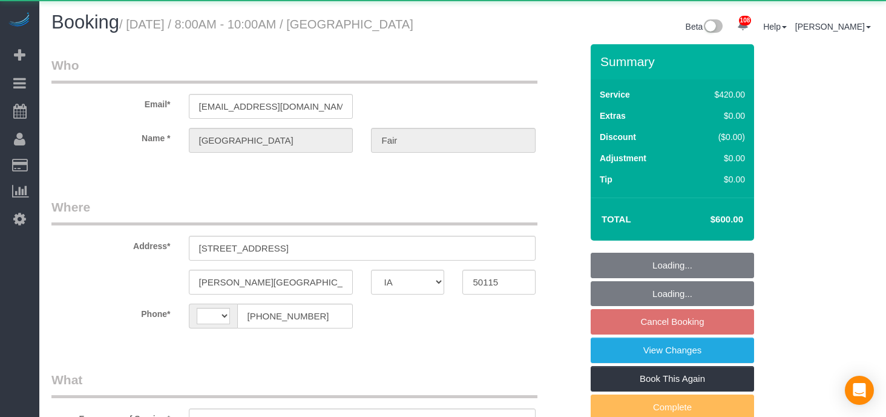
select select "IA"
select select "string:[GEOGRAPHIC_DATA]"
select select "object:892"
select select "360"
select select "spot1"
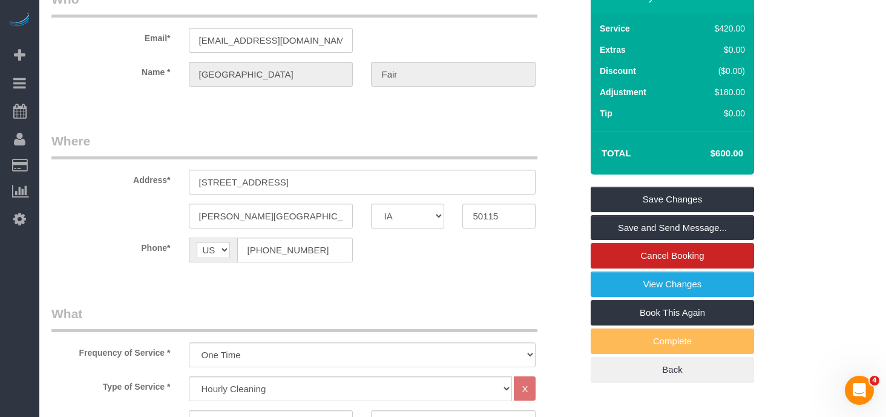
scroll to position [70, 0]
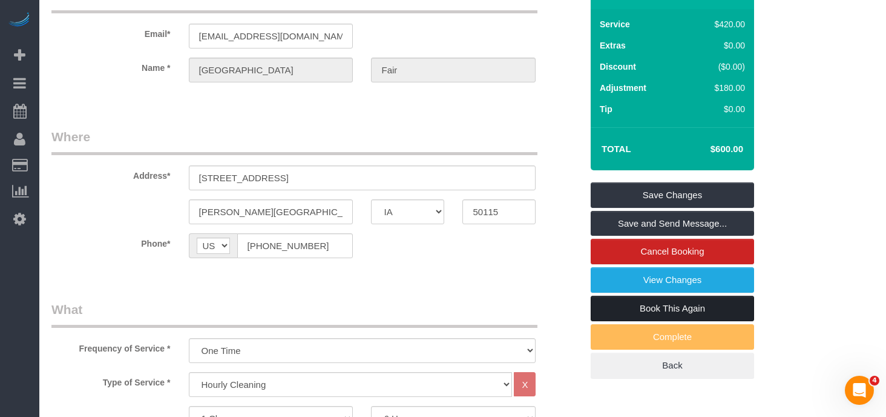
click at [645, 321] on link "Book This Again" at bounding box center [672, 307] width 163 height 25
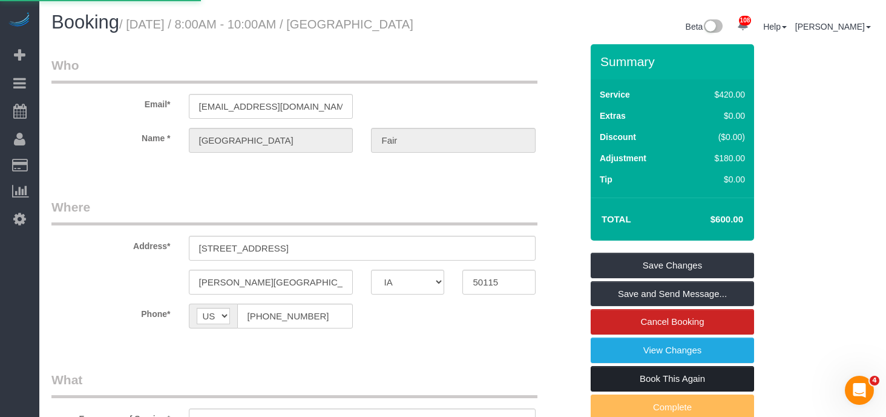
select select "IA"
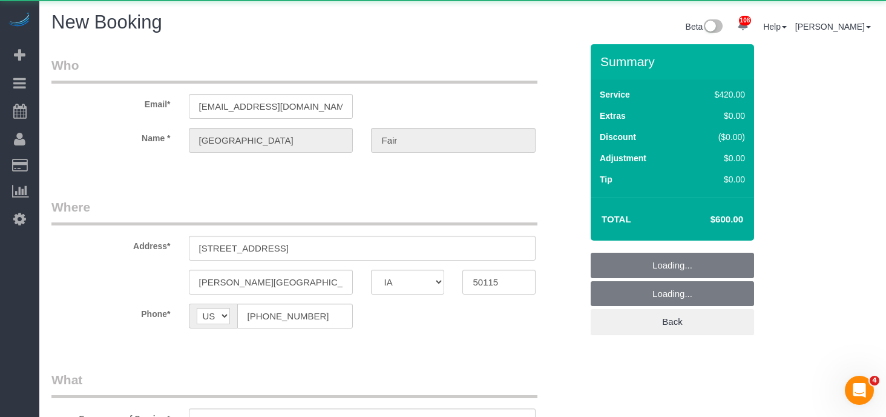
select select "object:1312"
select select "360"
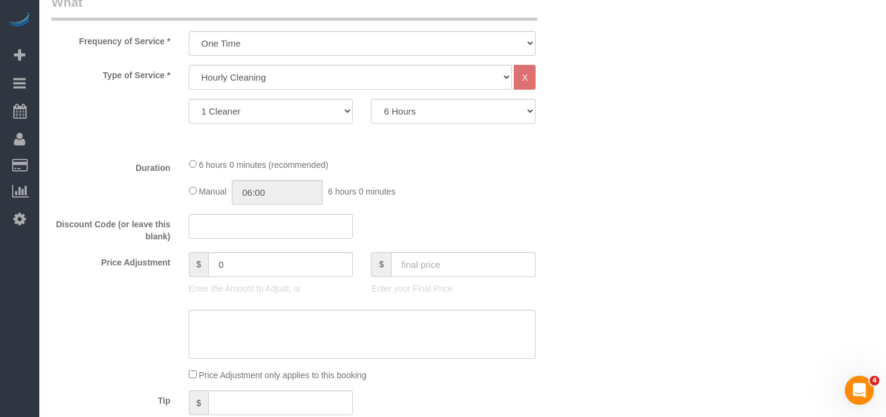
scroll to position [469, 0]
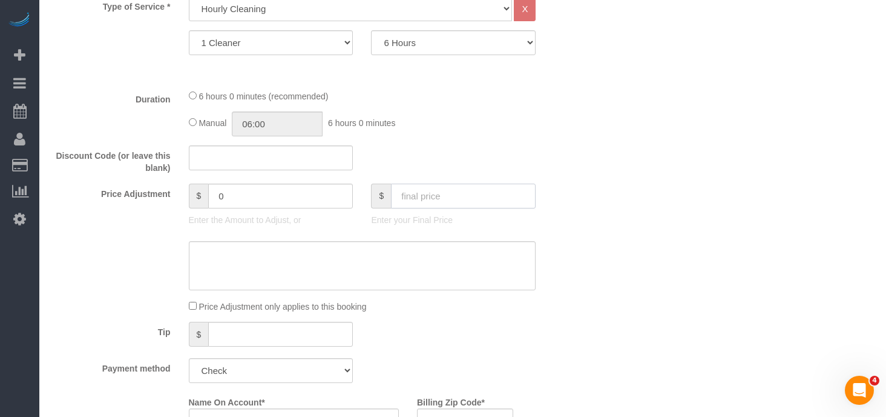
click at [416, 192] on input "text" at bounding box center [463, 195] width 145 height 25
type input "600"
type input "180"
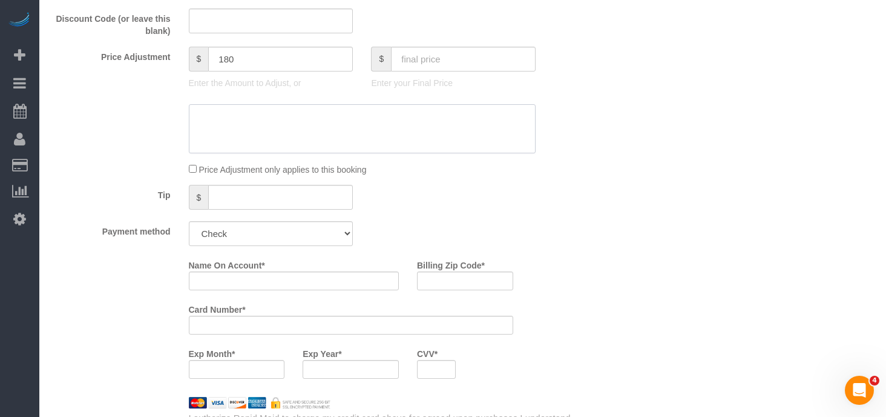
scroll to position [615, 0]
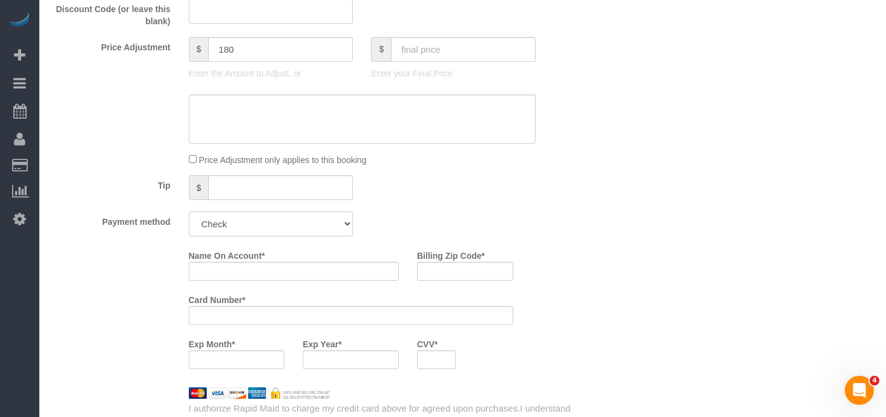
click at [329, 219] on select "Add Credit Card Cash Check Paypal" at bounding box center [271, 223] width 165 height 25
select select "string:check"
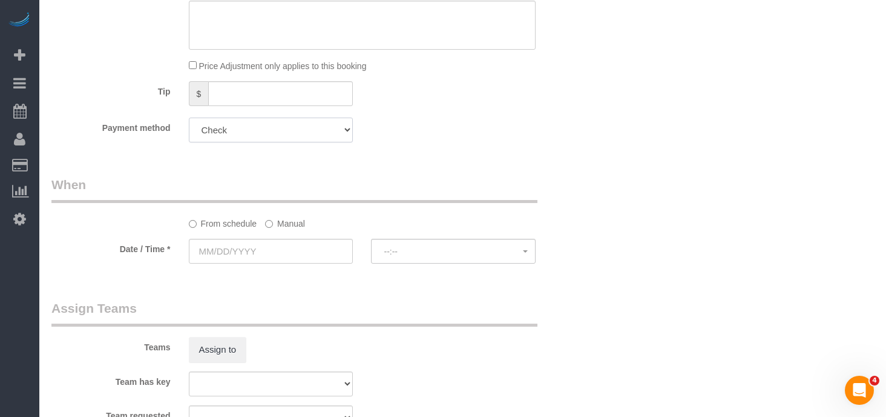
scroll to position [717, 0]
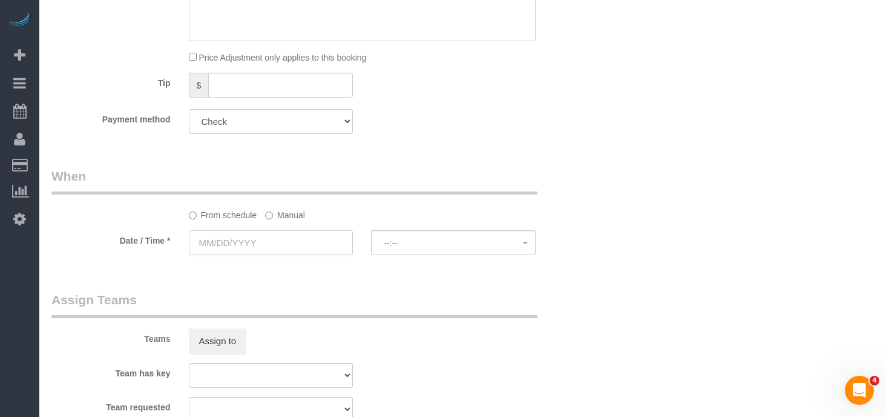
click at [254, 240] on input "text" at bounding box center [271, 242] width 165 height 25
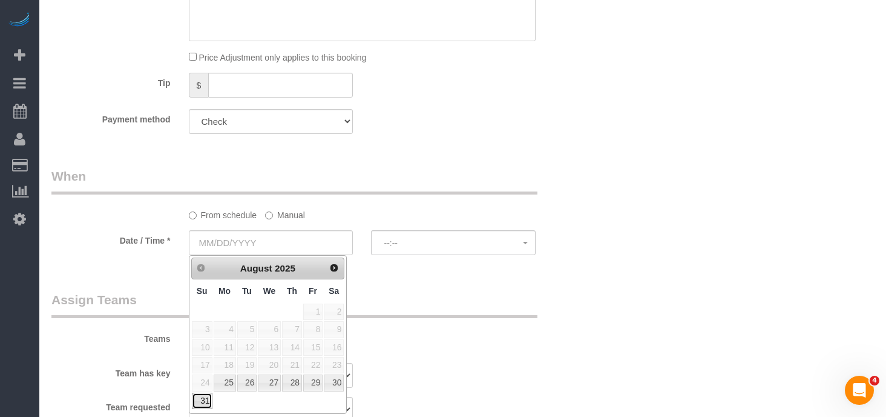
click at [199, 400] on link "31" at bounding box center [202, 400] width 21 height 16
type input "08/31/2025"
select select "spot51"
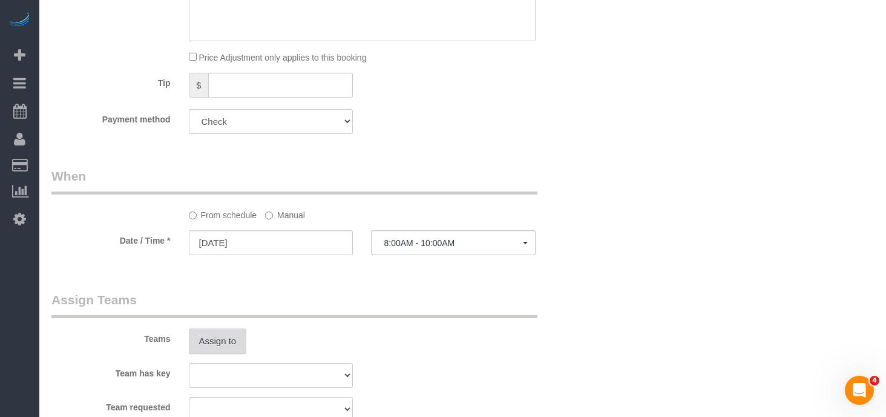
click at [234, 341] on button "Assign to" at bounding box center [218, 340] width 58 height 25
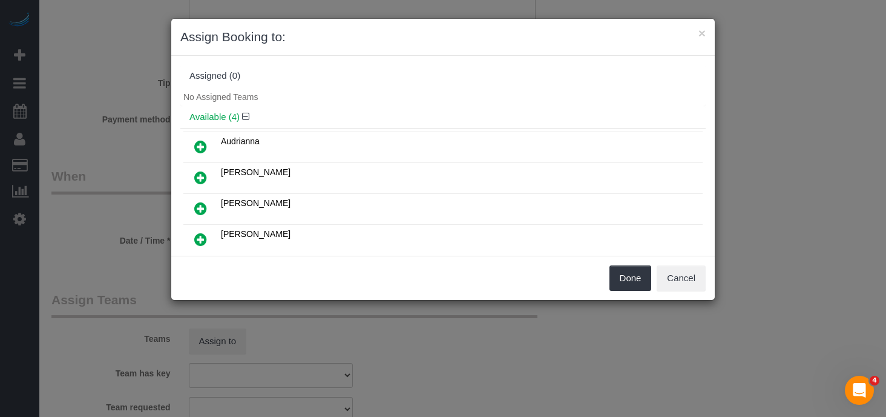
click at [199, 236] on icon at bounding box center [200, 239] width 13 height 15
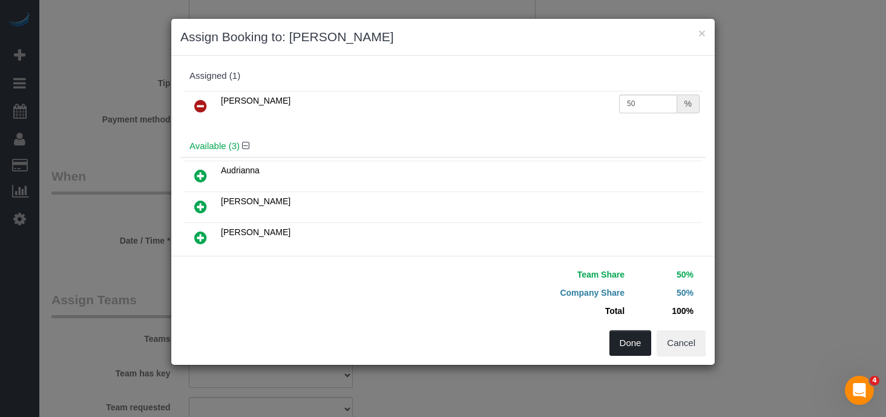
click at [621, 338] on button "Done" at bounding box center [631, 342] width 42 height 25
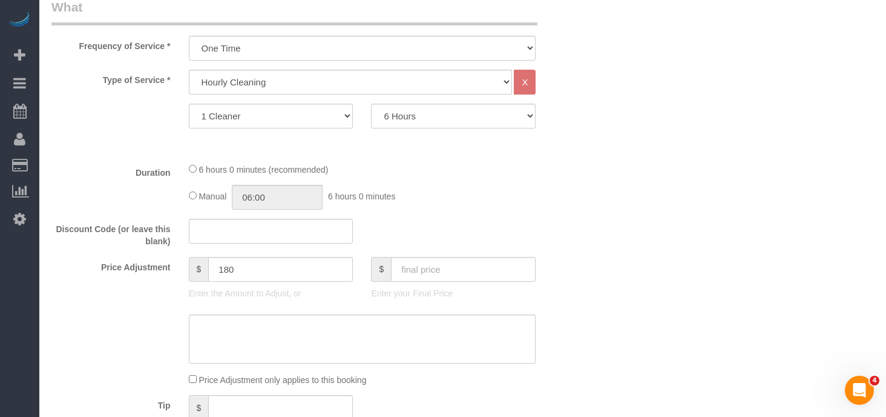
scroll to position [0, 0]
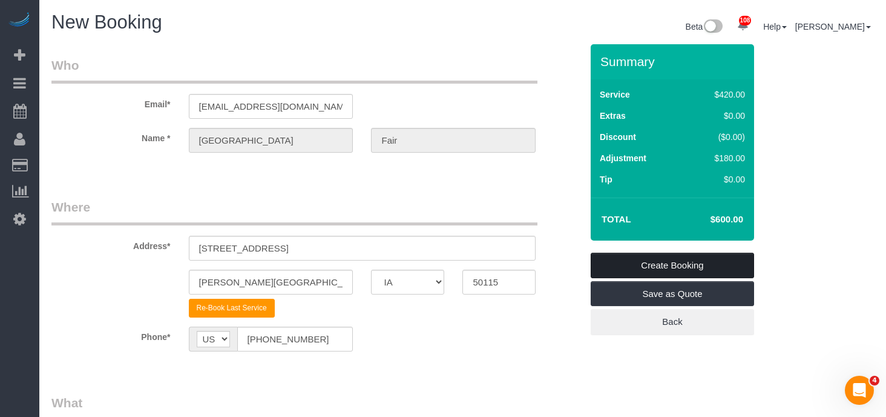
click at [639, 270] on link "Create Booking" at bounding box center [672, 264] width 163 height 25
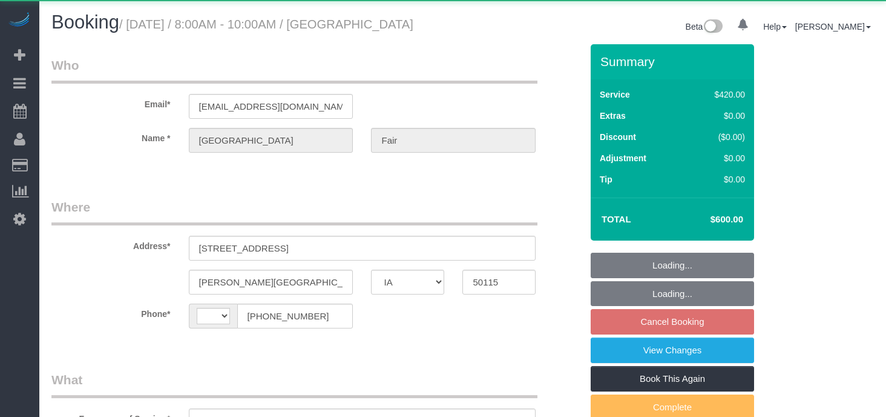
select select "IA"
select select "string:[GEOGRAPHIC_DATA]"
select select "360"
select select "object:885"
select select "spot1"
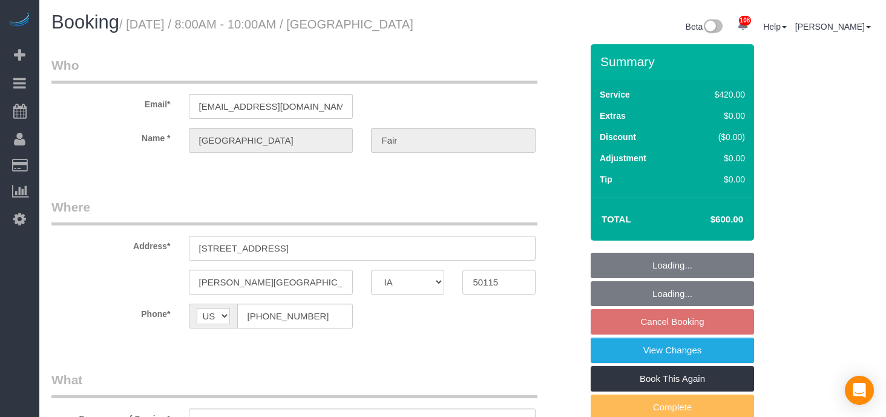
select select "object:897"
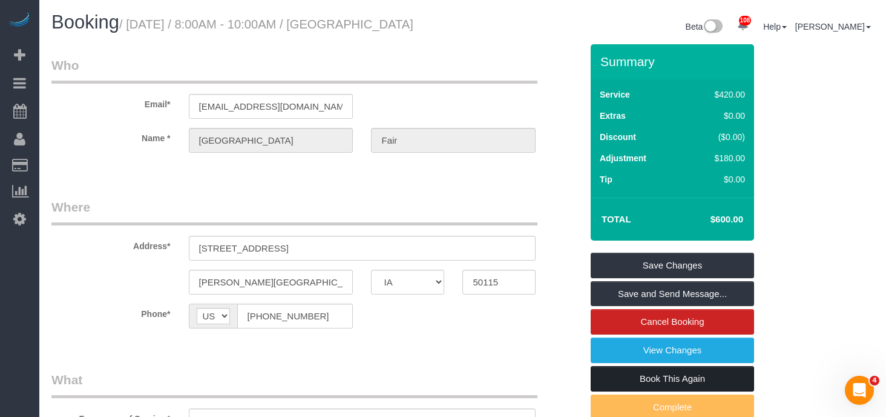
click at [643, 391] on link "Book This Again" at bounding box center [672, 378] width 163 height 25
select select "IA"
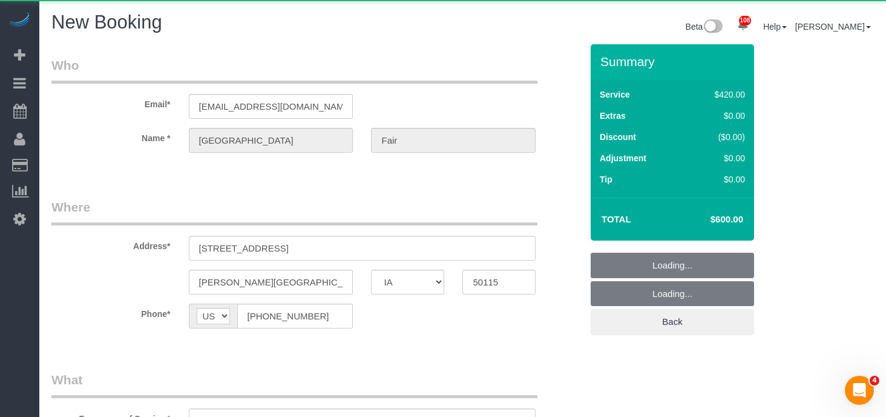
select select "string:fspay"
select select "object:1311"
select select "360"
select select "object:1318"
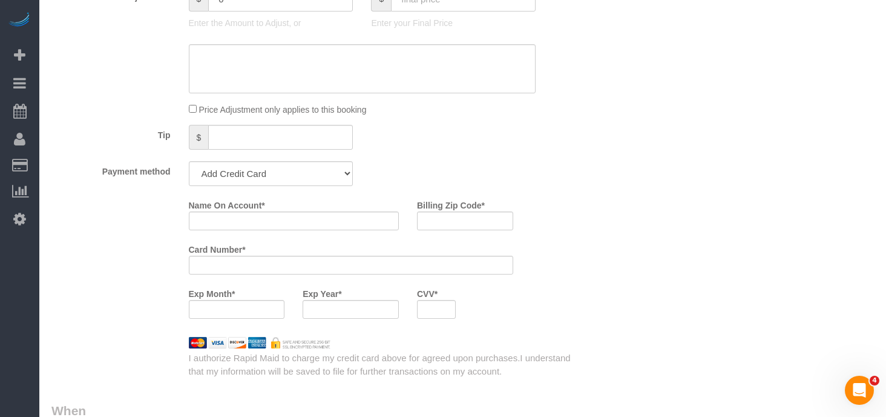
scroll to position [673, 0]
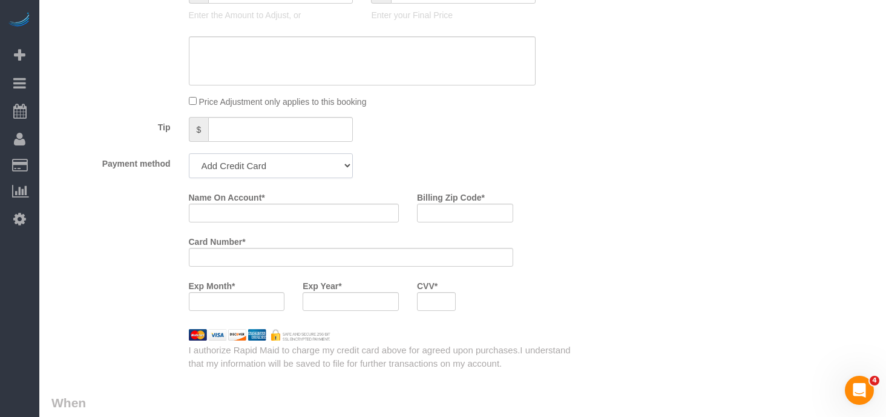
click at [329, 162] on select "Add Credit Card Cash Check Paypal" at bounding box center [271, 165] width 165 height 25
select select "string:check"
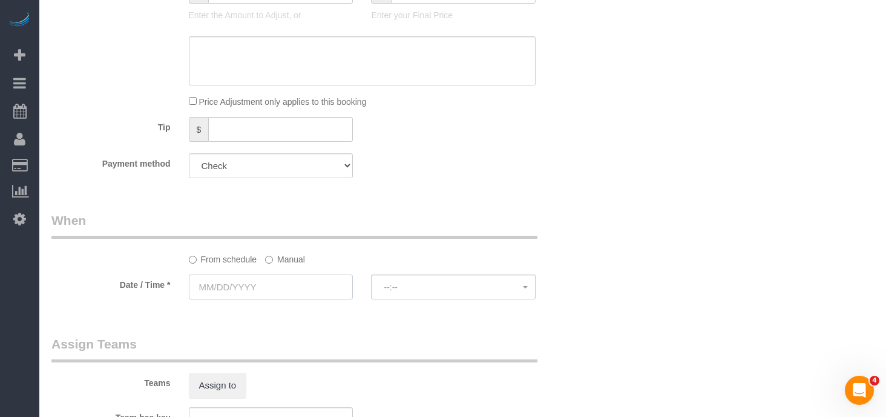
click at [260, 282] on input "text" at bounding box center [271, 286] width 165 height 25
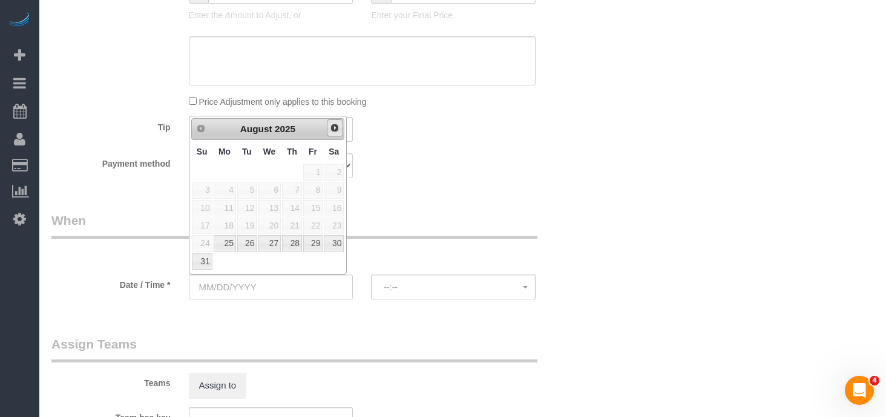
click at [334, 127] on span "Next" at bounding box center [335, 128] width 10 height 10
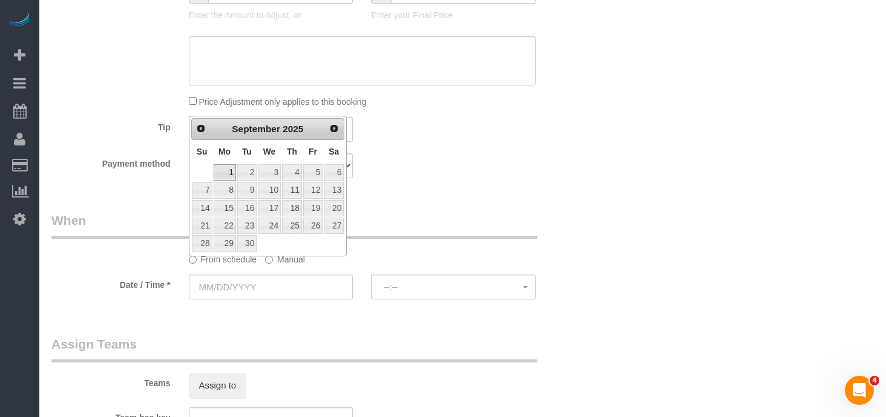
type input "[DATE]"
select select "spot51"
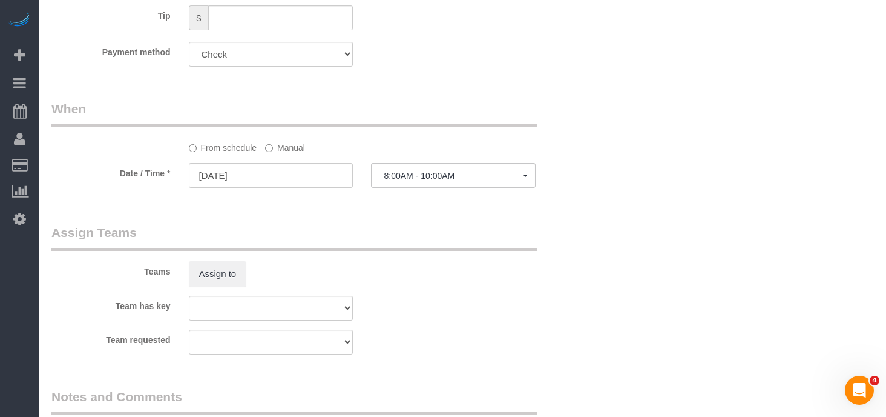
scroll to position [863, 0]
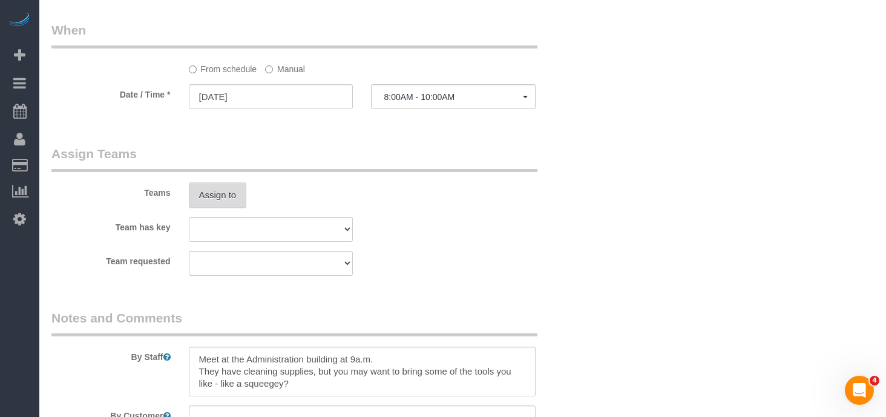
click at [217, 196] on button "Assign to" at bounding box center [218, 194] width 58 height 25
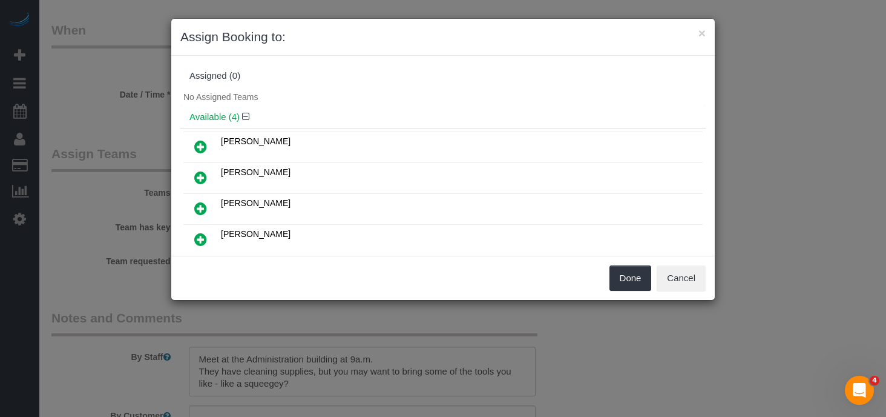
click at [197, 236] on icon at bounding box center [200, 239] width 13 height 15
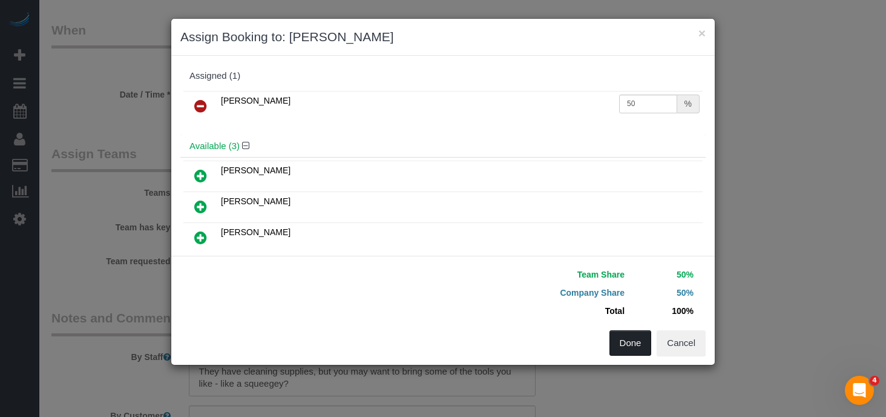
click at [627, 343] on button "Done" at bounding box center [631, 342] width 42 height 25
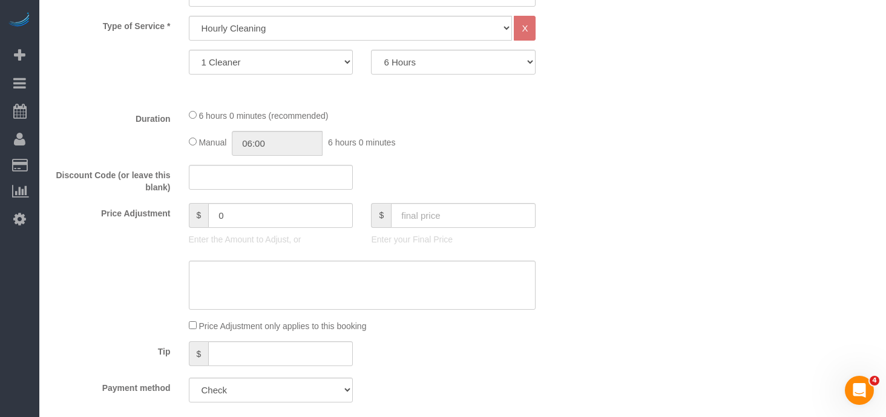
scroll to position [447, 0]
click at [443, 214] on input "text" at bounding box center [463, 217] width 145 height 25
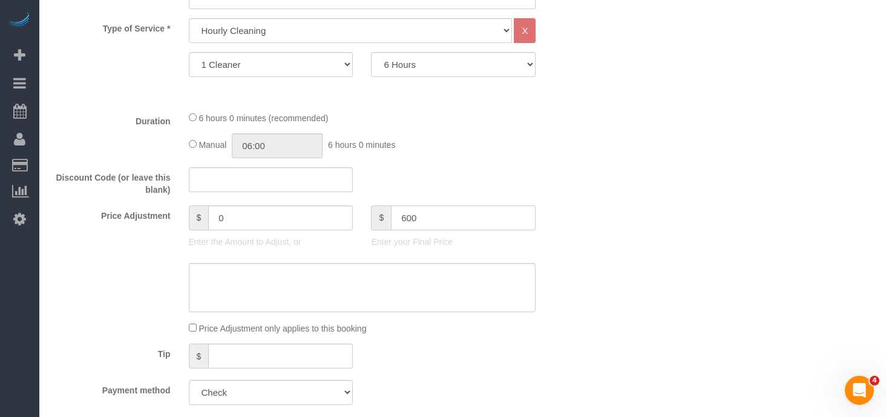
type input "600"
type input "180"
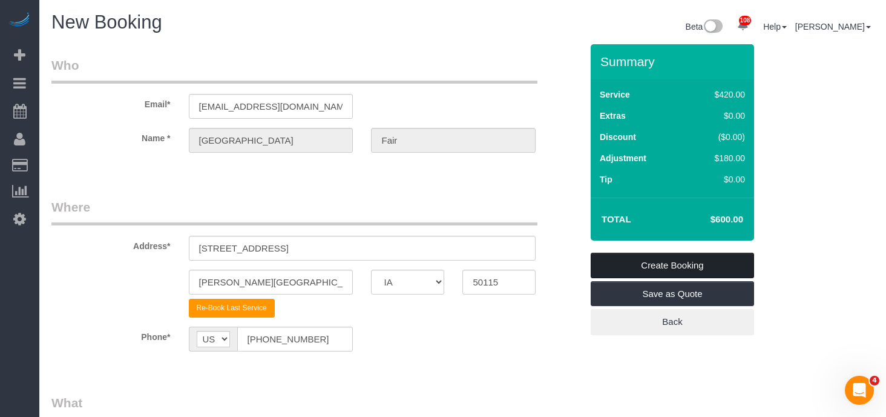
click at [670, 265] on link "Create Booking" at bounding box center [672, 264] width 163 height 25
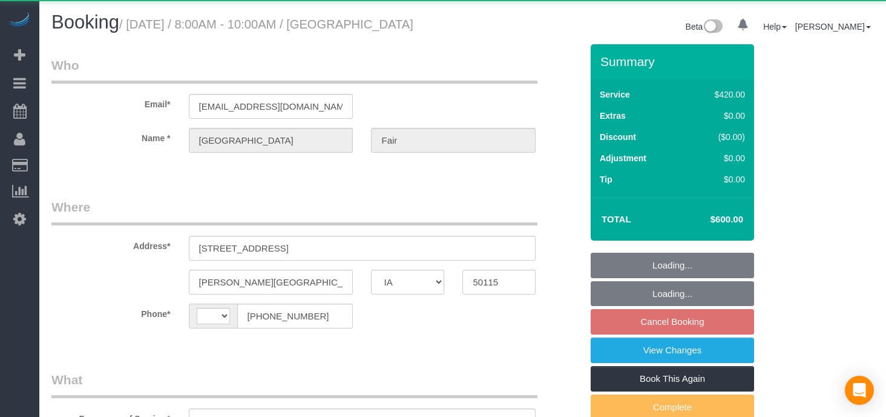
select select "IA"
select select "string:[GEOGRAPHIC_DATA]"
select select "object:831"
select select "360"
select select "spot1"
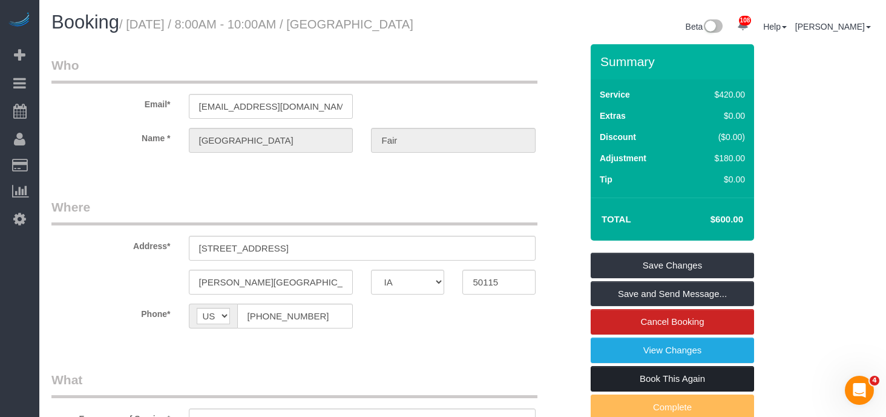
click at [648, 391] on link "Book This Again" at bounding box center [672, 378] width 163 height 25
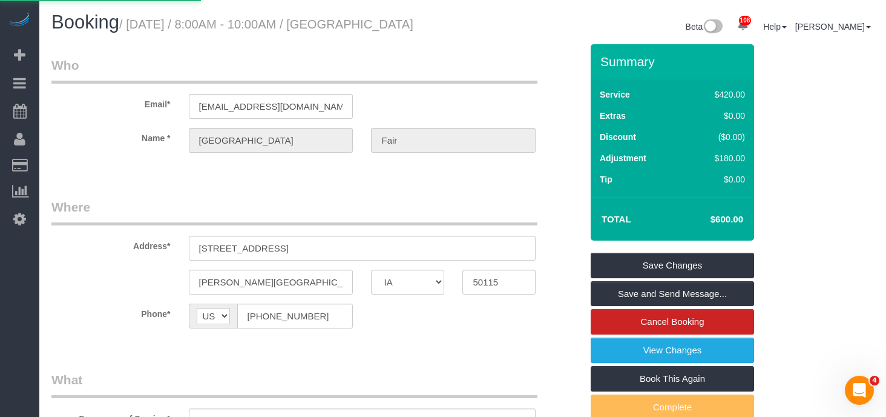
select select "IA"
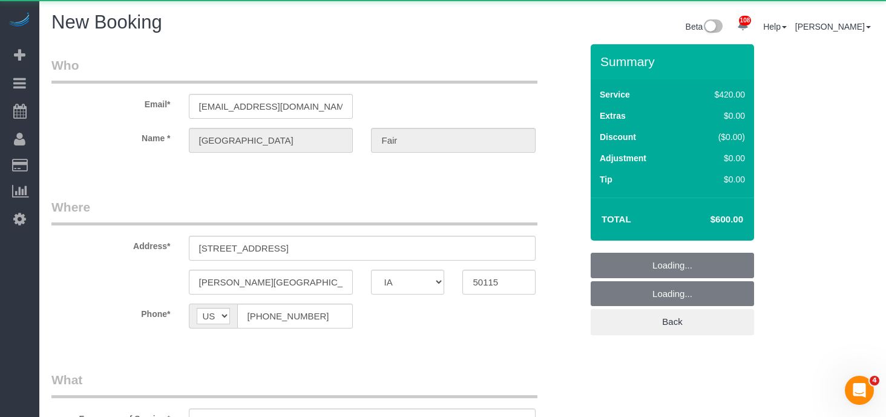
select select "string:fspay"
select select "object:1312"
select select "360"
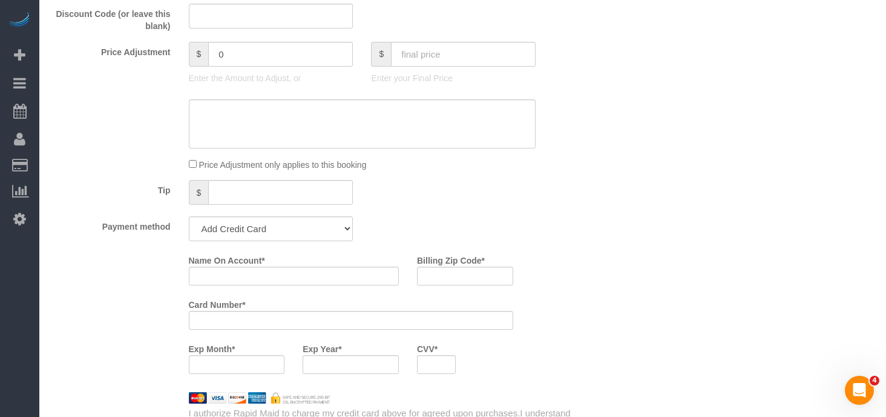
scroll to position [611, 0]
click at [308, 225] on select "Add Credit Card Cash Check Paypal" at bounding box center [271, 228] width 165 height 25
select select "string:check"
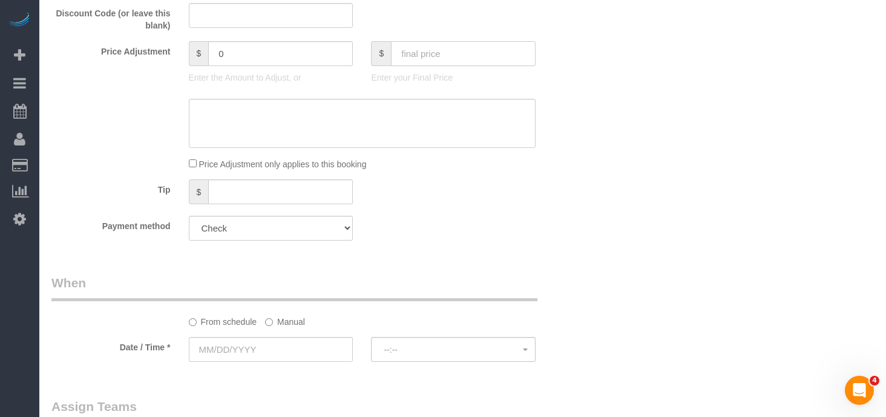
click at [417, 56] on input "text" at bounding box center [463, 53] width 145 height 25
type input "600"
type input "180"
click at [234, 344] on input "text" at bounding box center [271, 349] width 165 height 25
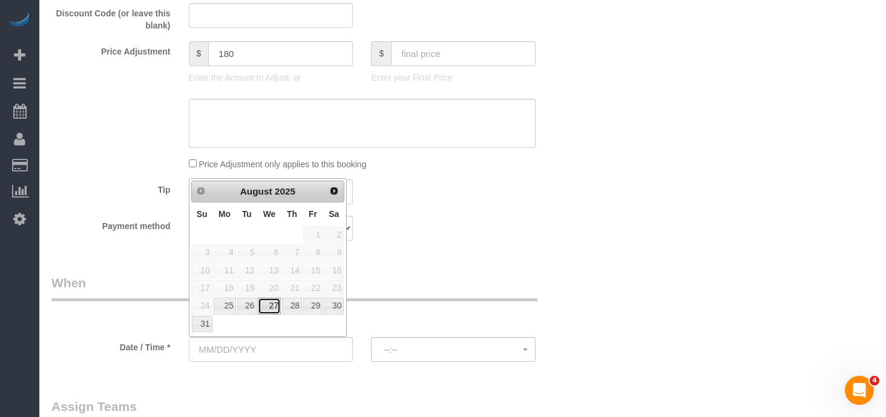
click at [270, 303] on link "27" at bounding box center [269, 305] width 23 height 16
type input "[DATE]"
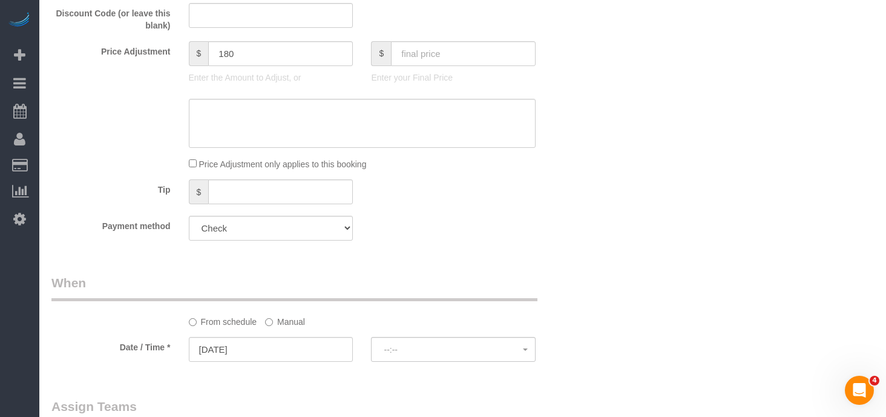
select select "spot51"
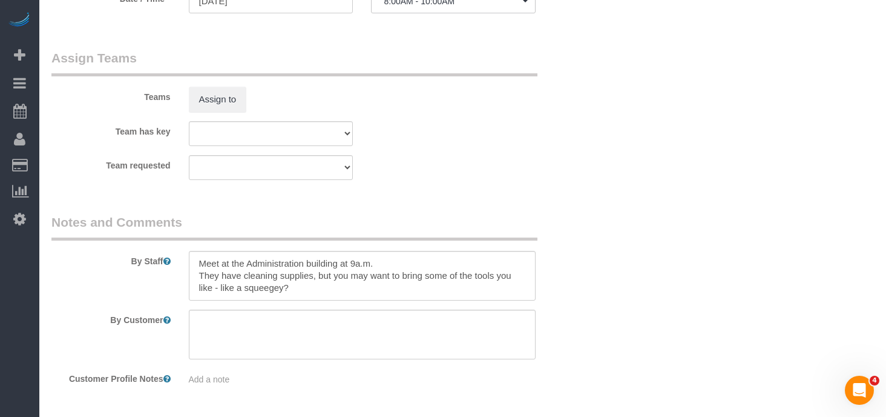
scroll to position [968, 0]
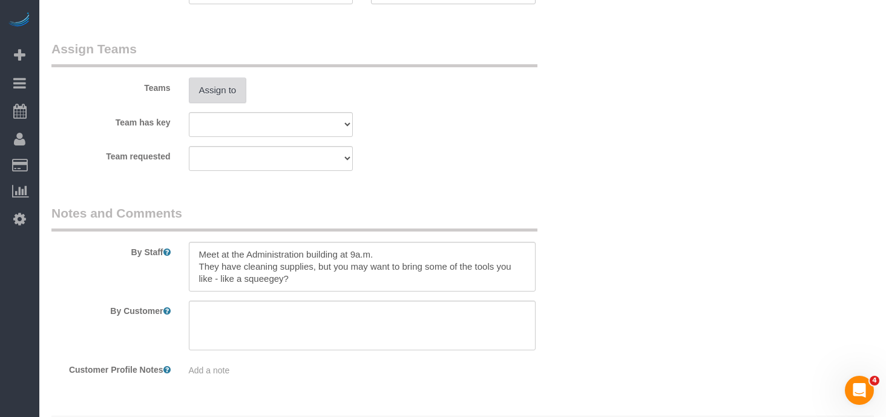
click at [216, 93] on button "Assign to" at bounding box center [218, 89] width 58 height 25
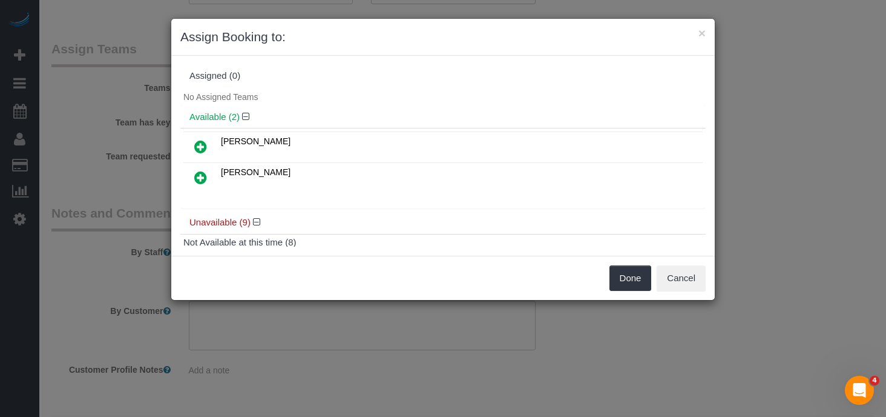
click at [201, 175] on icon at bounding box center [200, 177] width 13 height 15
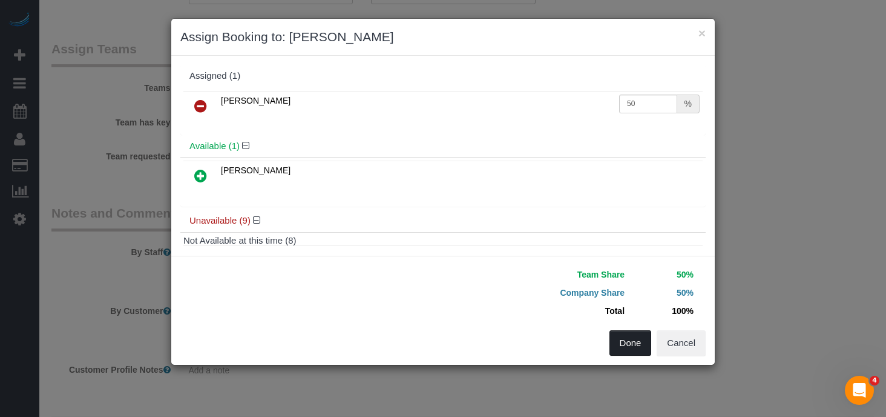
click at [633, 341] on button "Done" at bounding box center [631, 342] width 42 height 25
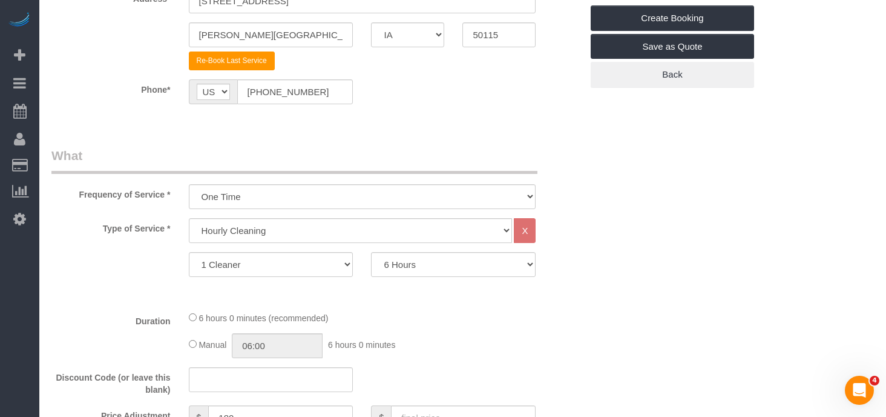
scroll to position [0, 0]
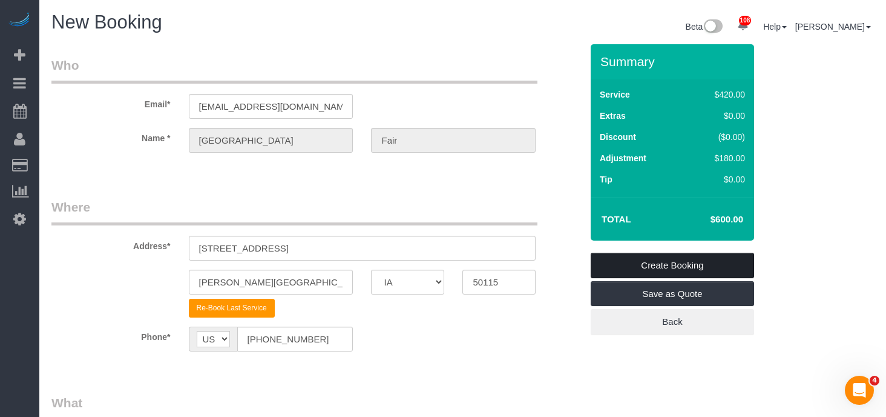
click at [657, 265] on link "Create Booking" at bounding box center [672, 264] width 163 height 25
